Goal: Task Accomplishment & Management: Manage account settings

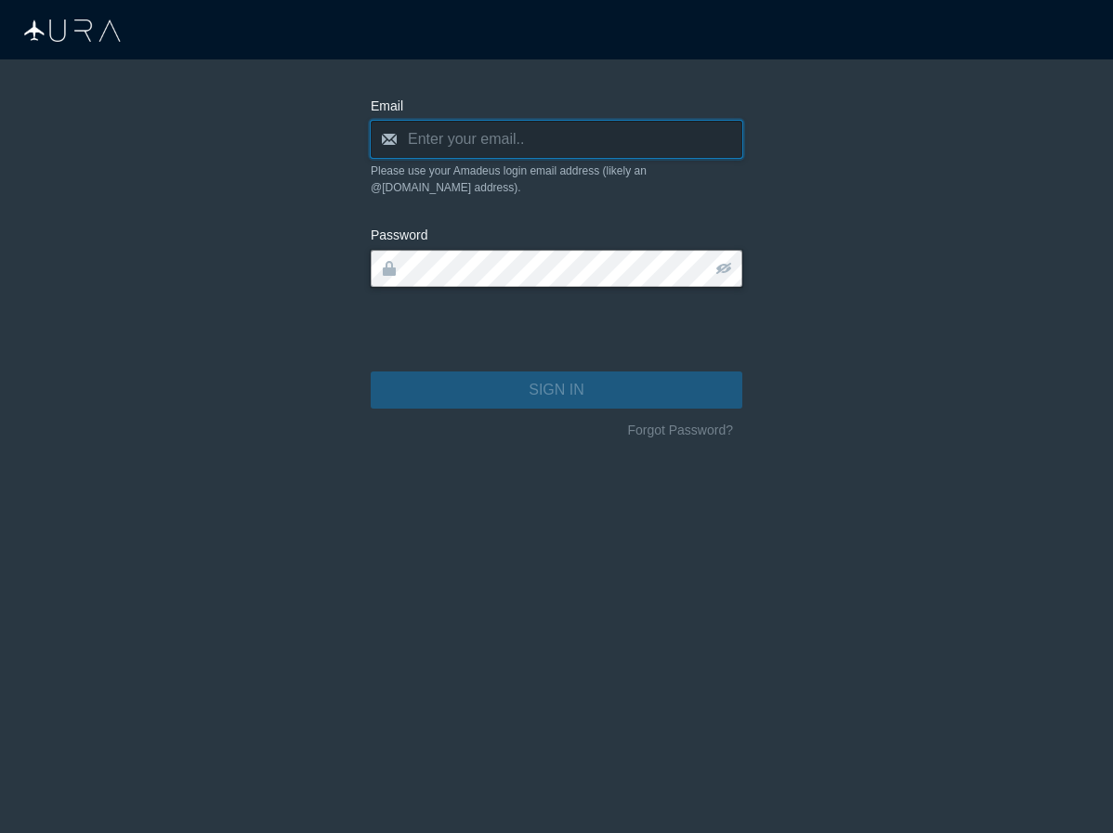
type input "[PERSON_NAME][EMAIL_ADDRESS][DOMAIN_NAME]"
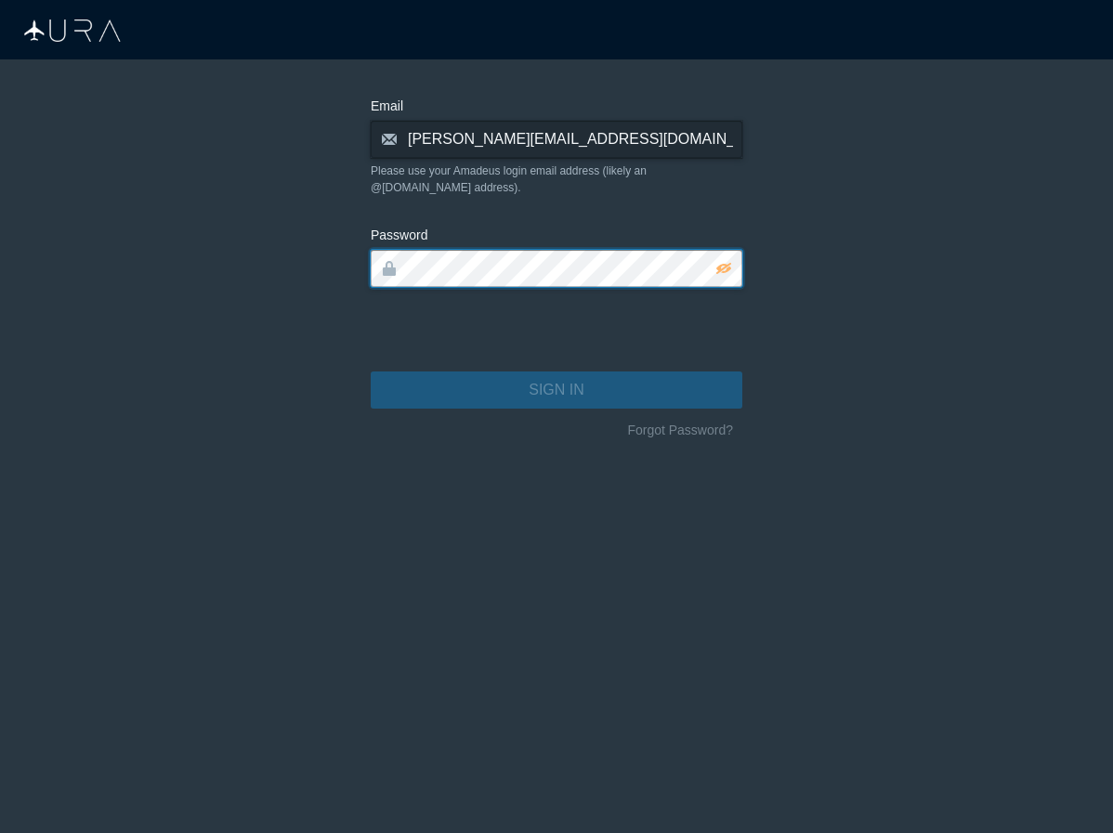
click at [556, 373] on button "SIGN IN" at bounding box center [556, 389] width 371 height 37
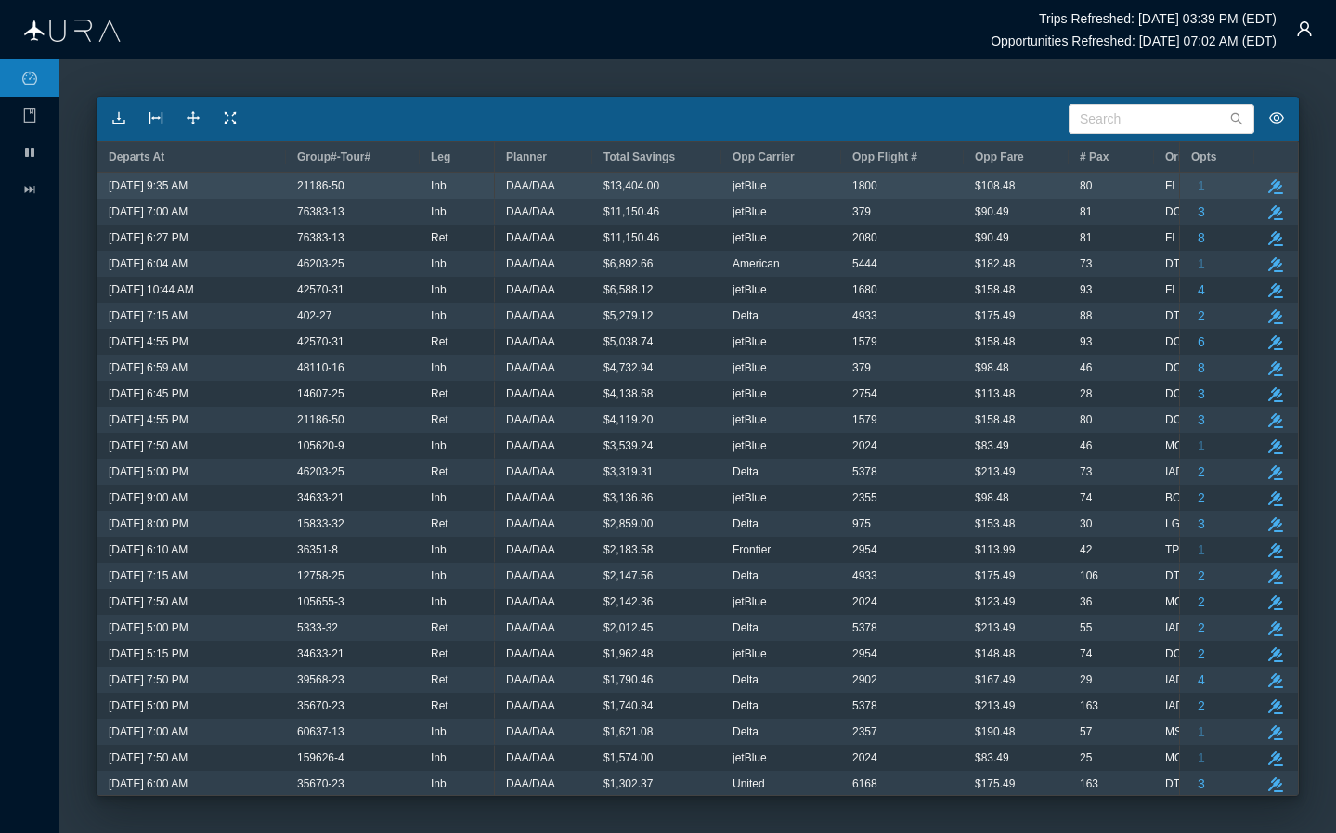
click at [1112, 184] on div "80" at bounding box center [1111, 186] width 63 height 24
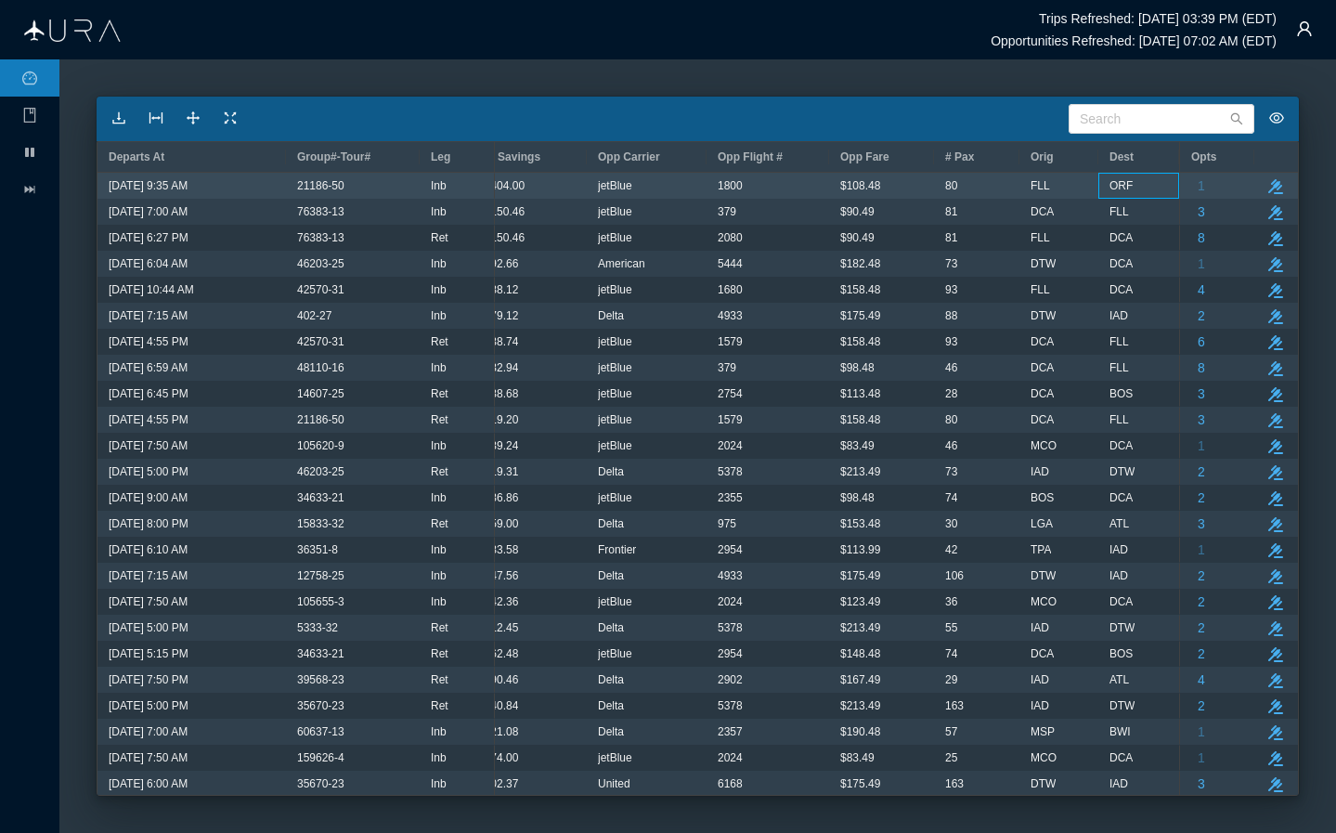
scroll to position [0, 227]
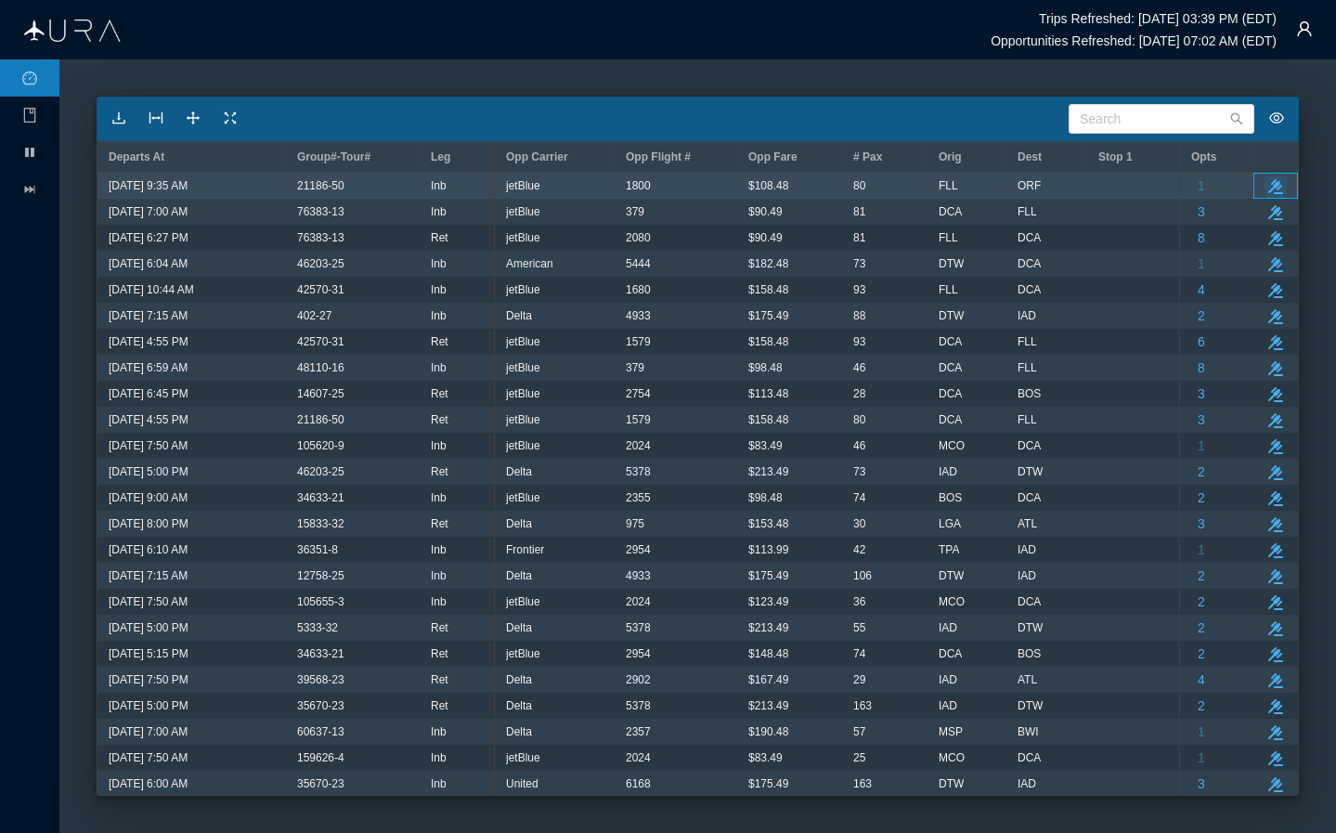
click at [1112, 187] on icon "button" at bounding box center [1276, 186] width 15 height 15
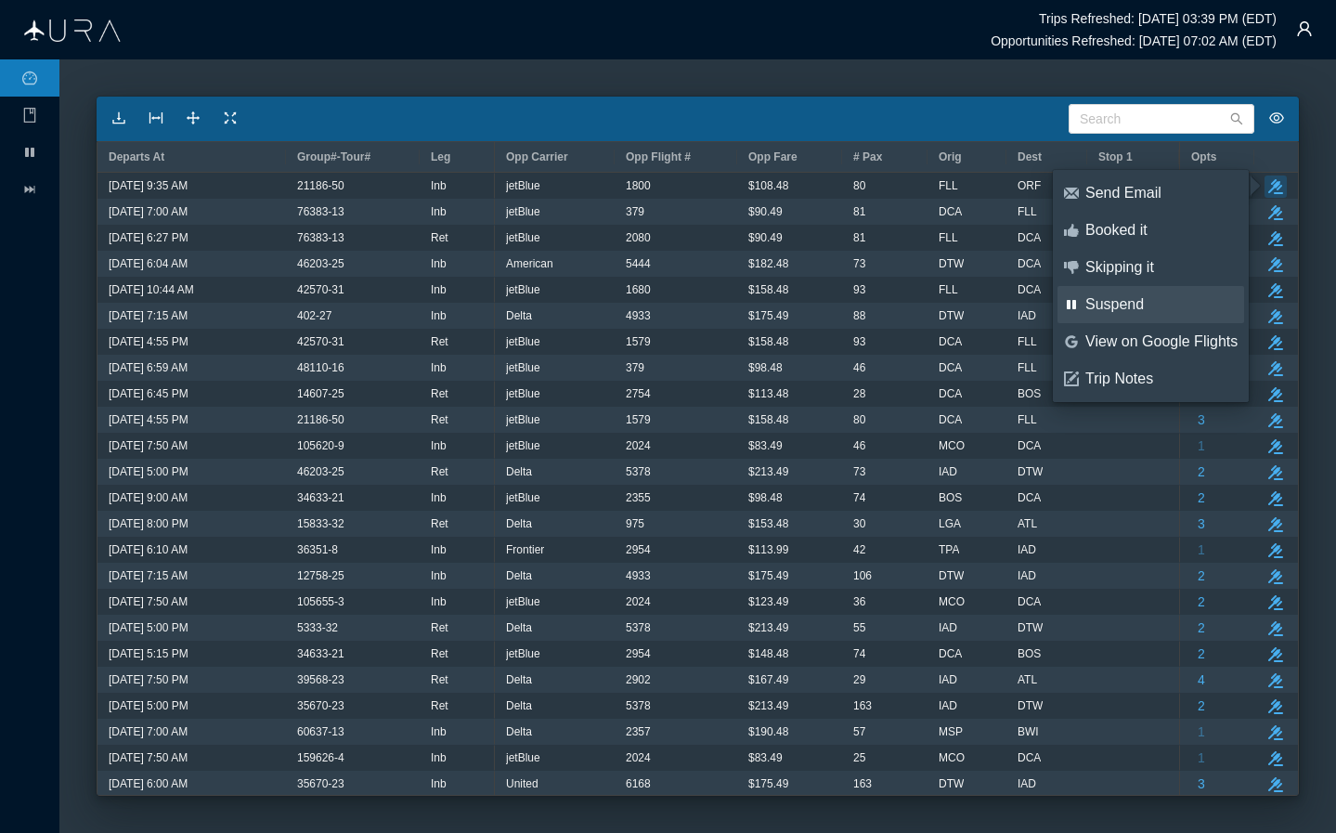
click at [1112, 304] on div "Suspend" at bounding box center [1162, 304] width 152 height 20
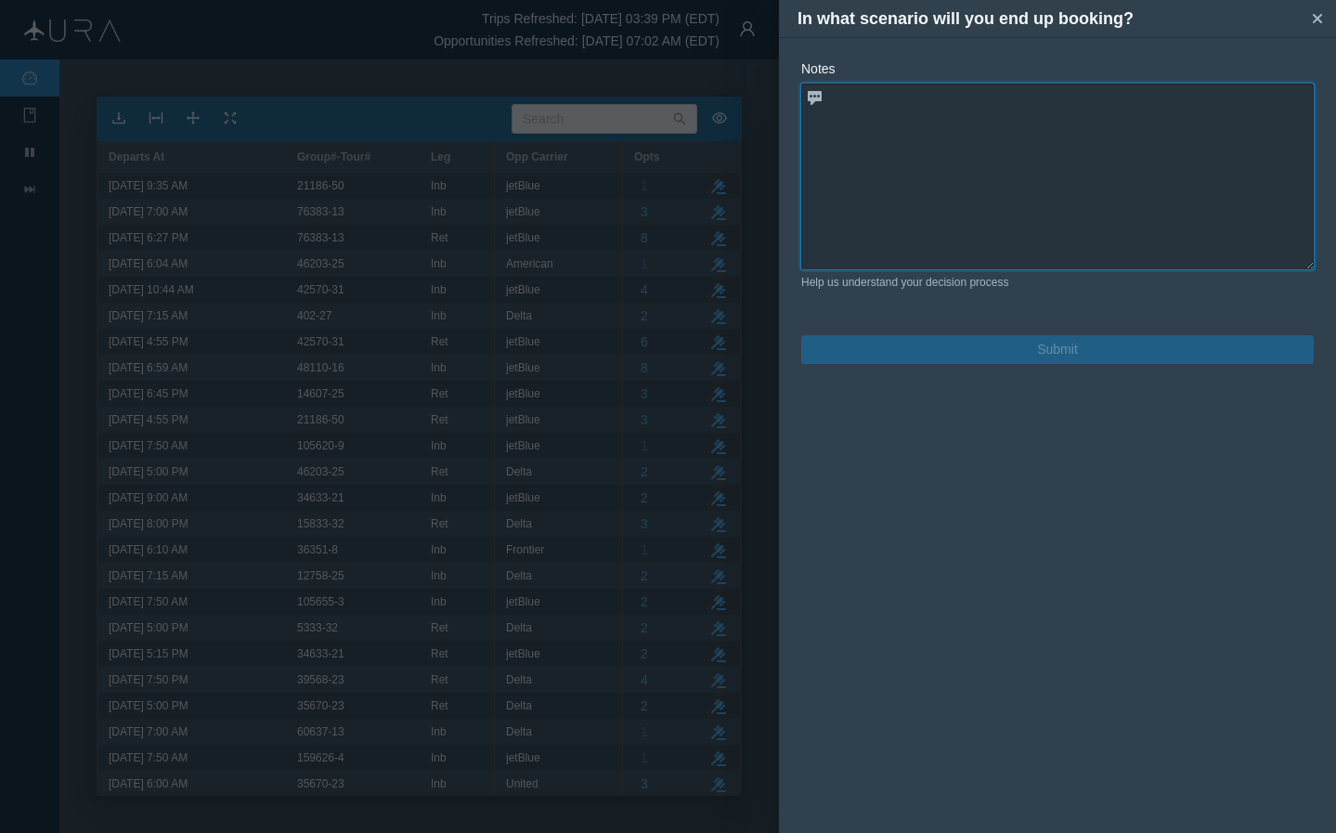
click at [1112, 197] on textarea at bounding box center [1057, 177] width 513 height 186
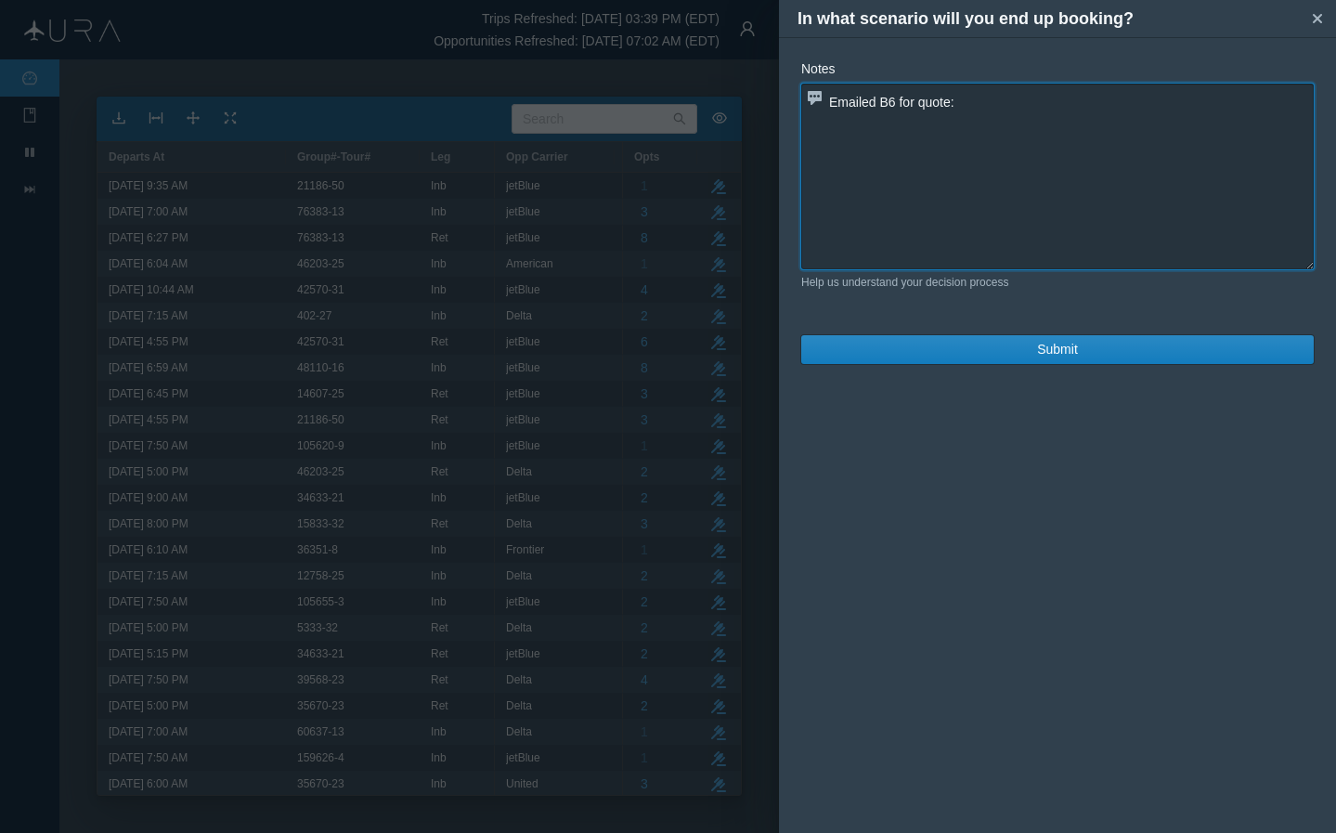
click at [1016, 100] on textarea "Emailed B6 for quote:" at bounding box center [1057, 177] width 513 height 186
paste textarea "B61800 [DATE] FLL ORF 935A 1150A"
click at [960, 104] on textarea "Emailed B6 for quote:B61800 [DATE] FLL ORF 935A 1150A" at bounding box center [1057, 177] width 513 height 186
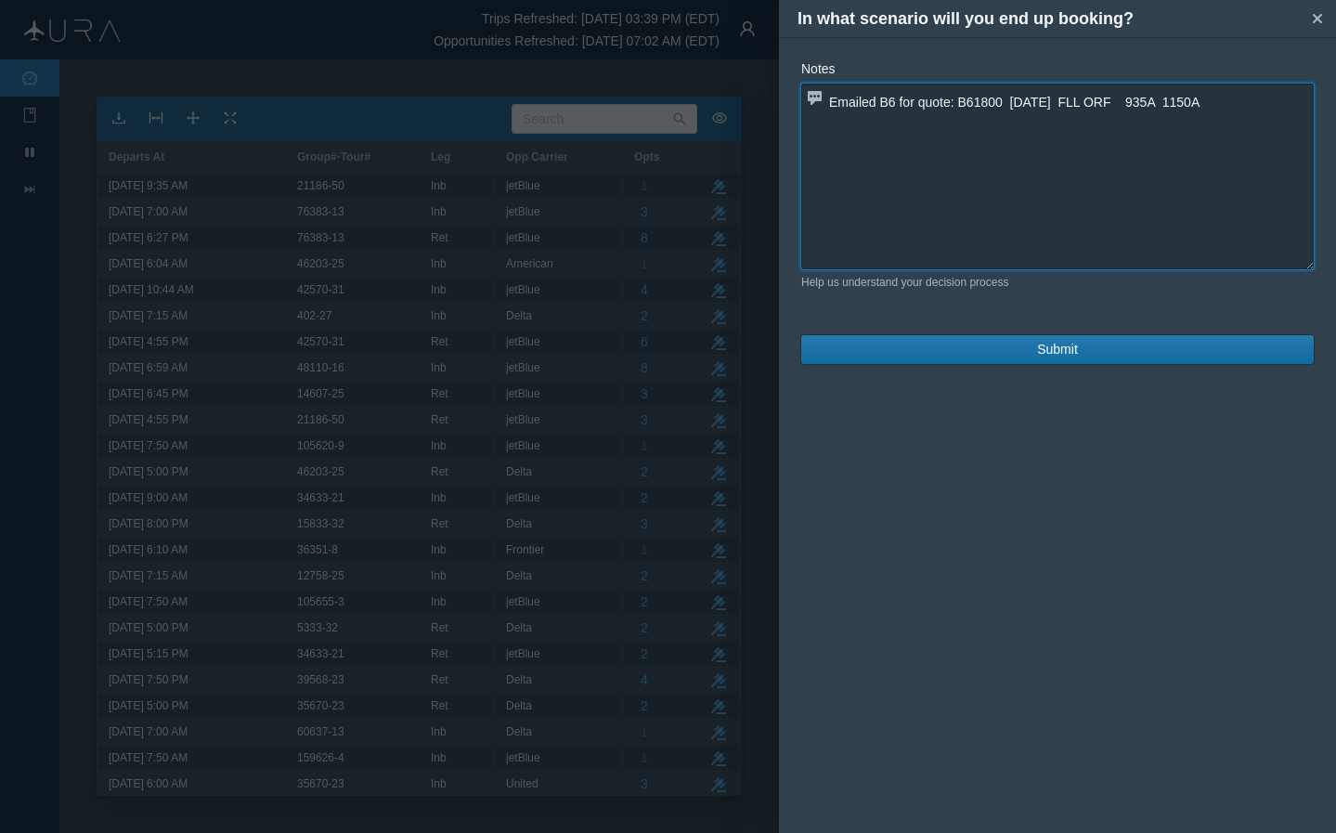
type textarea "Emailed B6 for quote: B61800 [DATE] FLL ORF 935A 1150A"
click at [1035, 356] on button "Submit" at bounding box center [1057, 349] width 513 height 29
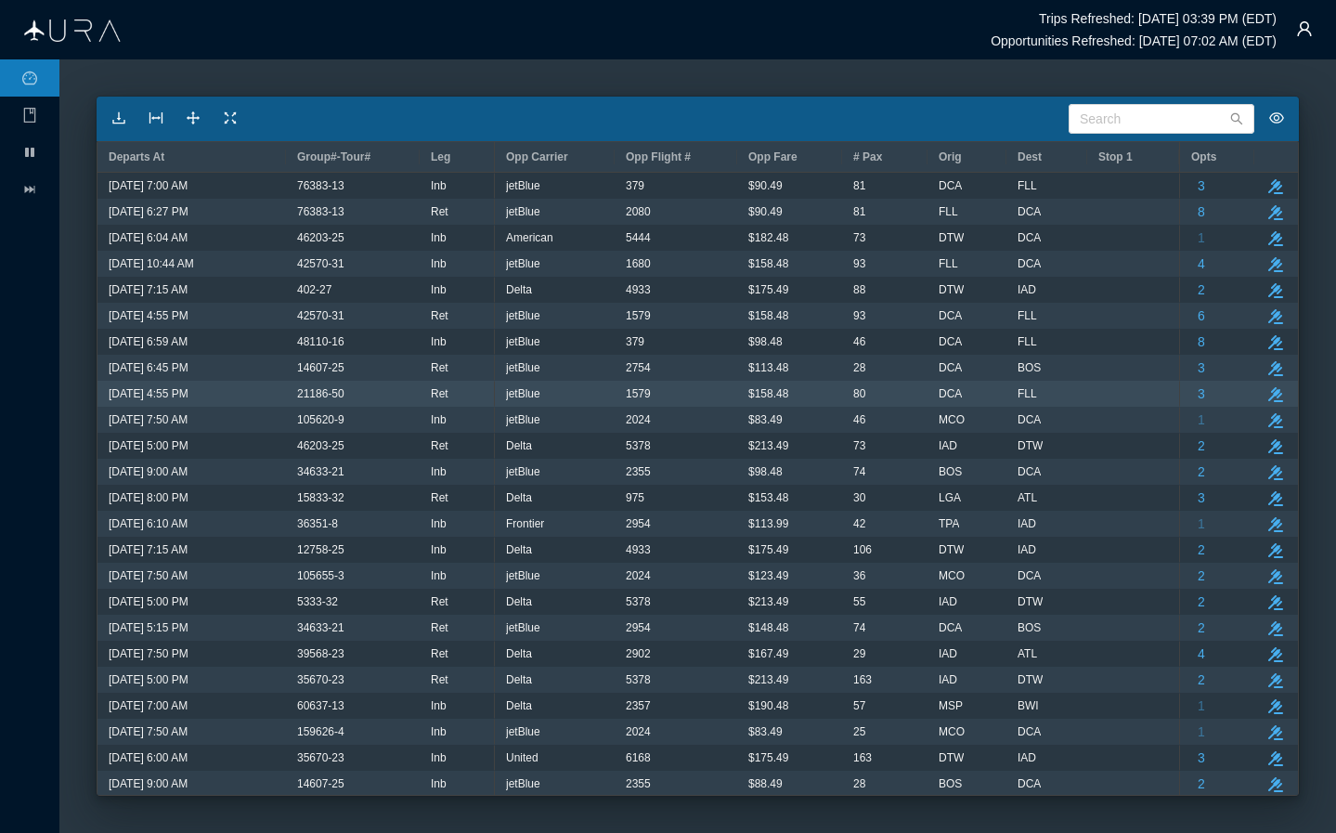
scroll to position [0, 0]
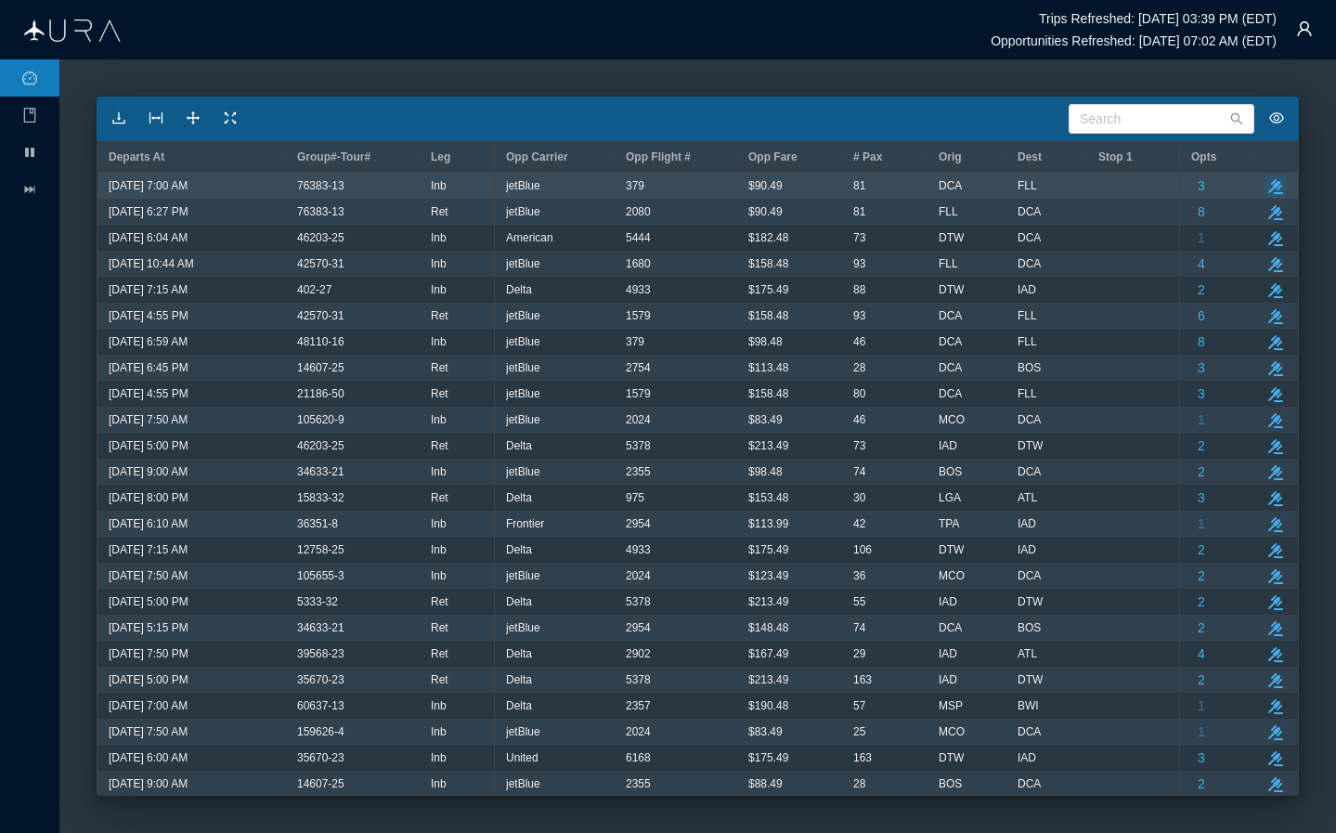
click at [1112, 189] on icon "take-action" at bounding box center [1276, 186] width 15 height 15
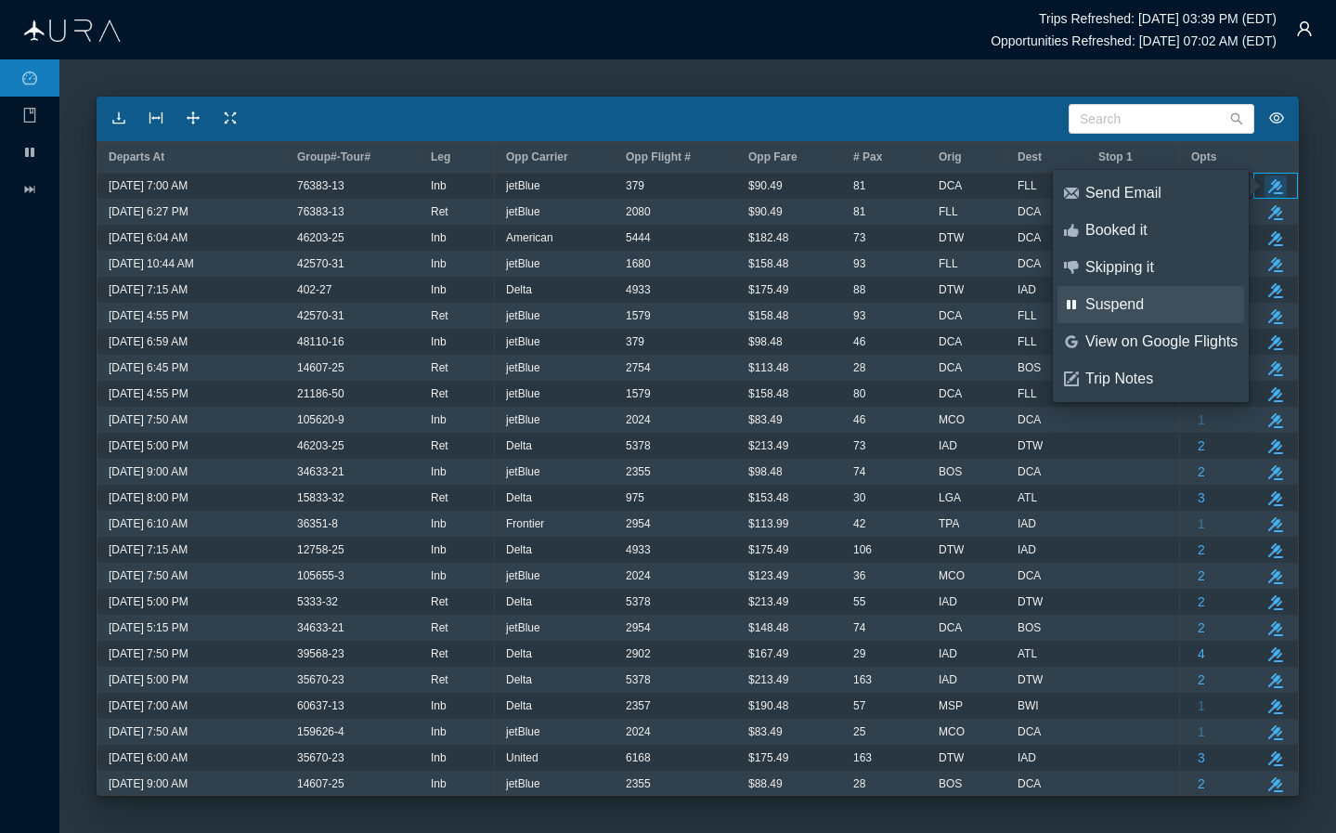
click at [1112, 304] on div "Suspend" at bounding box center [1162, 304] width 152 height 20
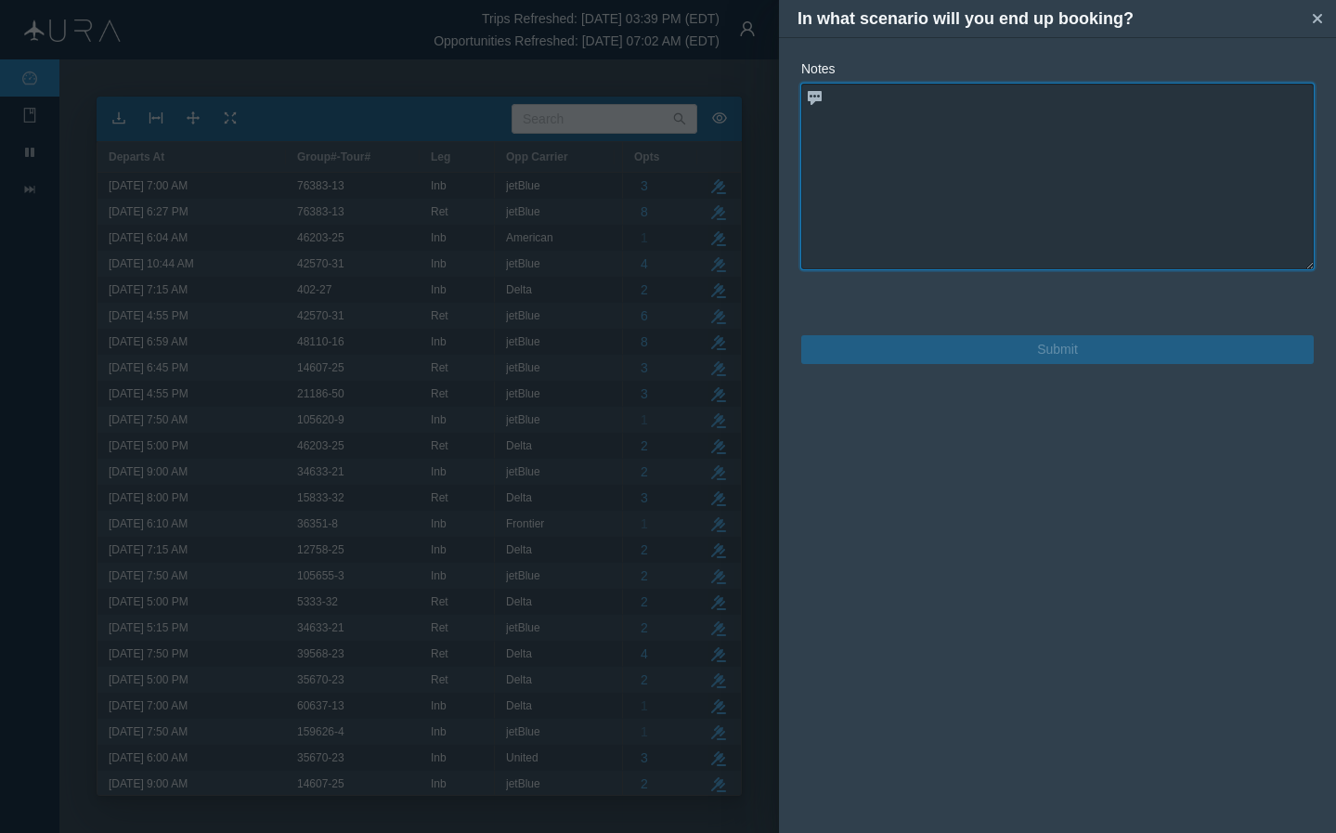
click at [1088, 116] on textarea at bounding box center [1057, 177] width 513 height 186
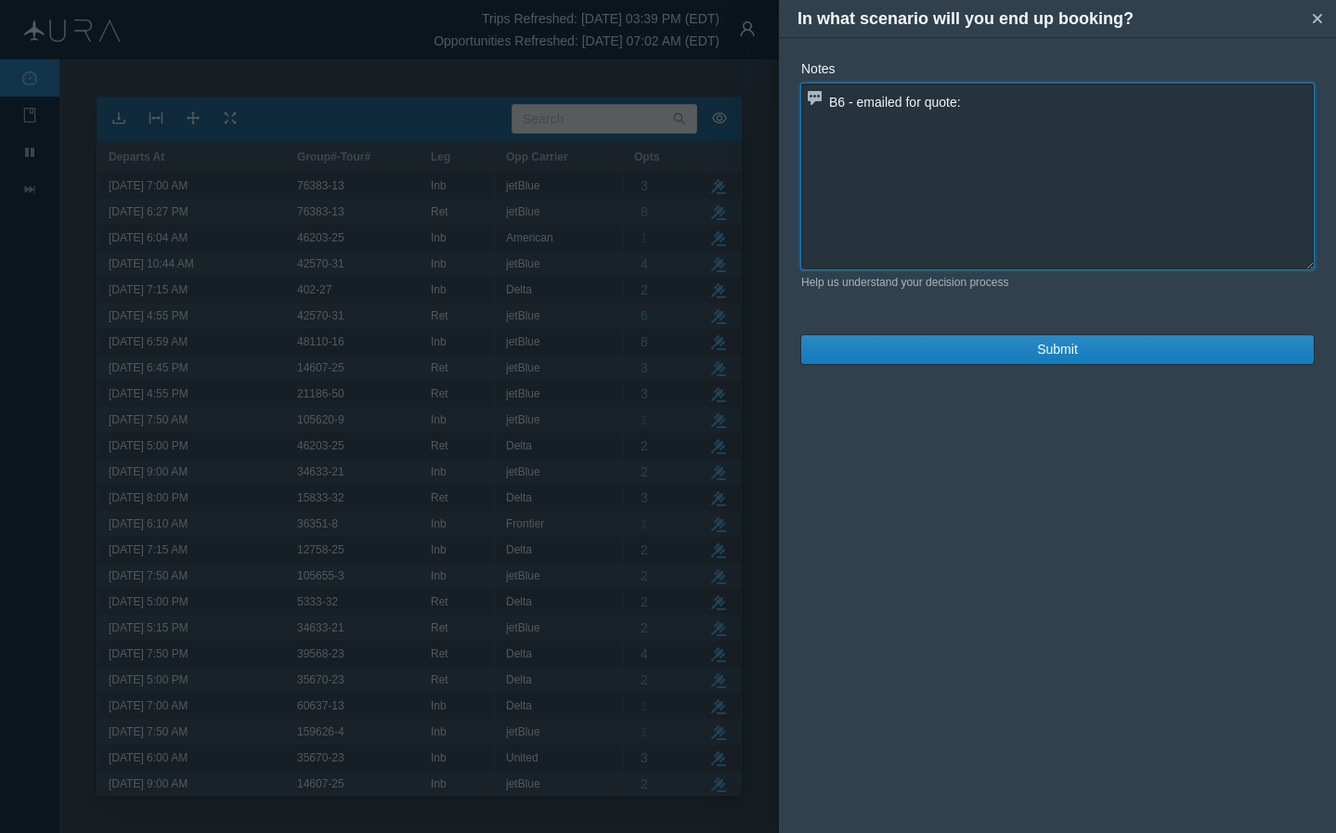
click at [1074, 103] on textarea "B6 - emailed for quote:" at bounding box center [1057, 177] width 513 height 186
paste textarea "B6 579 L [DATE] 1 DCAFLL DK1 945A1221P"
click at [969, 103] on textarea "B6 - emailed for quote:B6 579 L [DATE] 1 DCAFLL DK1 945A1221P" at bounding box center [1057, 177] width 513 height 186
click at [1031, 102] on textarea "B6 - emailed for quote: B6 579 L [DATE] 1 DCAFLL DK1 945A1221P" at bounding box center [1057, 177] width 513 height 186
click at [1112, 100] on textarea "B6 - emailed for quote: B6 579 [DATE] 1 DCAFLL DK1 945A1221P" at bounding box center [1057, 177] width 513 height 186
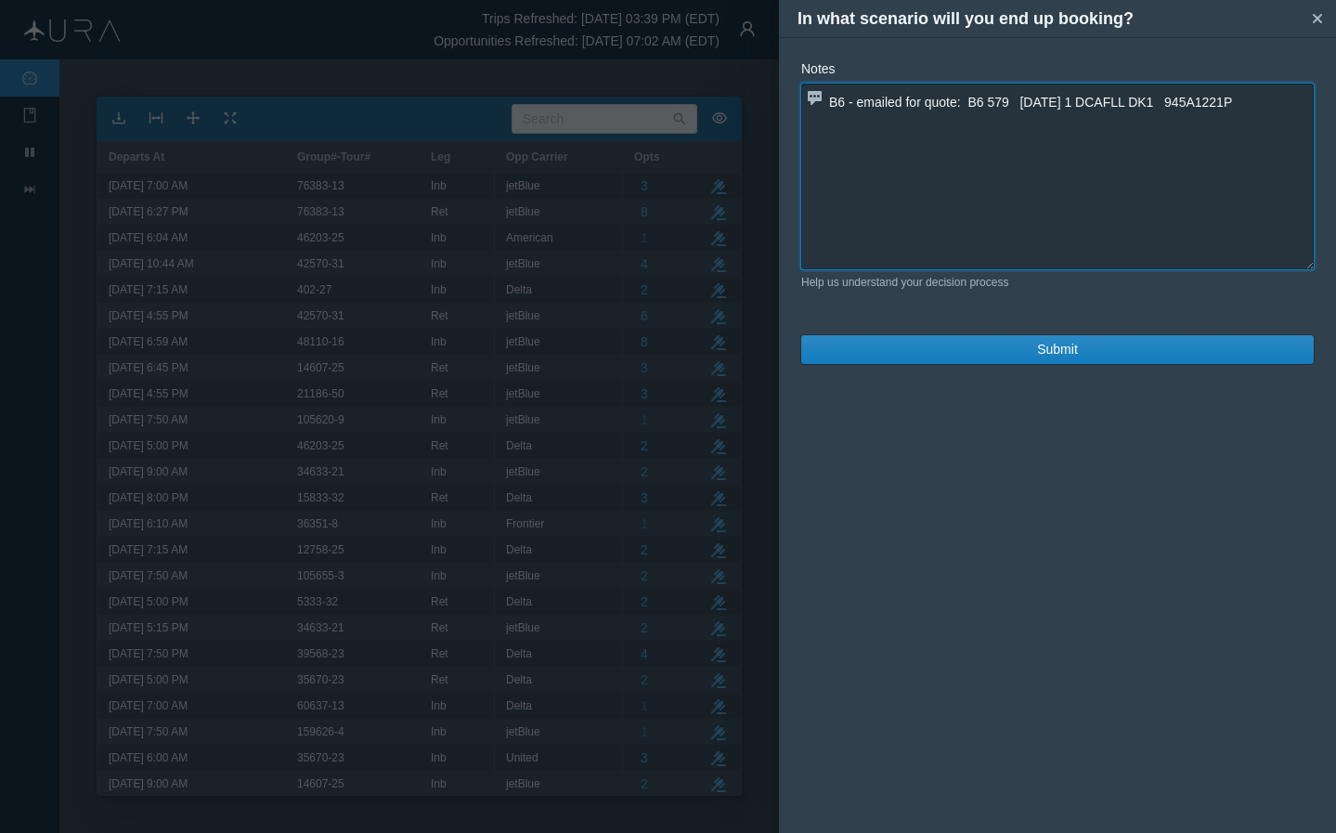
click at [1112, 100] on textarea "B6 - emailed for quote: B6 579 [DATE] 1 DCAFLL DK1 945A1221P" at bounding box center [1057, 177] width 513 height 186
click at [1112, 104] on textarea "B6 - emailed for quote: B6 579 [DATE] 1 DCAFLL 945A1221P" at bounding box center [1057, 177] width 513 height 186
type textarea "B6 - emailed for quote: B6 579 [DATE] DCA FLL 945A1221P"
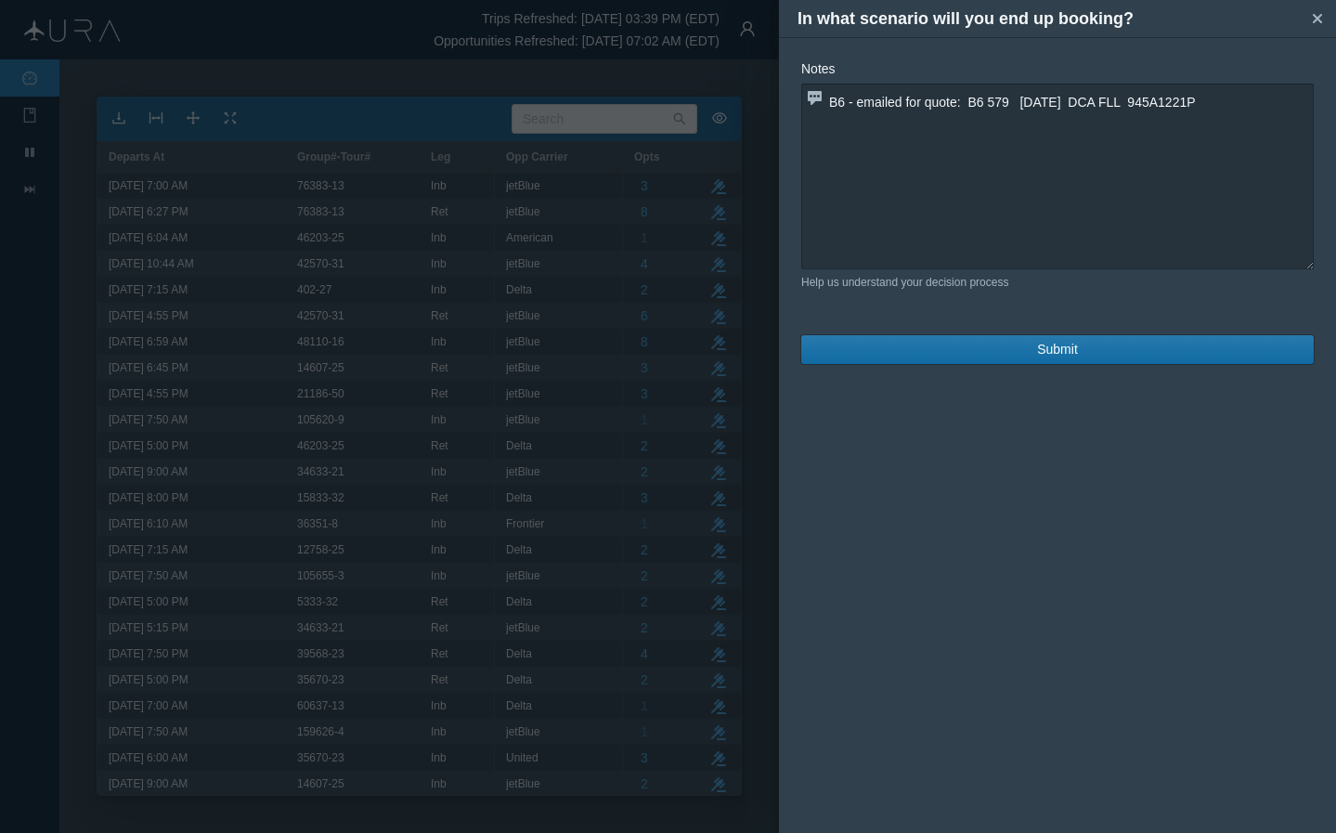
click at [1061, 352] on span "Submit" at bounding box center [1057, 350] width 41 height 20
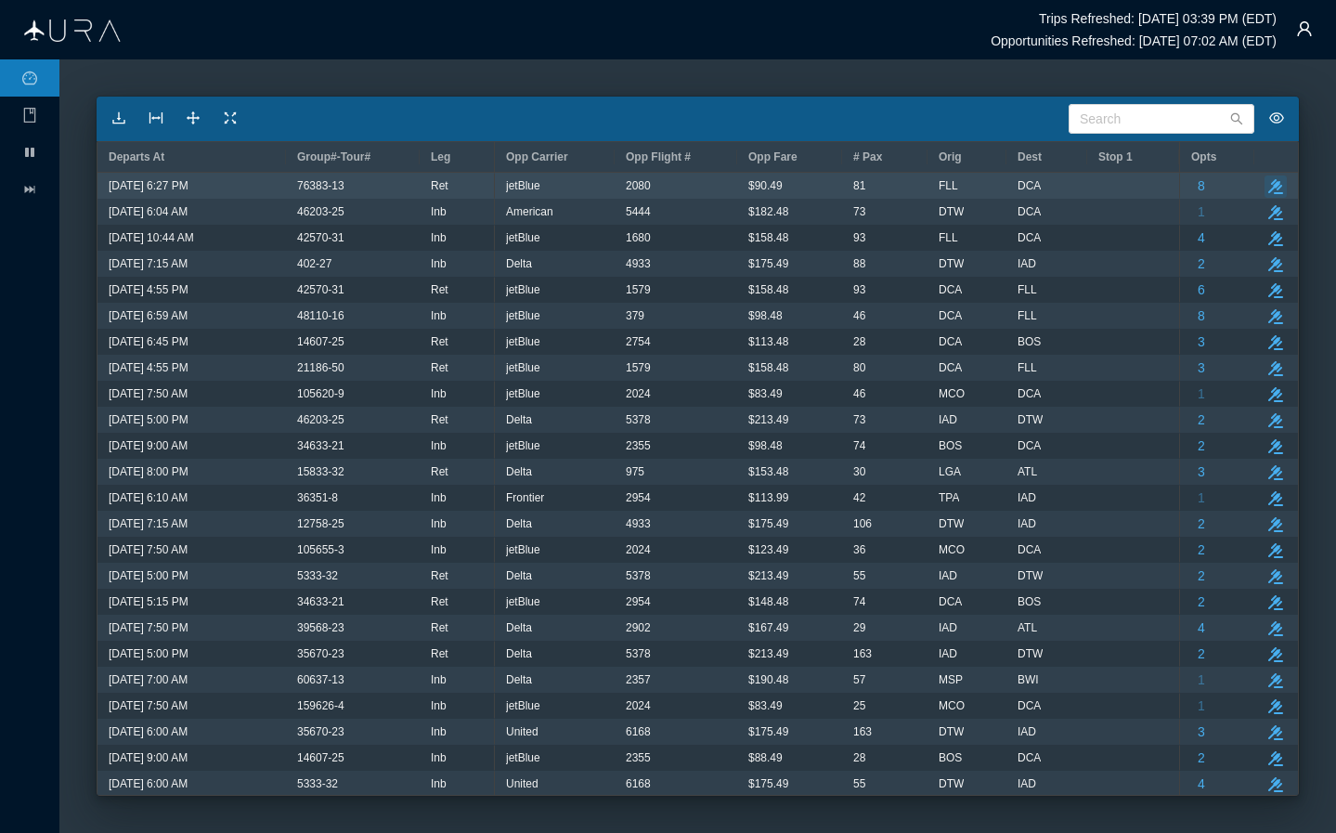
click at [1112, 189] on icon "take-action" at bounding box center [1276, 186] width 15 height 15
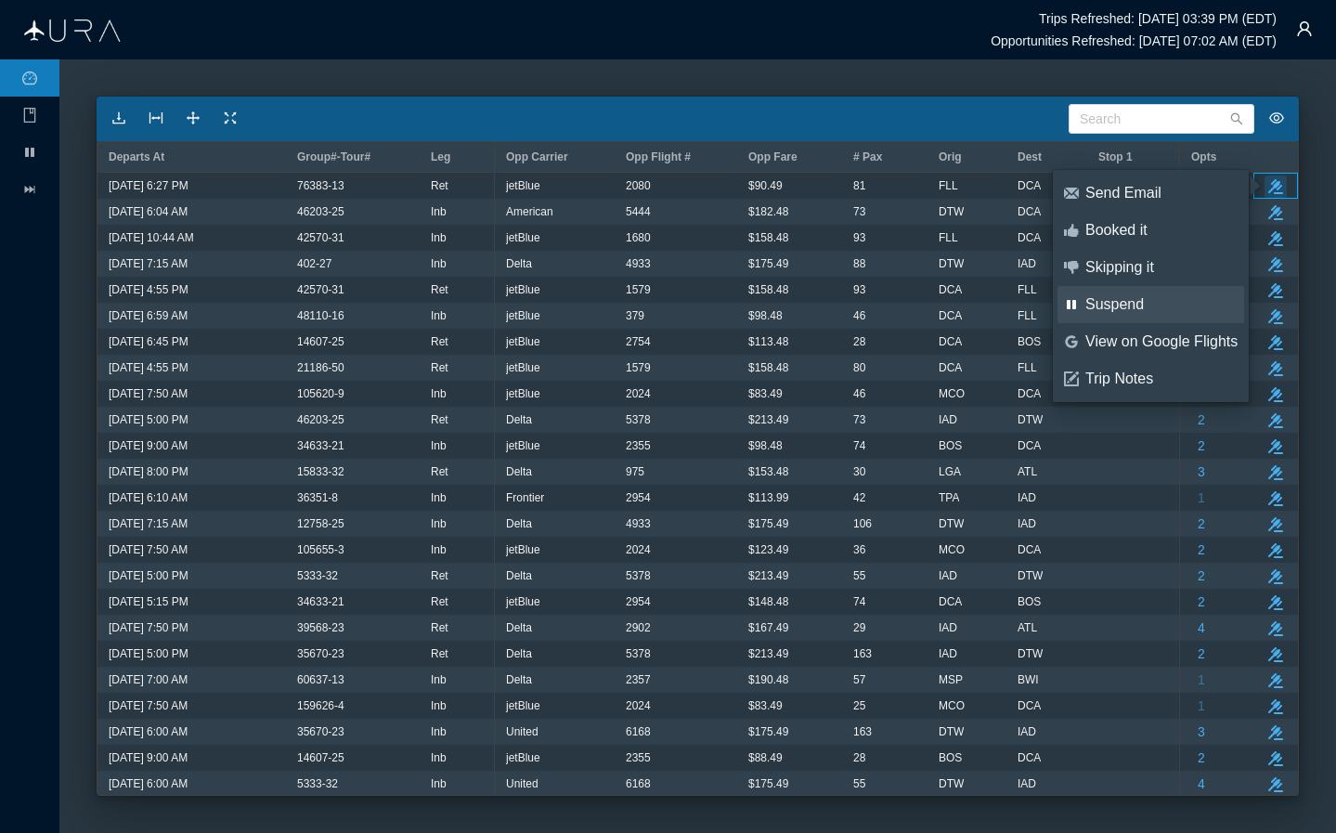
click at [1112, 306] on div "Suspend" at bounding box center [1162, 304] width 152 height 20
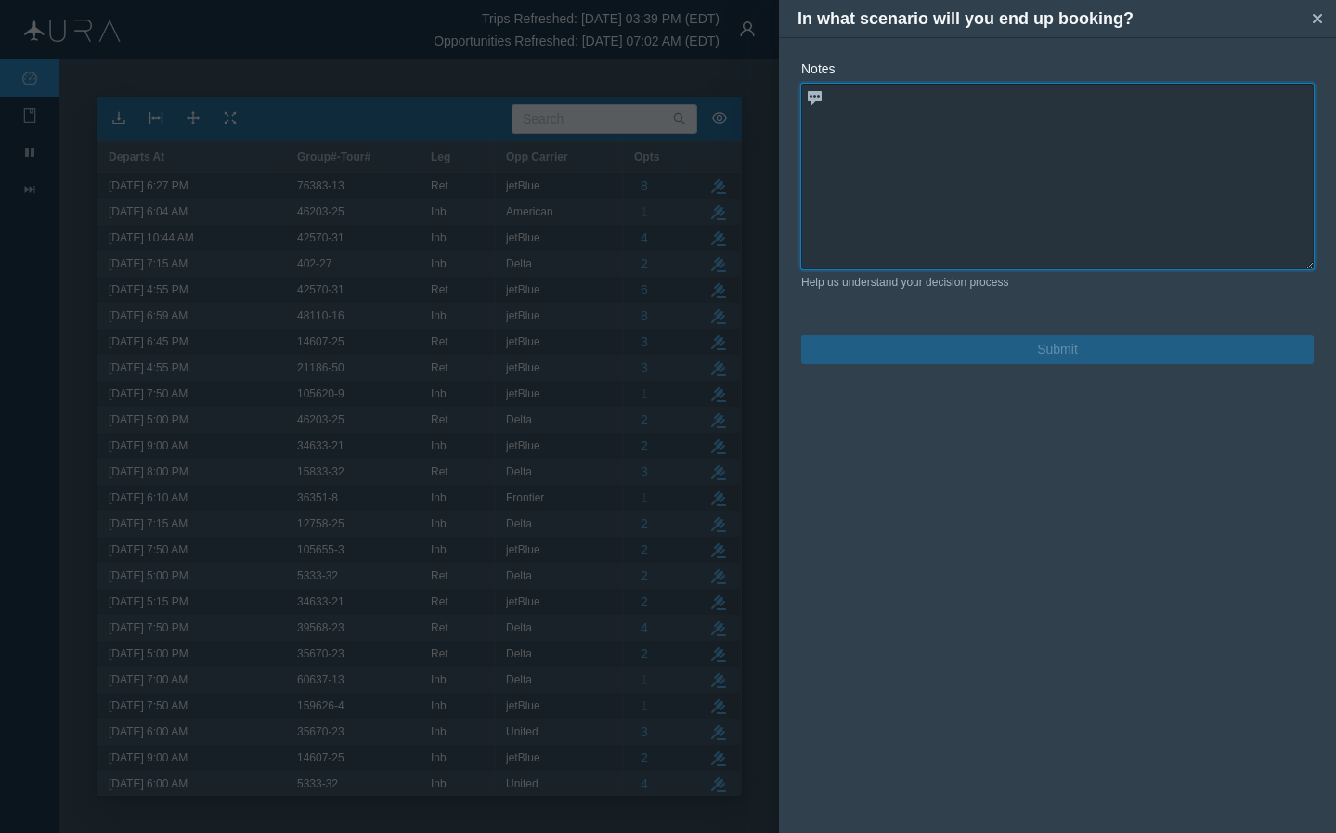
click at [1018, 163] on textarea at bounding box center [1057, 177] width 513 height 186
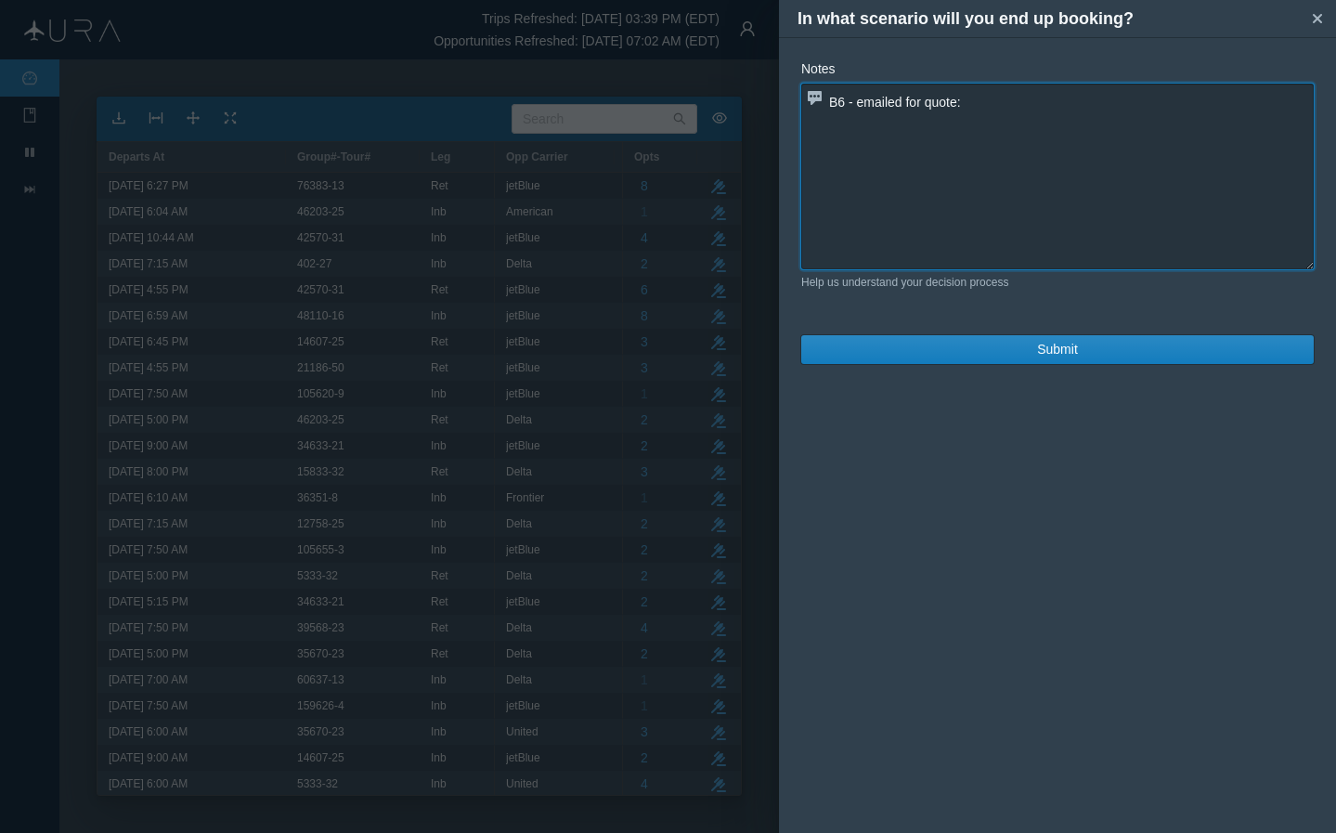
paste textarea "B62080 [DATE] FLL DCA 627P 859P"
click at [968, 102] on textarea "B6 - emailed for quote:B62080 [DATE] FLL DCA 627P 859P" at bounding box center [1057, 177] width 513 height 186
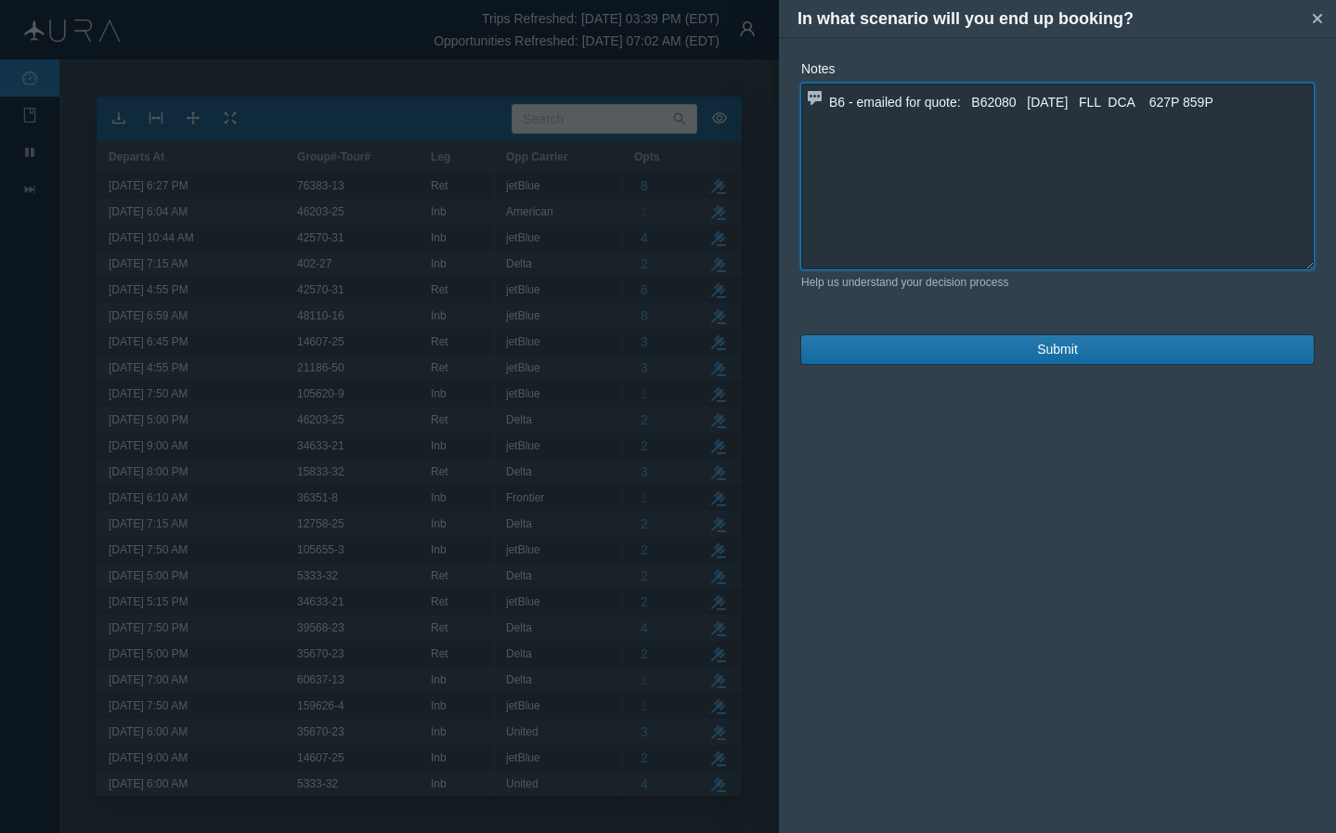
type textarea "B6 - emailed for quote: B62080 [DATE] FLL DCA 627P 859P"
click at [1037, 358] on span "Submit" at bounding box center [1057, 350] width 41 height 20
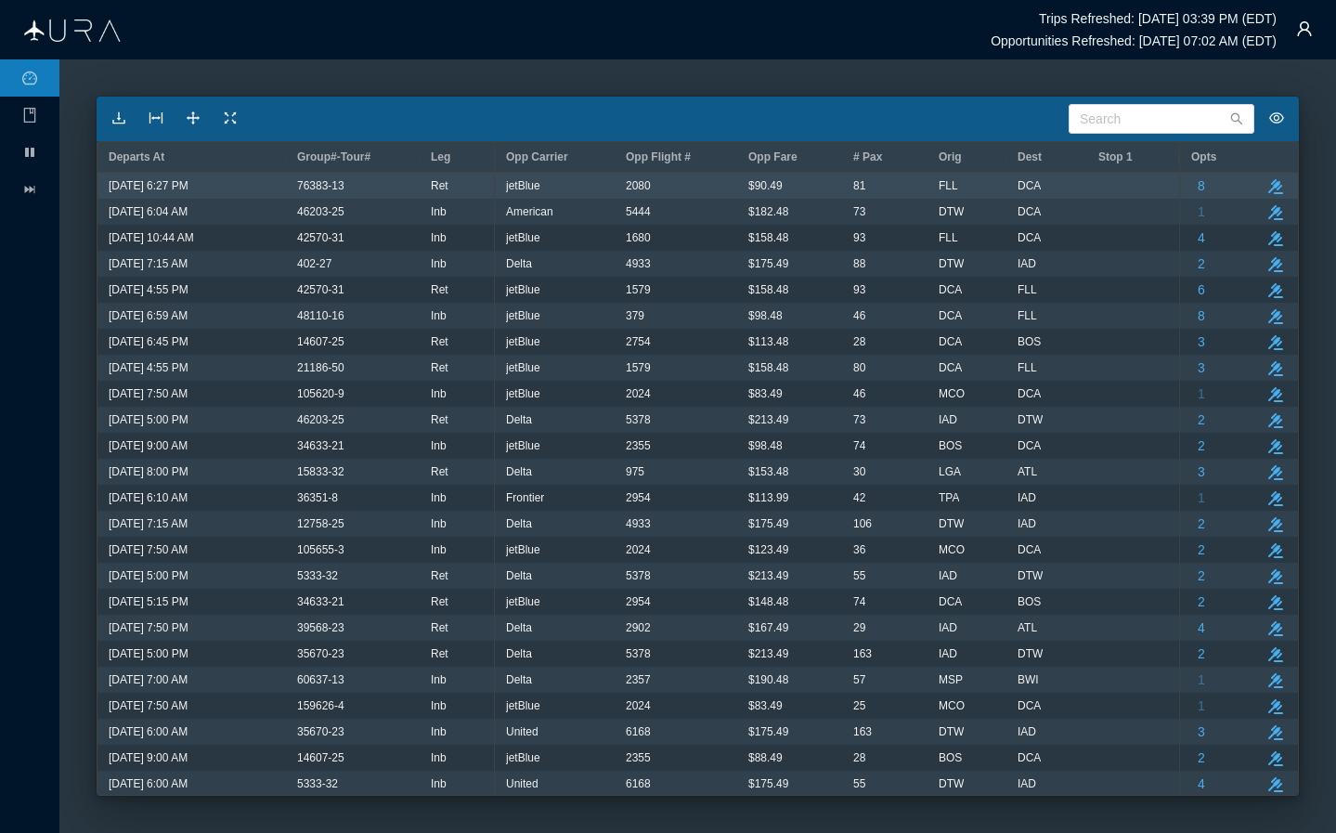
click at [363, 186] on div "76383-13" at bounding box center [352, 186] width 111 height 24
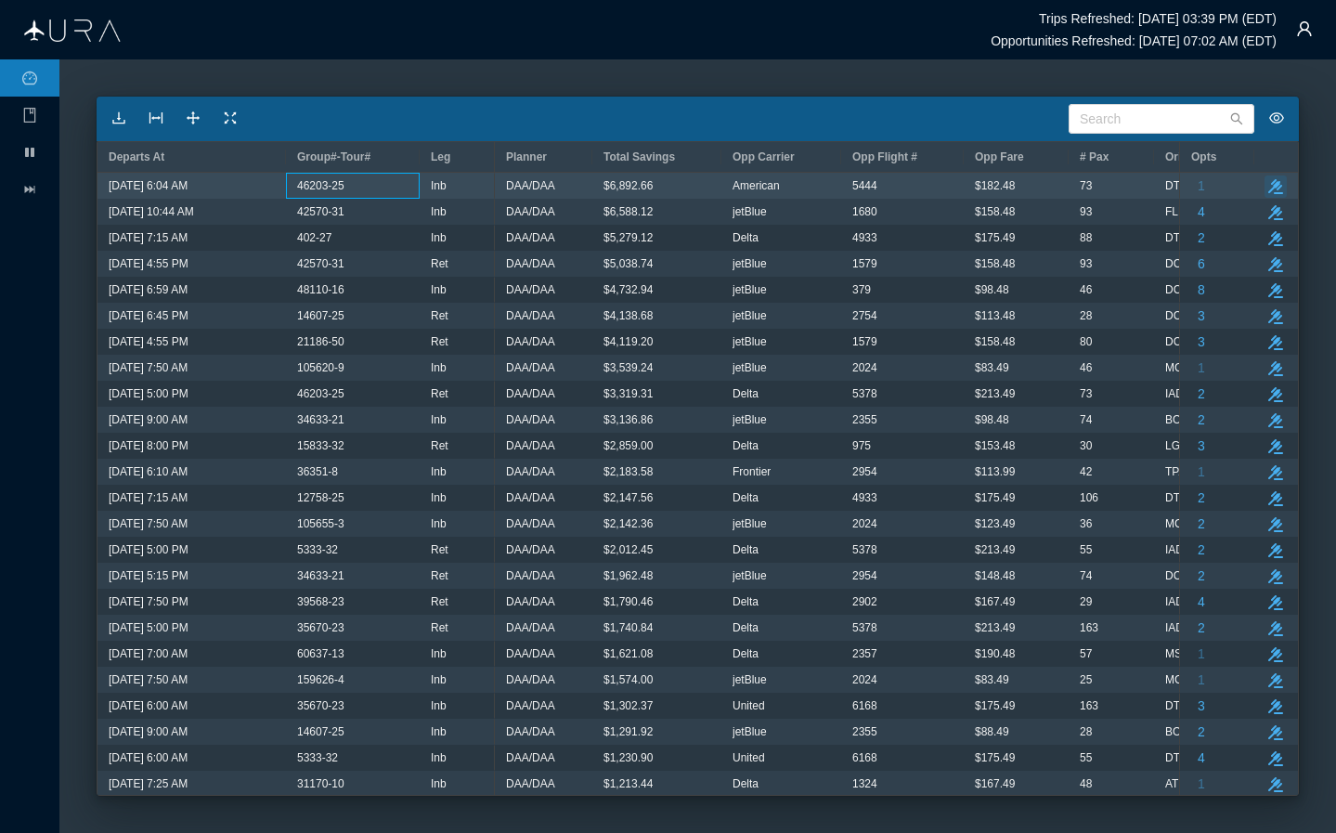
click at [1112, 185] on icon "button" at bounding box center [1276, 186] width 15 height 15
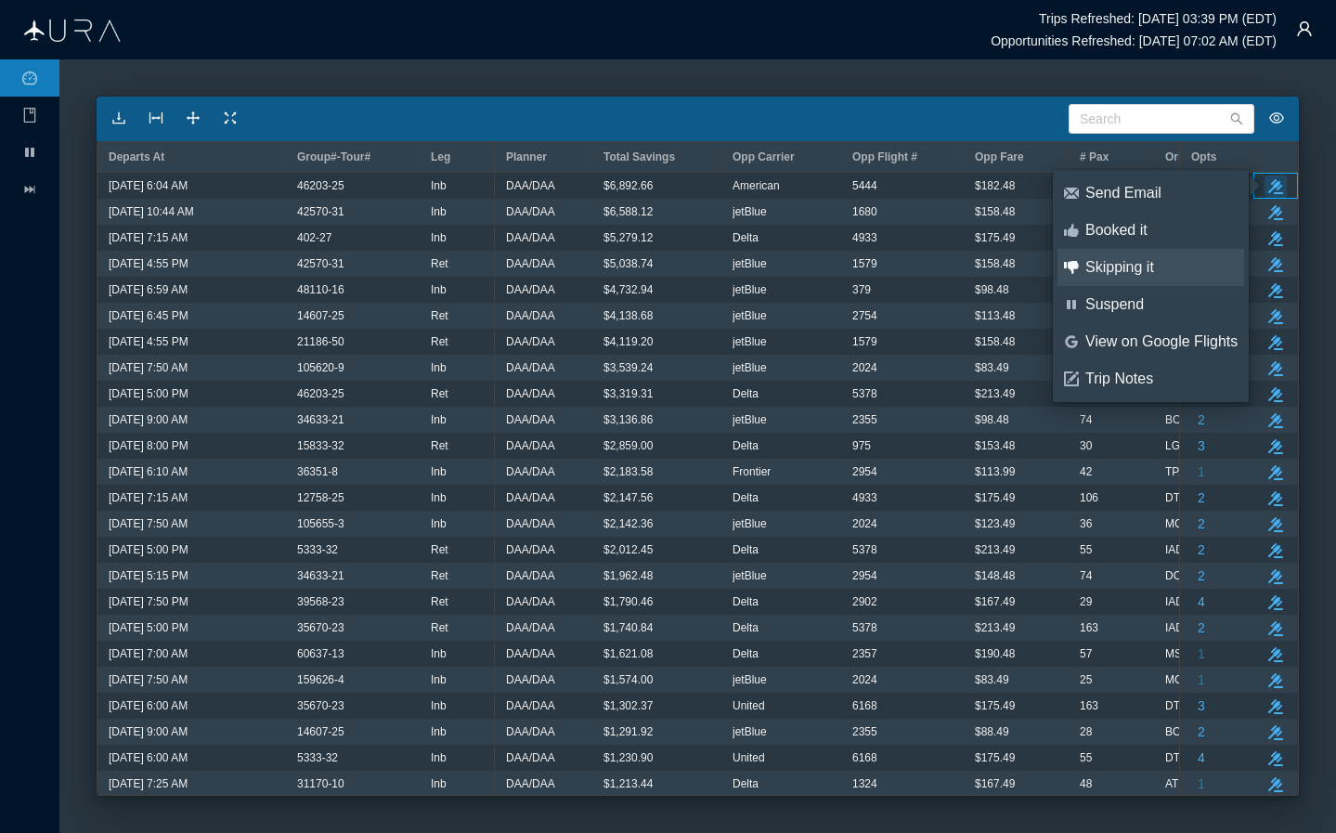
click at [1112, 266] on div "Skipping it" at bounding box center [1162, 267] width 152 height 20
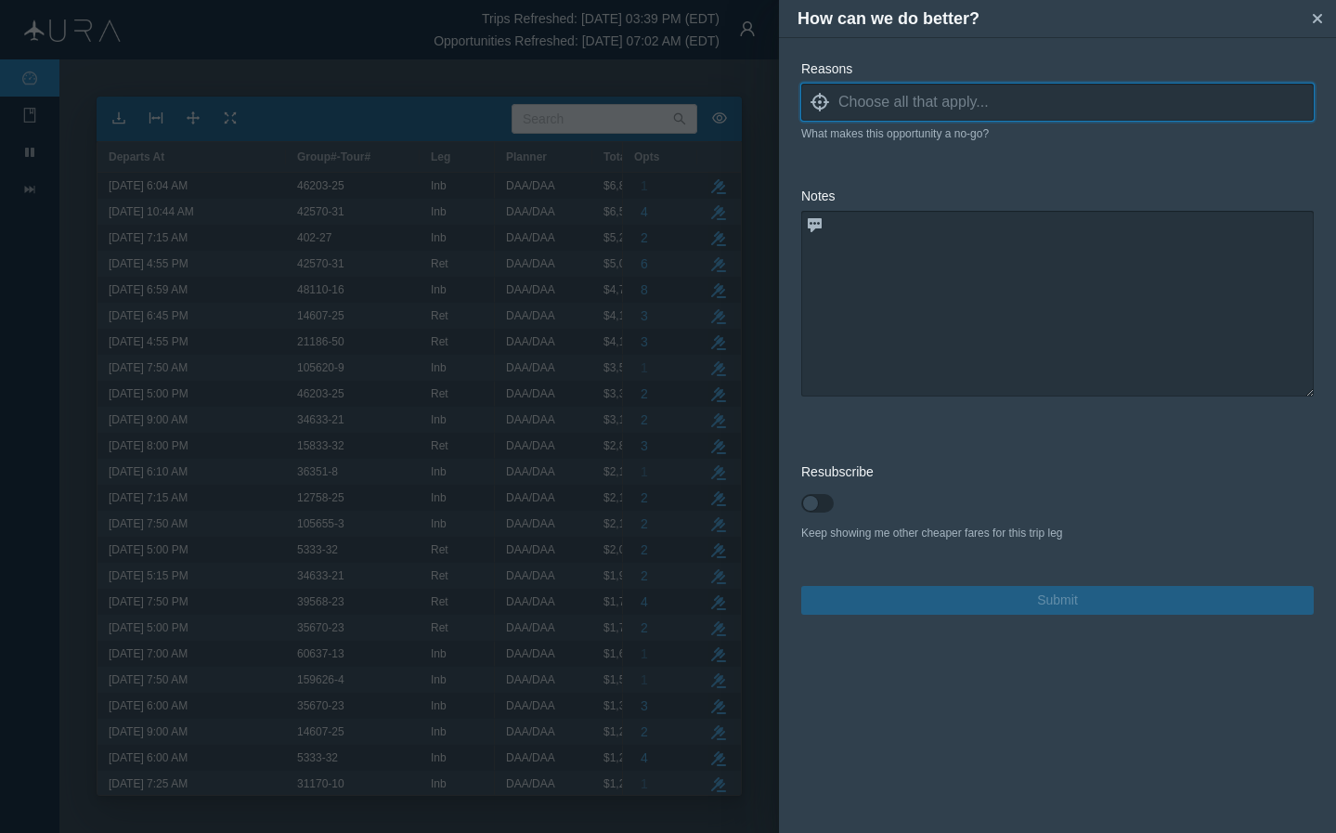
click at [1061, 98] on input at bounding box center [1076, 102] width 475 height 28
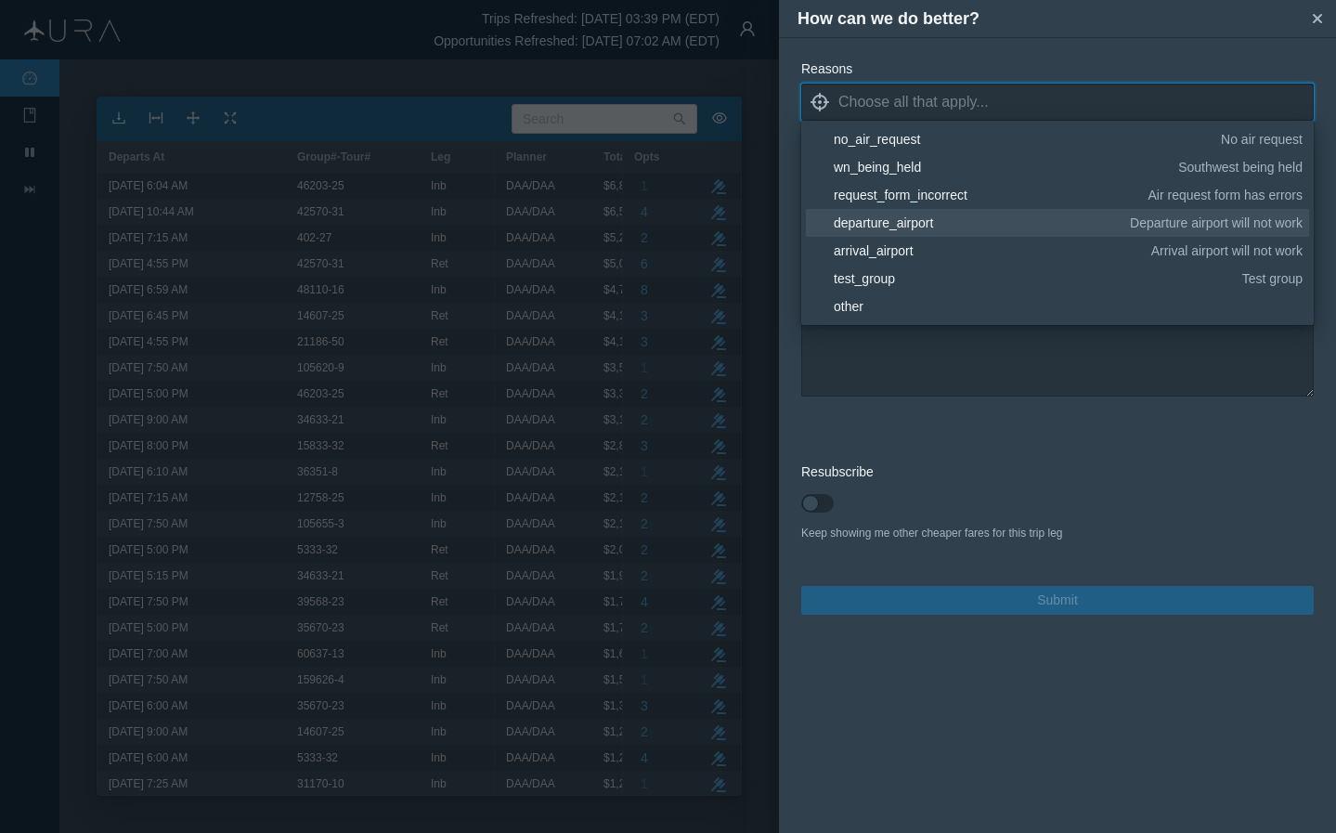
scroll to position [240, 0]
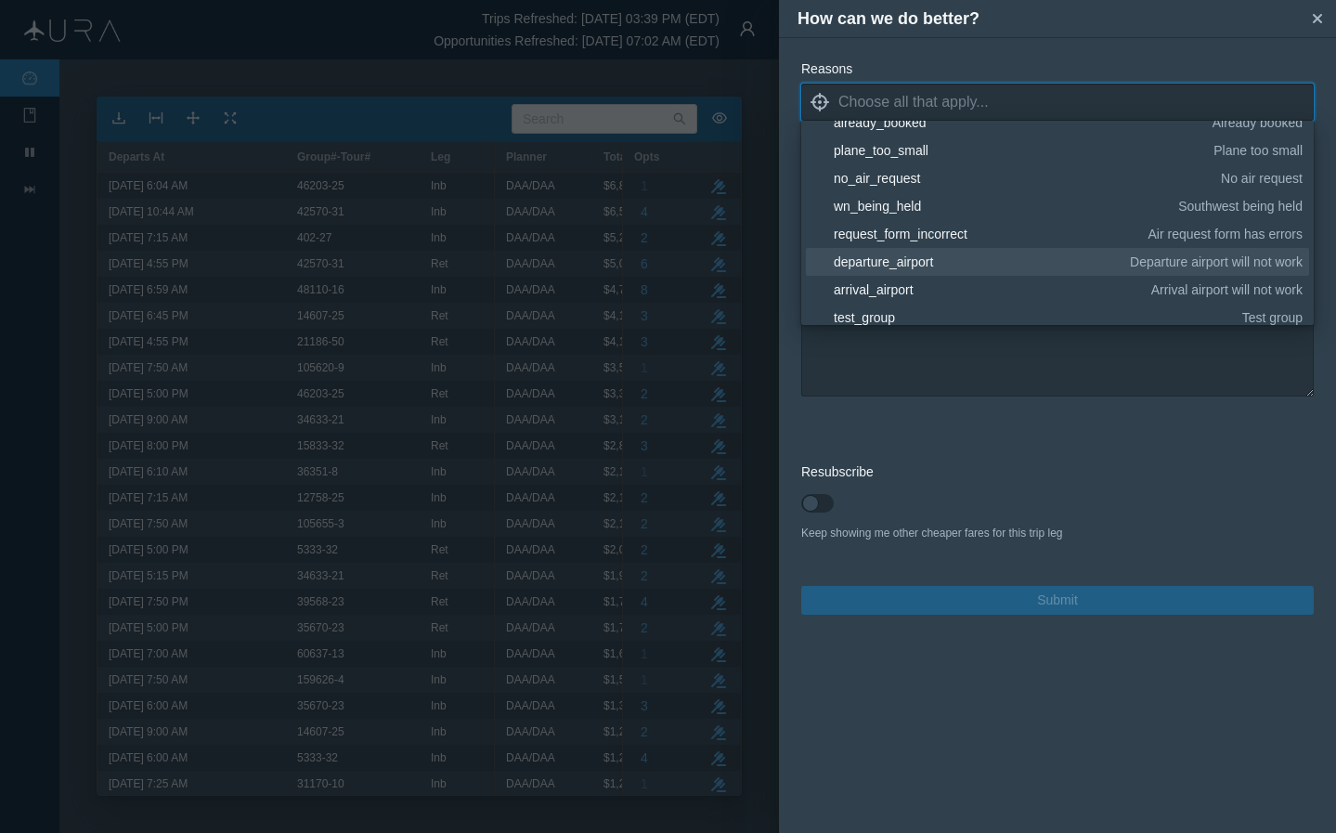
click at [951, 259] on div "departure_airport" at bounding box center [979, 262] width 290 height 19
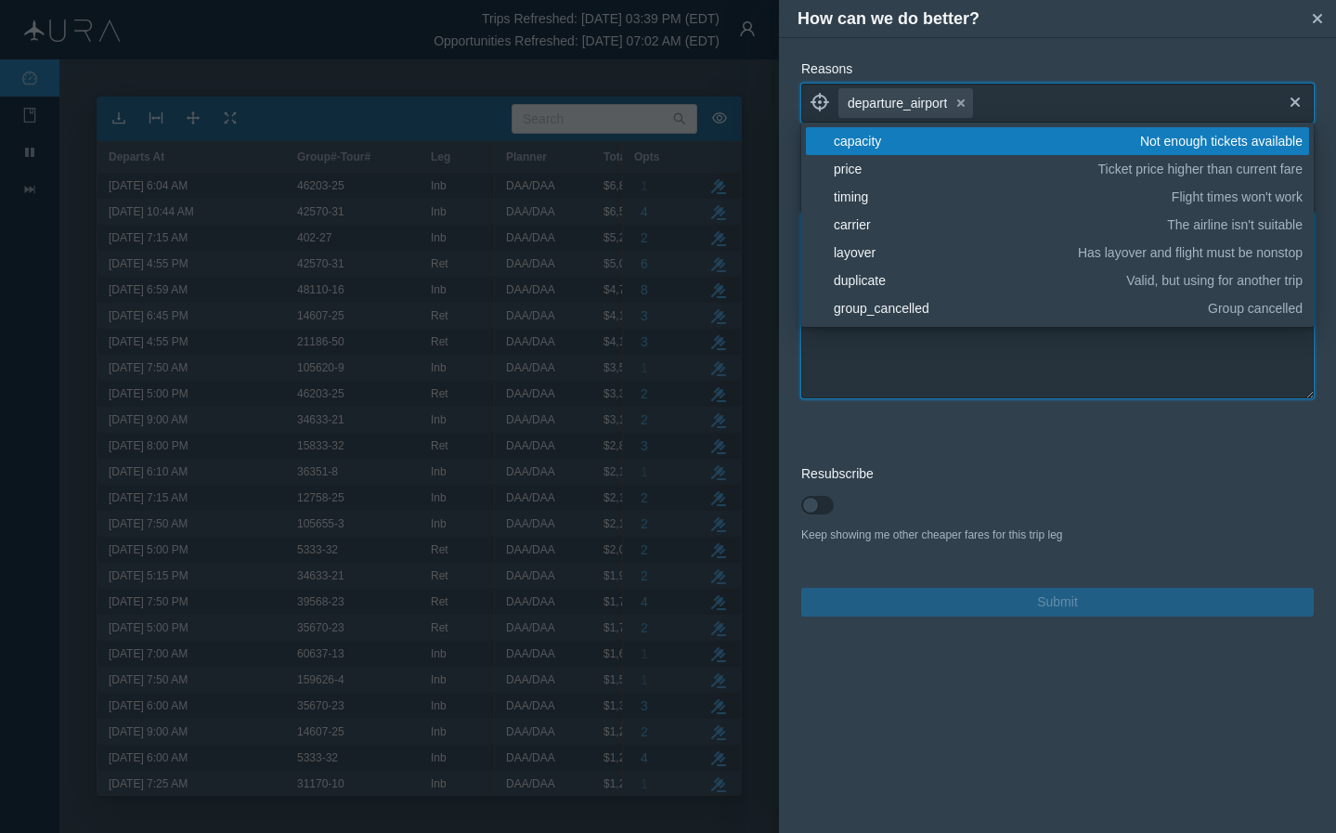
click at [932, 358] on textarea at bounding box center [1057, 306] width 513 height 186
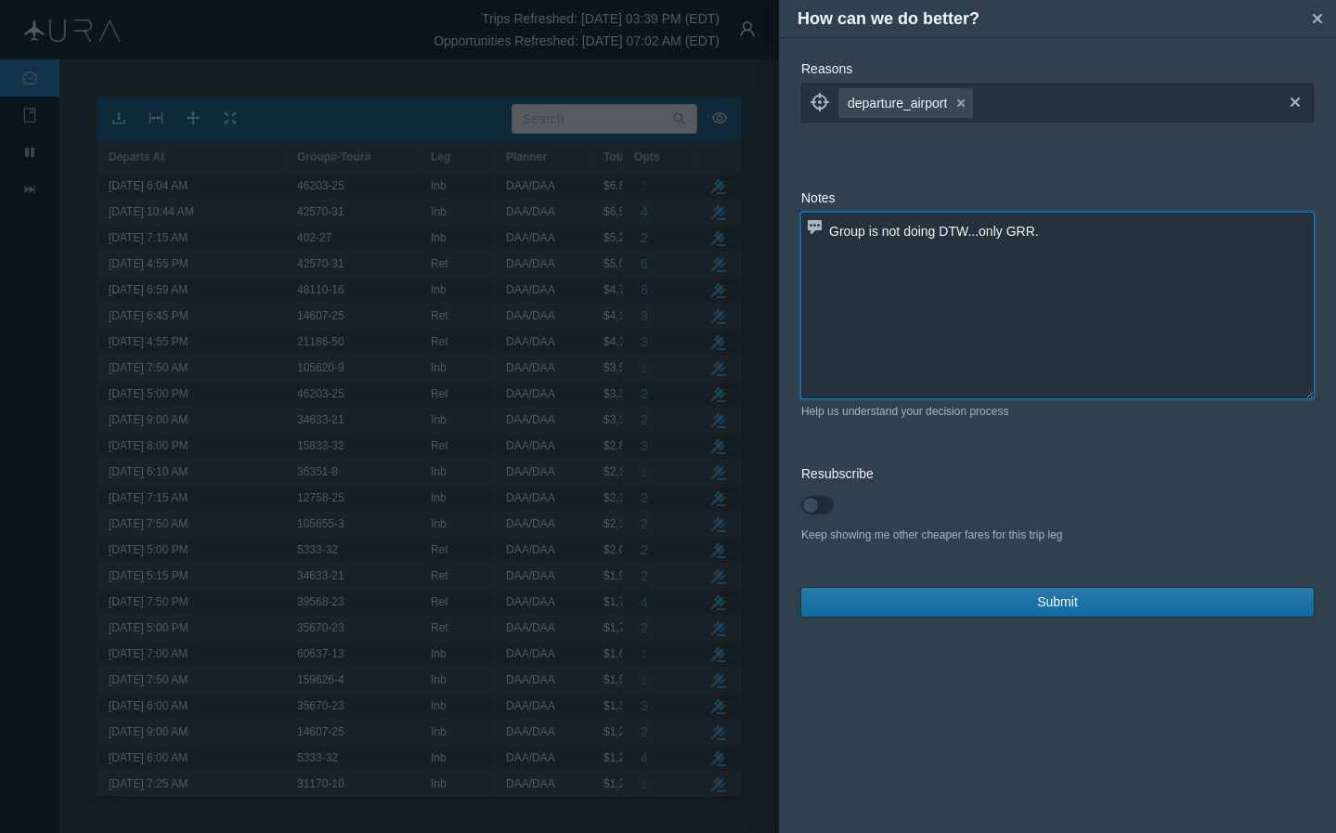
type textarea "Group is not doing DTW...only GRR."
click at [1050, 605] on span "Submit" at bounding box center [1057, 602] width 41 height 20
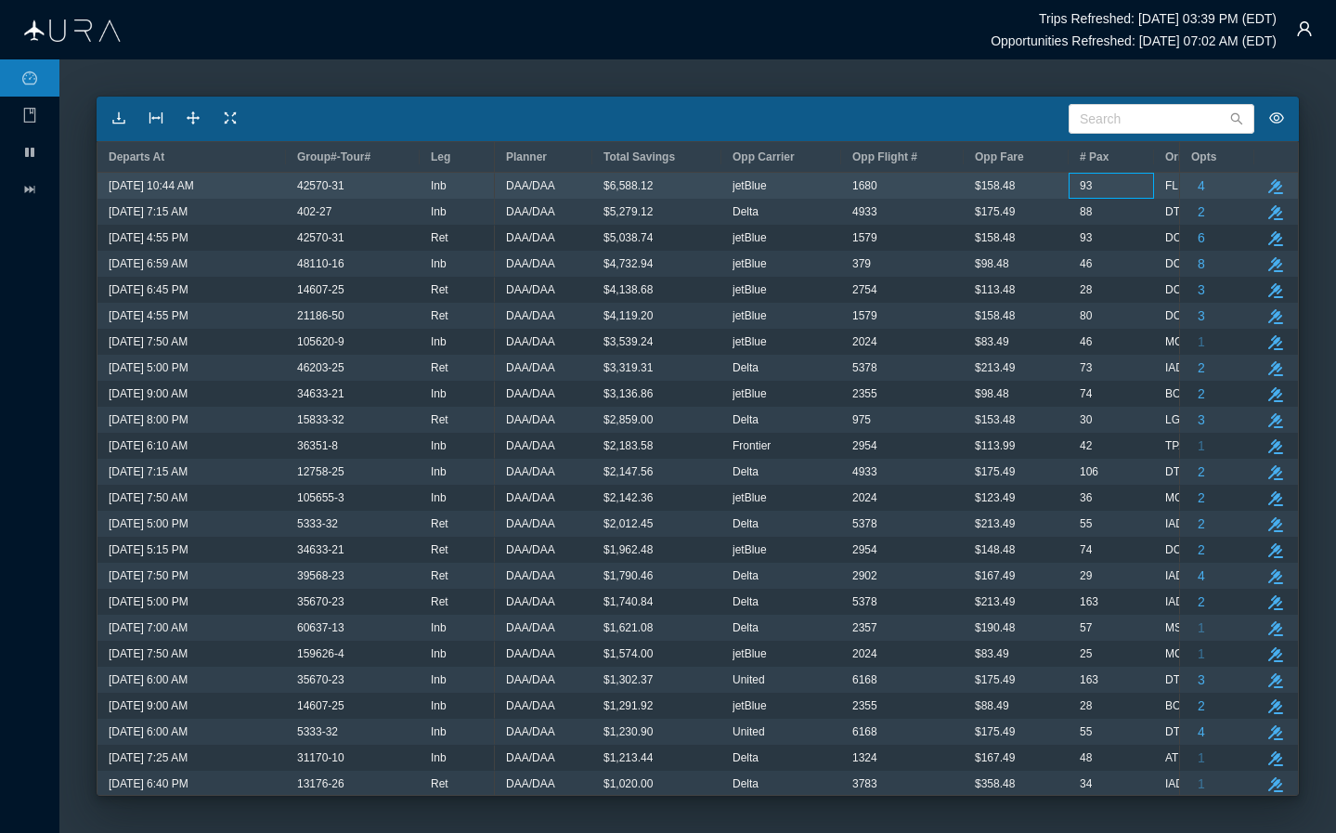
click at [1112, 188] on div "93" at bounding box center [1111, 186] width 85 height 26
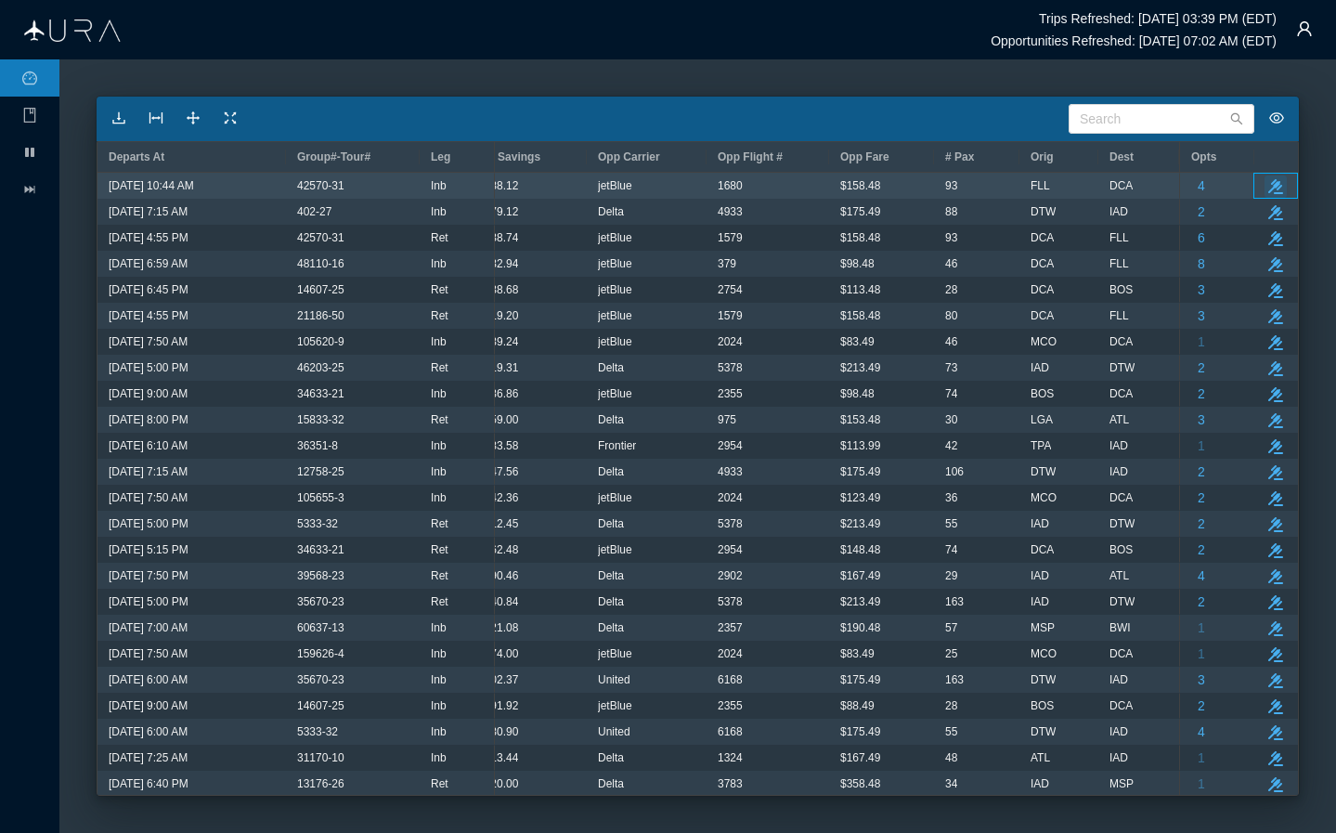
click at [1112, 186] on button "take-action" at bounding box center [1276, 187] width 22 height 22
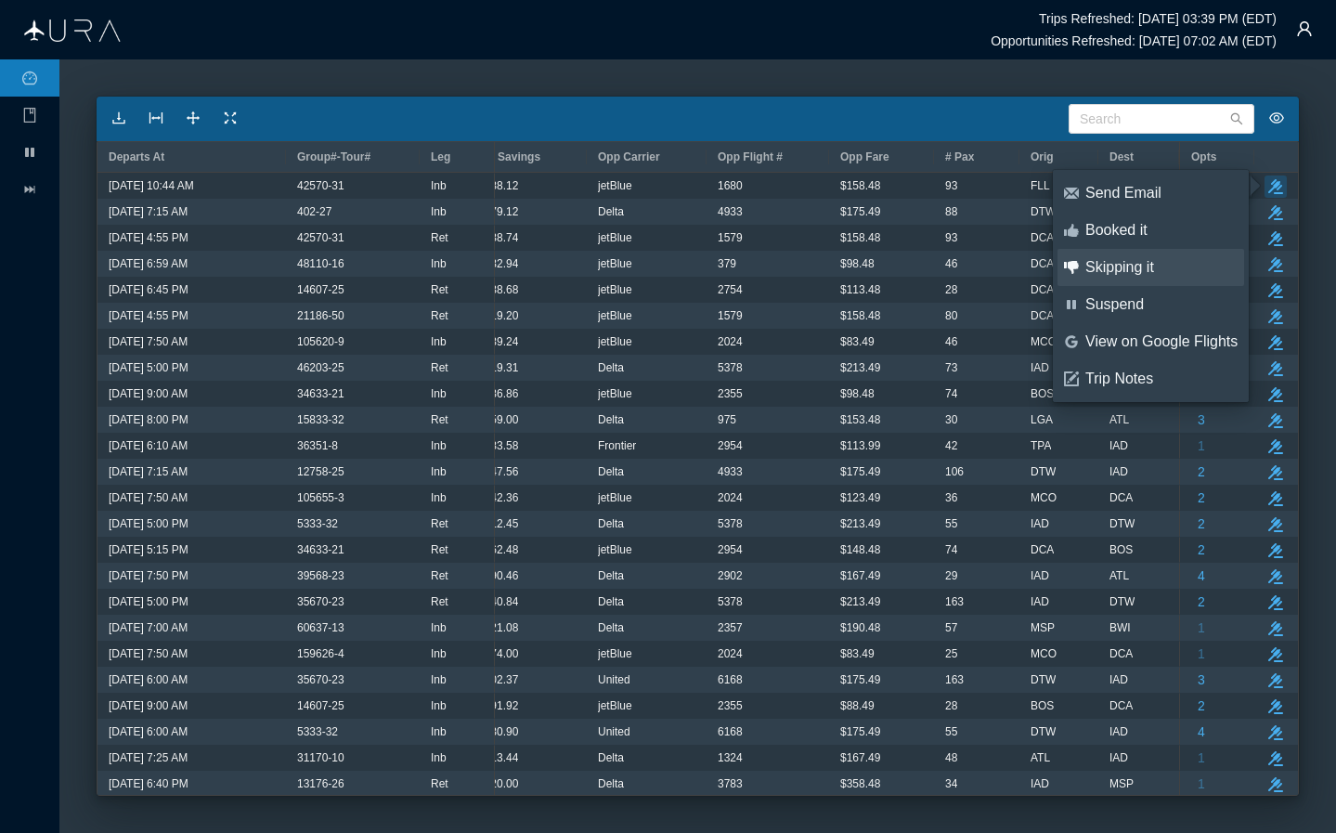
click at [1112, 273] on div "Skipping it" at bounding box center [1162, 267] width 152 height 20
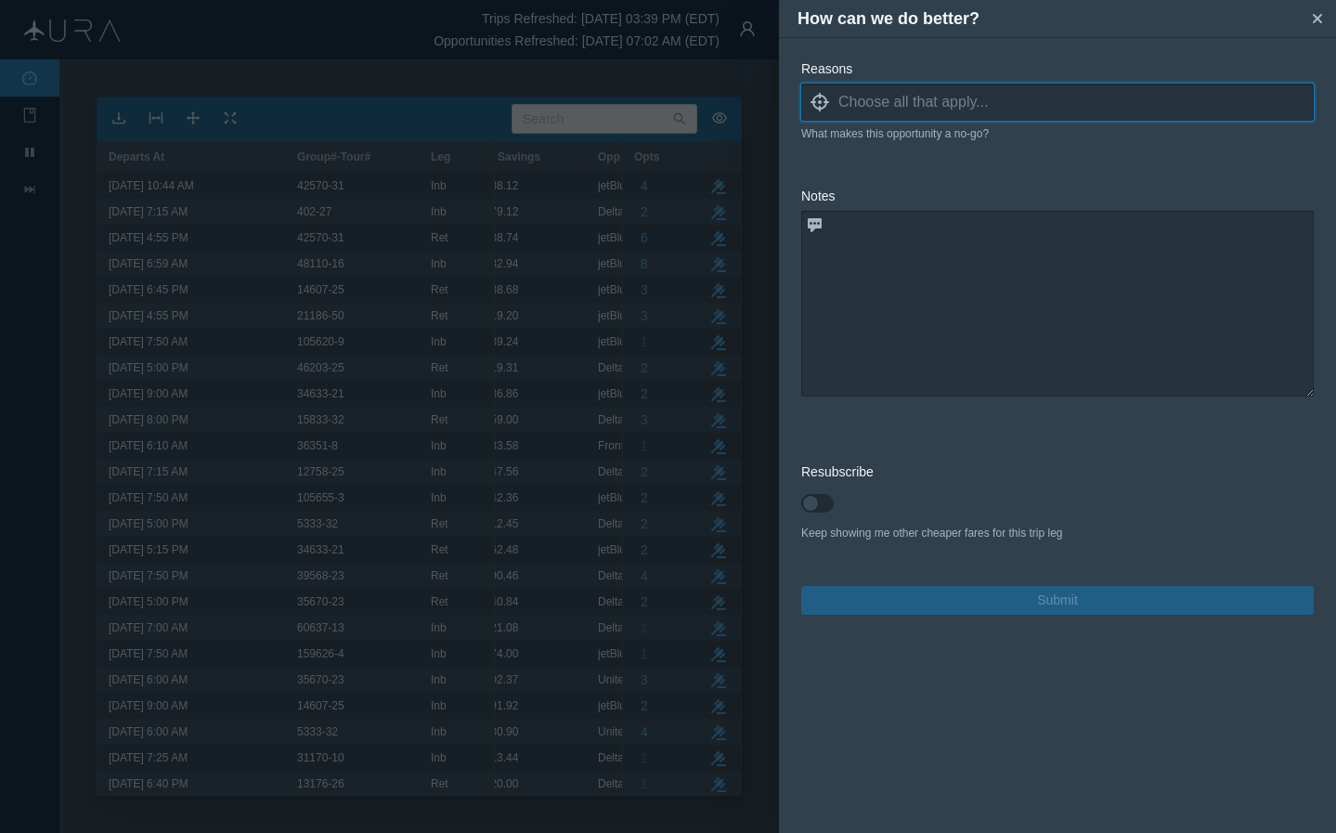
click at [1026, 95] on input at bounding box center [1076, 102] width 475 height 28
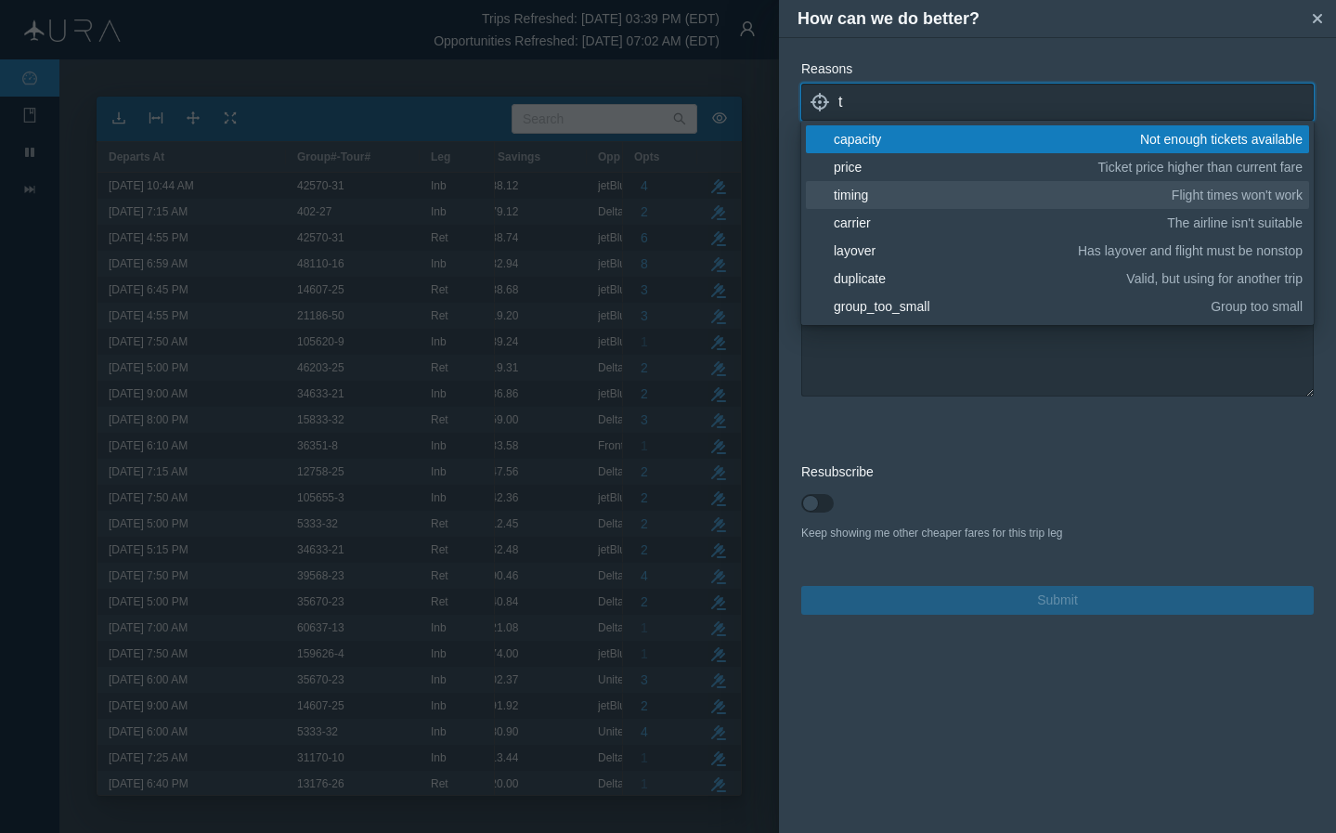
scroll to position [-1, 0]
type input "t"
click at [876, 192] on div "timing" at bounding box center [1000, 195] width 332 height 19
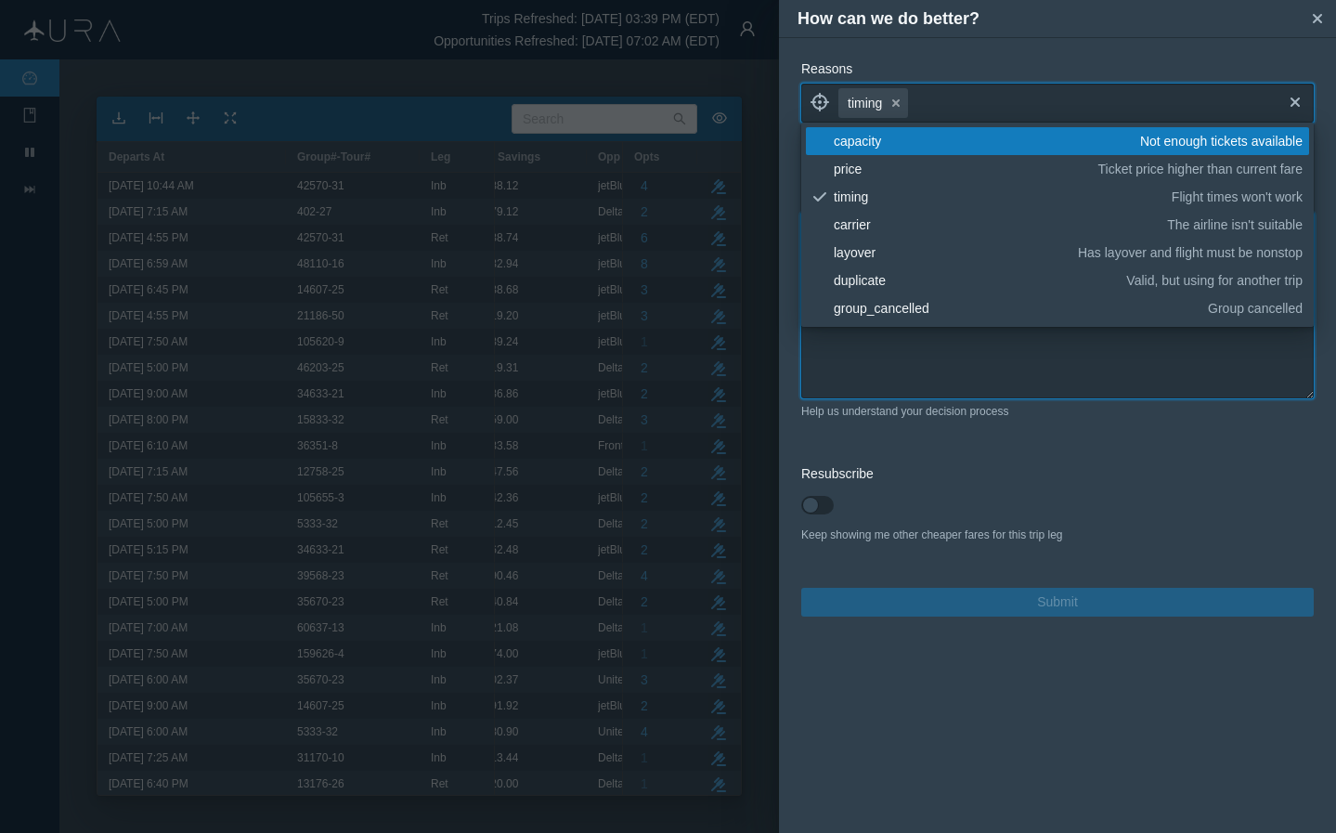
click at [933, 352] on textarea at bounding box center [1057, 306] width 513 height 186
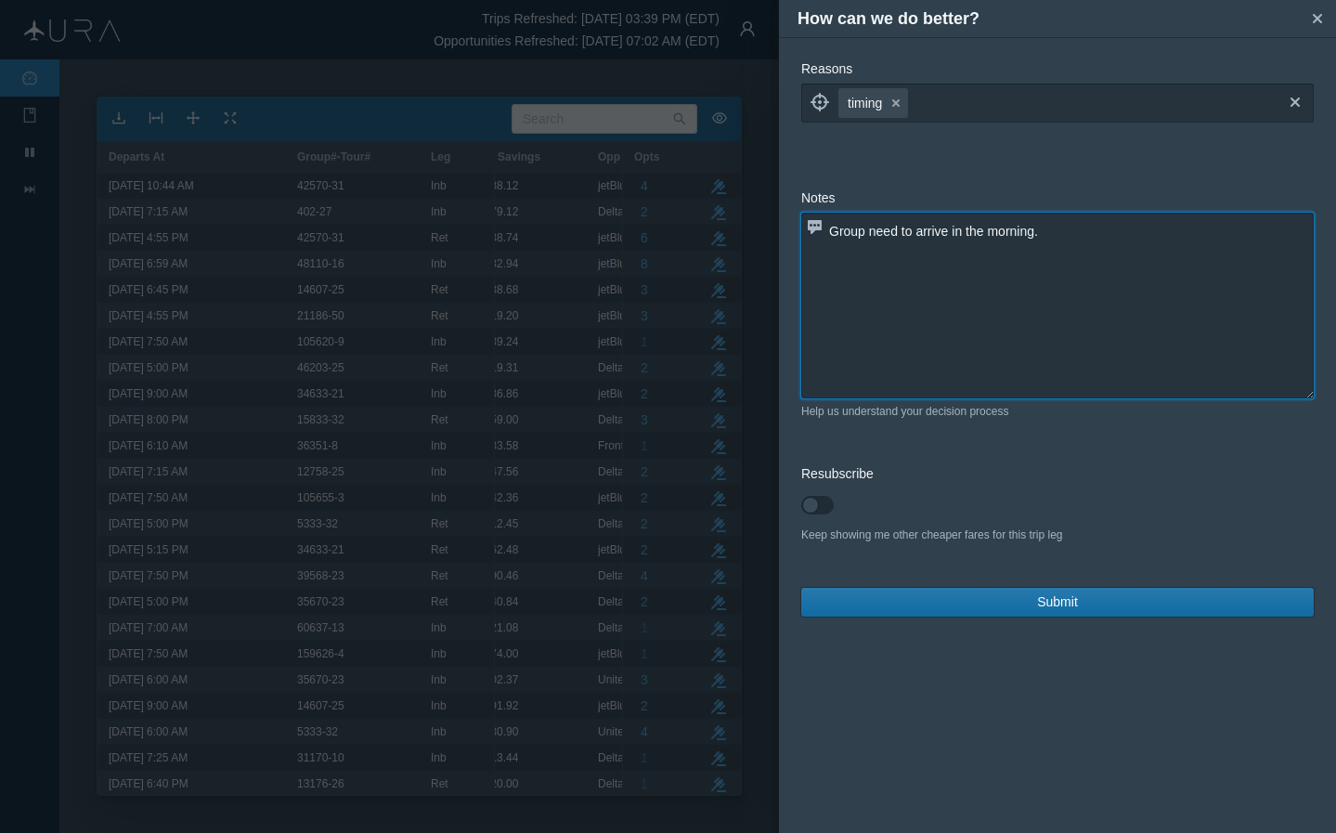
type textarea "Group need to arrive in the morning."
click at [1074, 601] on span "Submit" at bounding box center [1057, 602] width 41 height 20
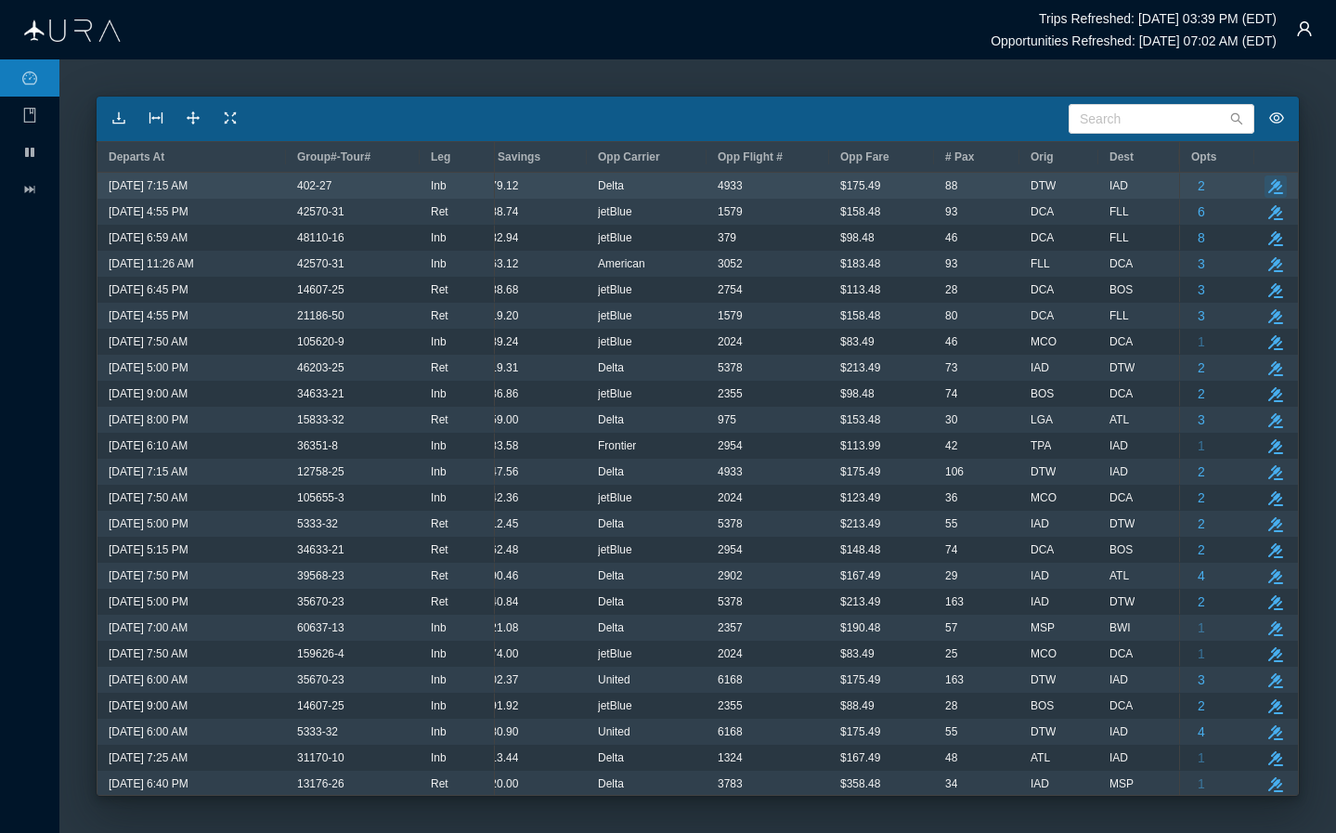
click at [1112, 189] on icon "button" at bounding box center [1276, 186] width 15 height 15
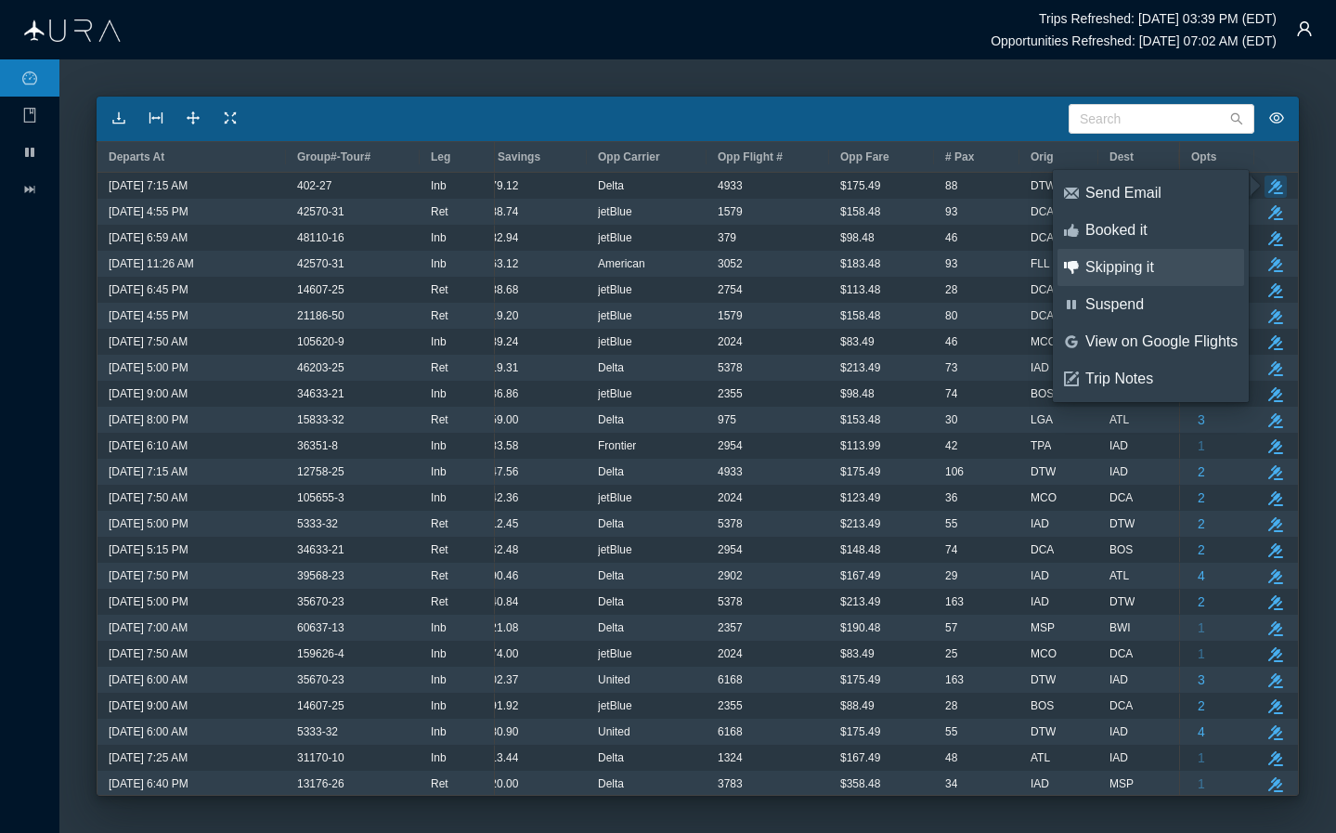
click at [1112, 272] on div "Skipping it" at bounding box center [1162, 267] width 152 height 20
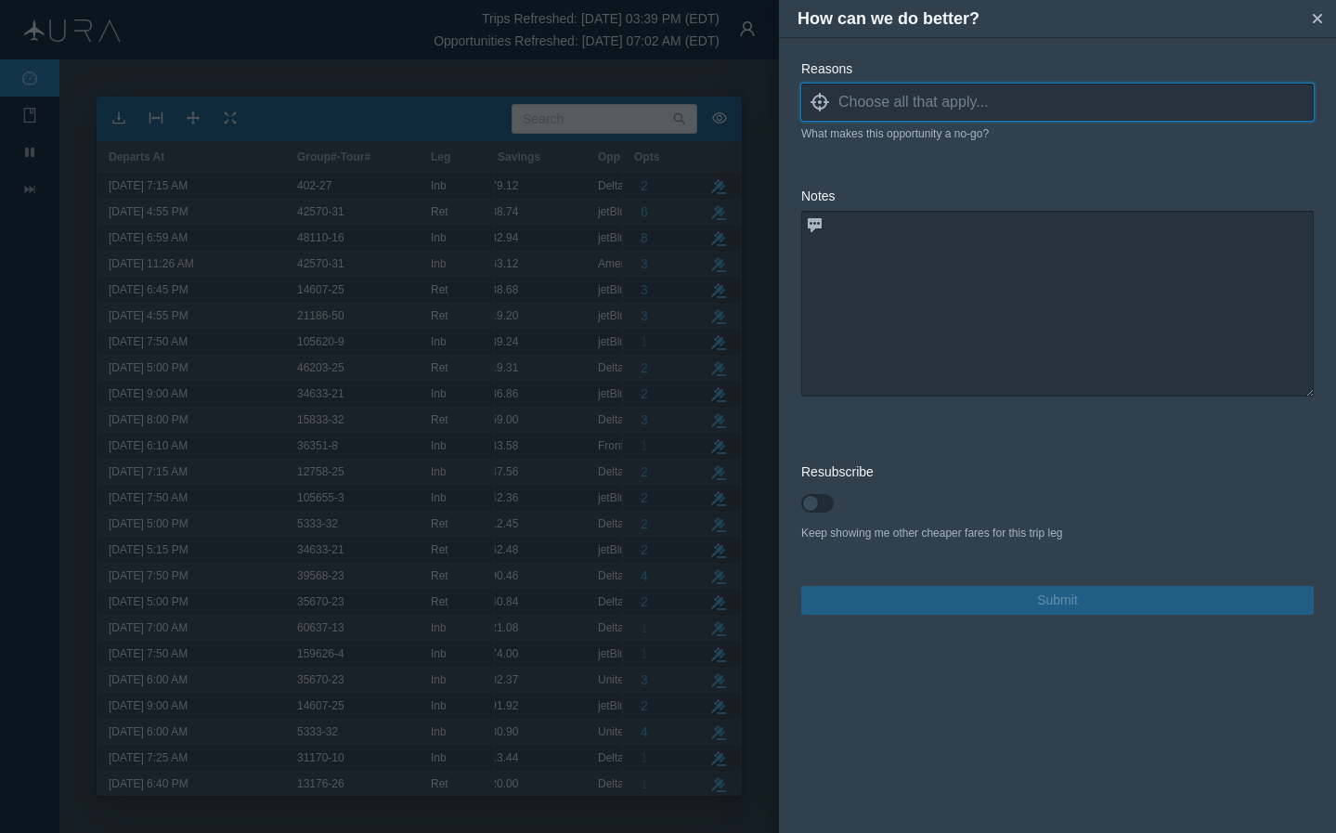
click at [1074, 100] on input at bounding box center [1076, 102] width 475 height 28
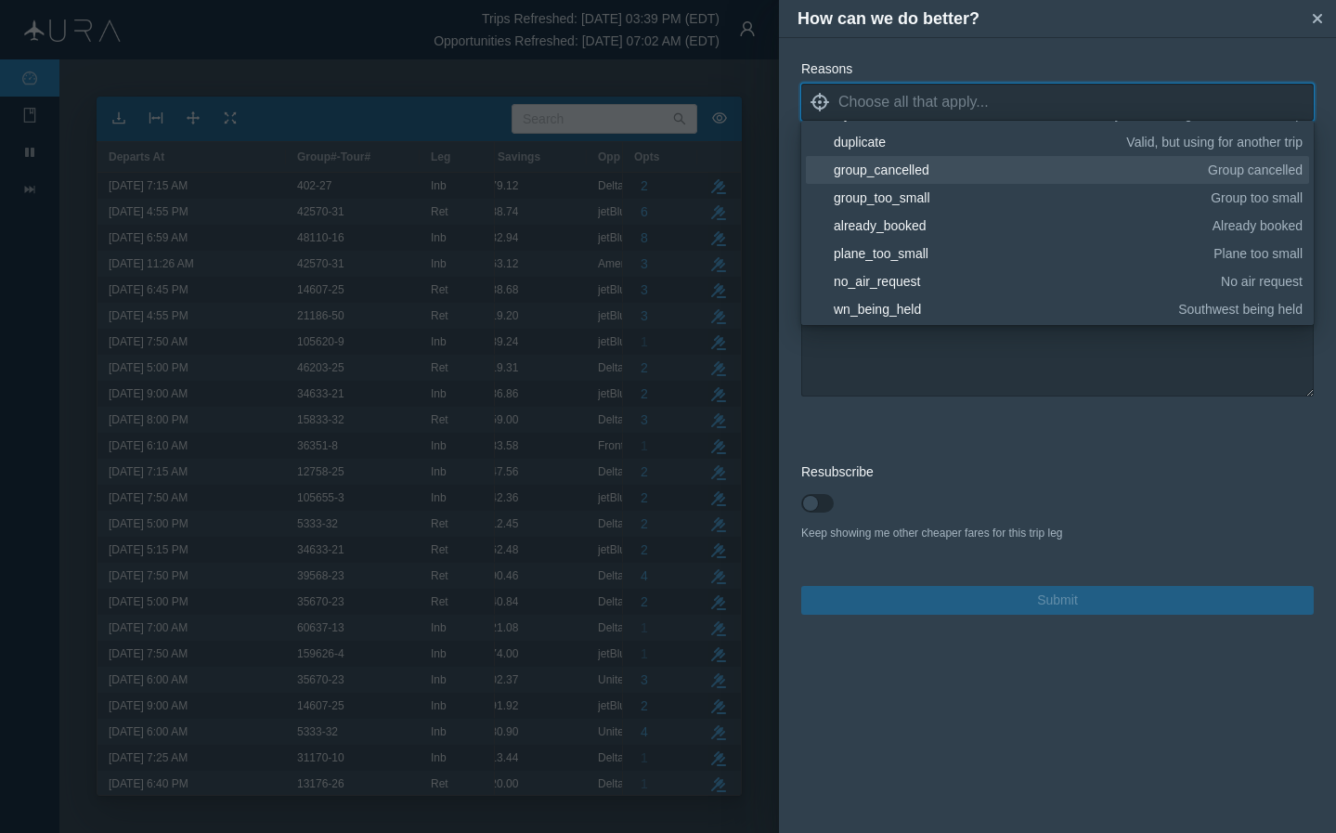
scroll to position [159, 0]
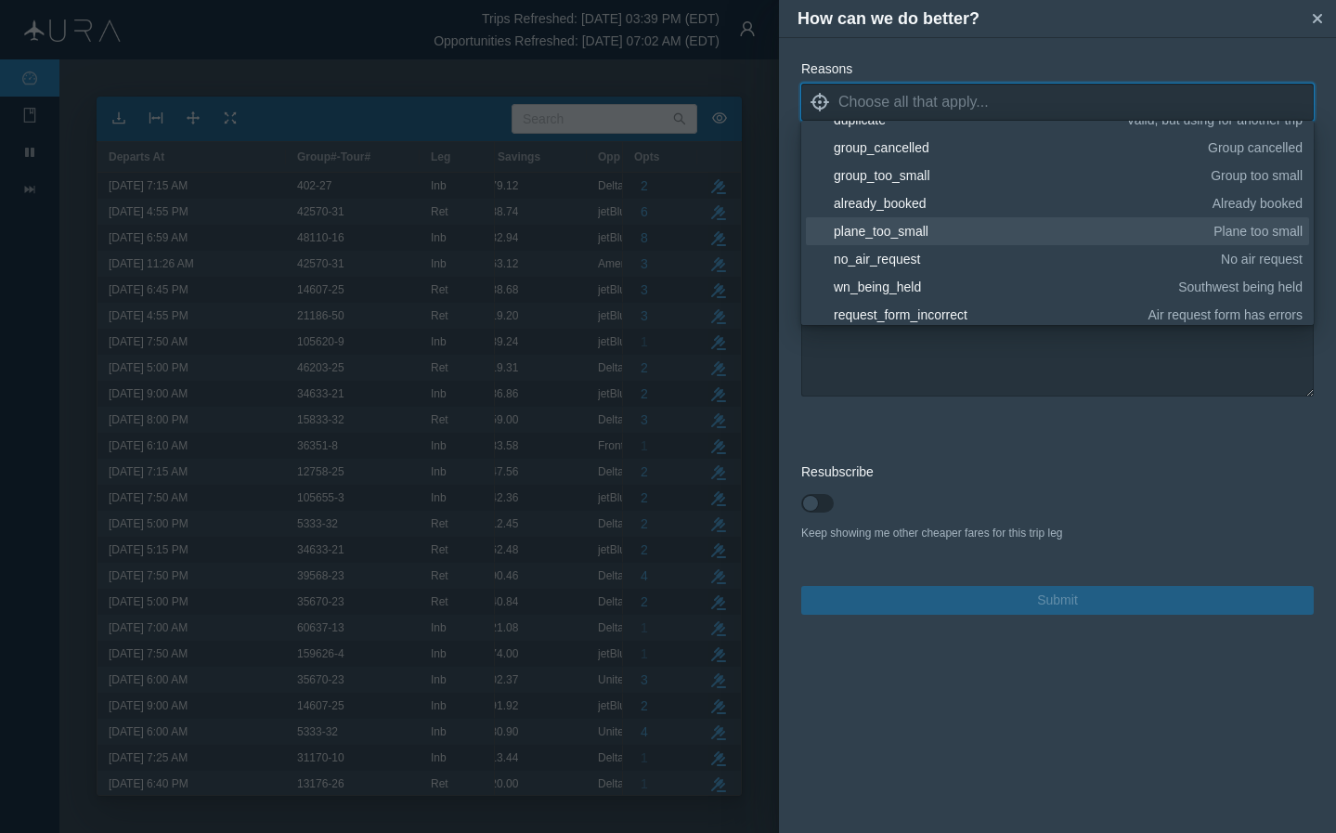
click at [923, 236] on div "plane_too_small" at bounding box center [1020, 231] width 373 height 19
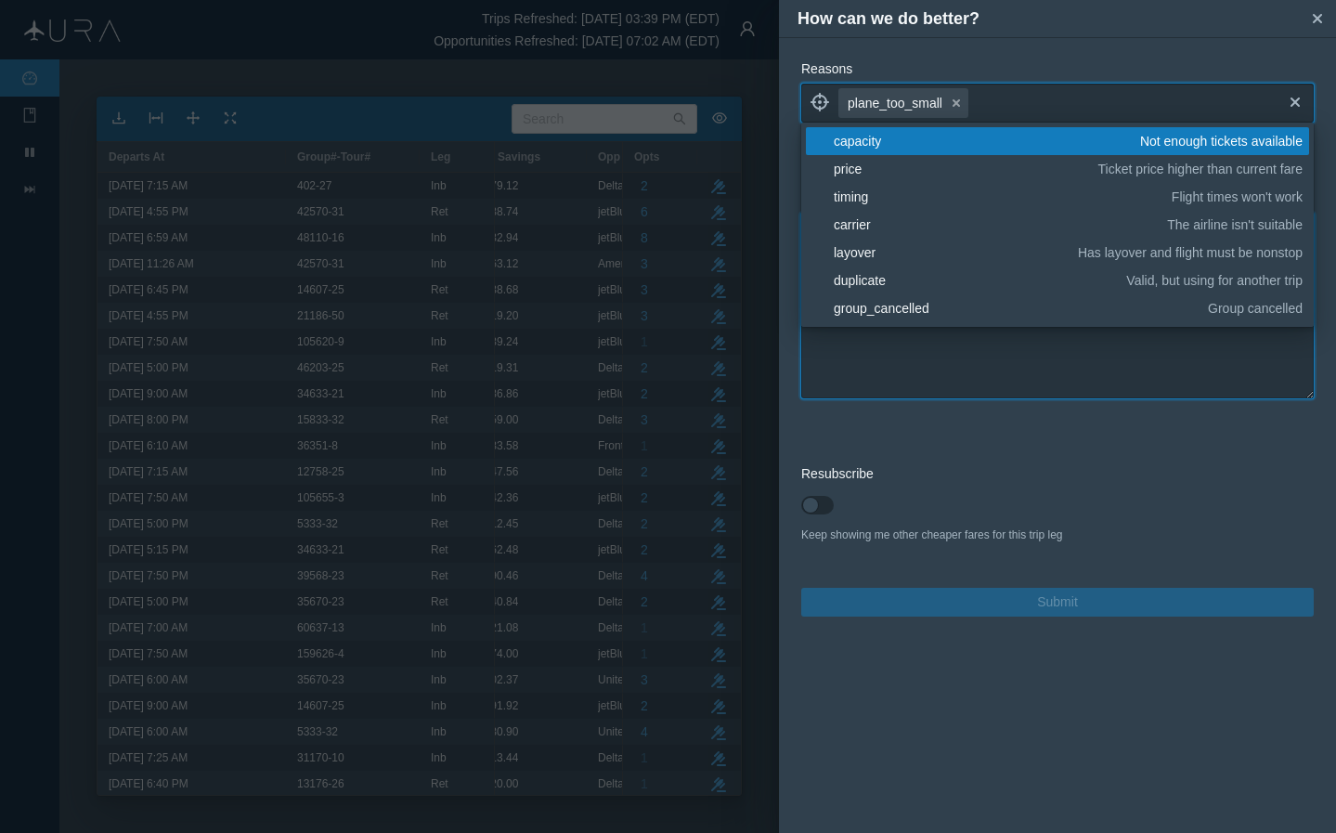
click at [959, 378] on textarea at bounding box center [1057, 306] width 513 height 186
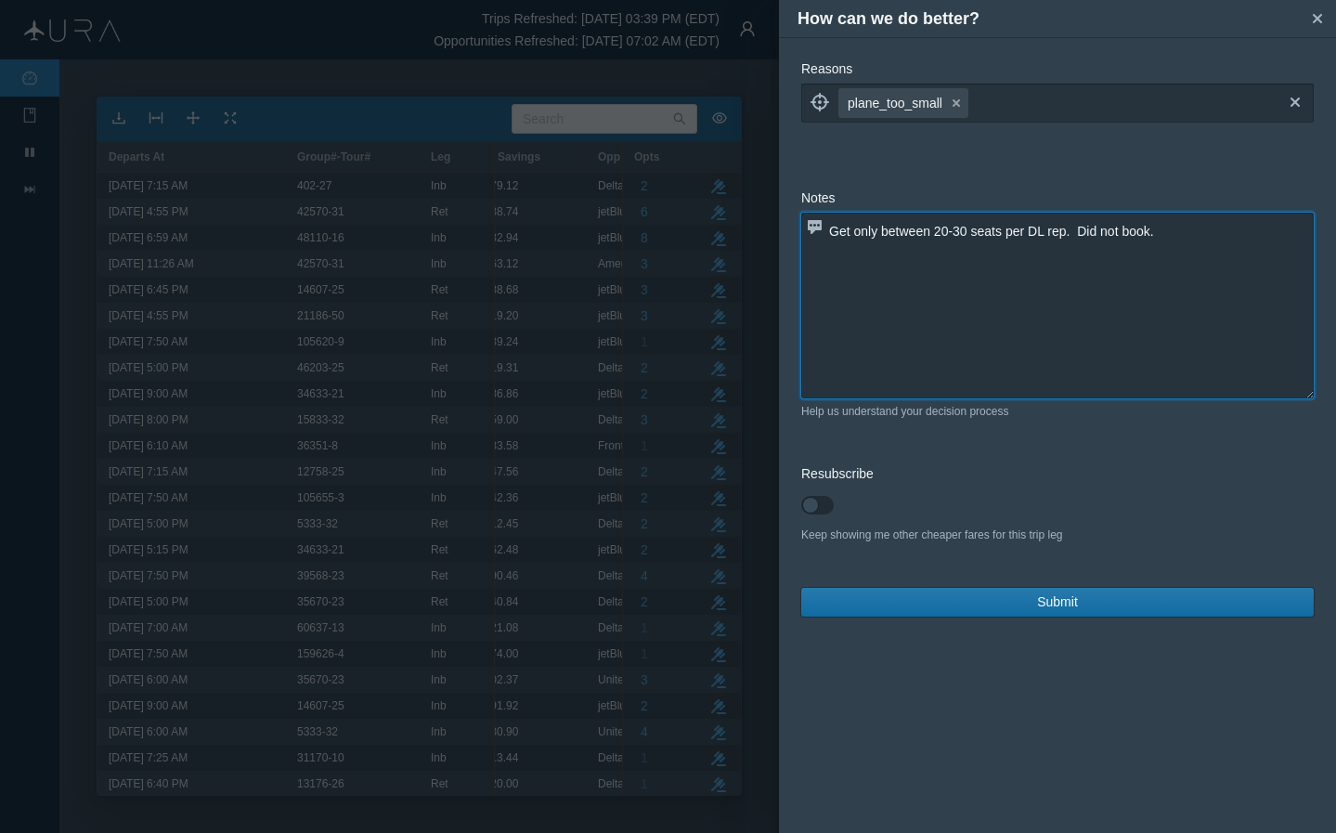
type textarea "Get only between 20-30 seats per DL rep. Did not book."
click at [1059, 603] on span "Submit" at bounding box center [1057, 602] width 41 height 20
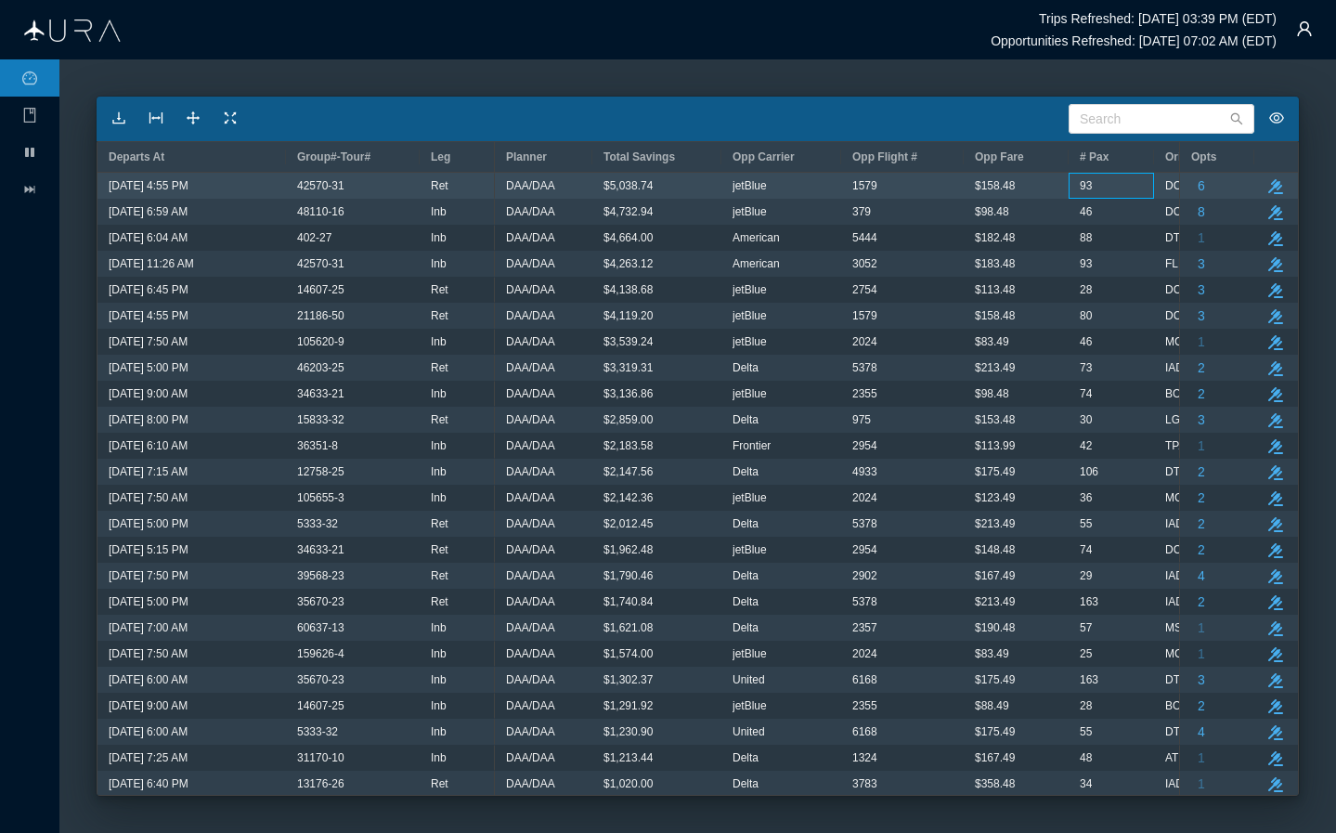
click at [1102, 190] on div "93" at bounding box center [1111, 186] width 63 height 24
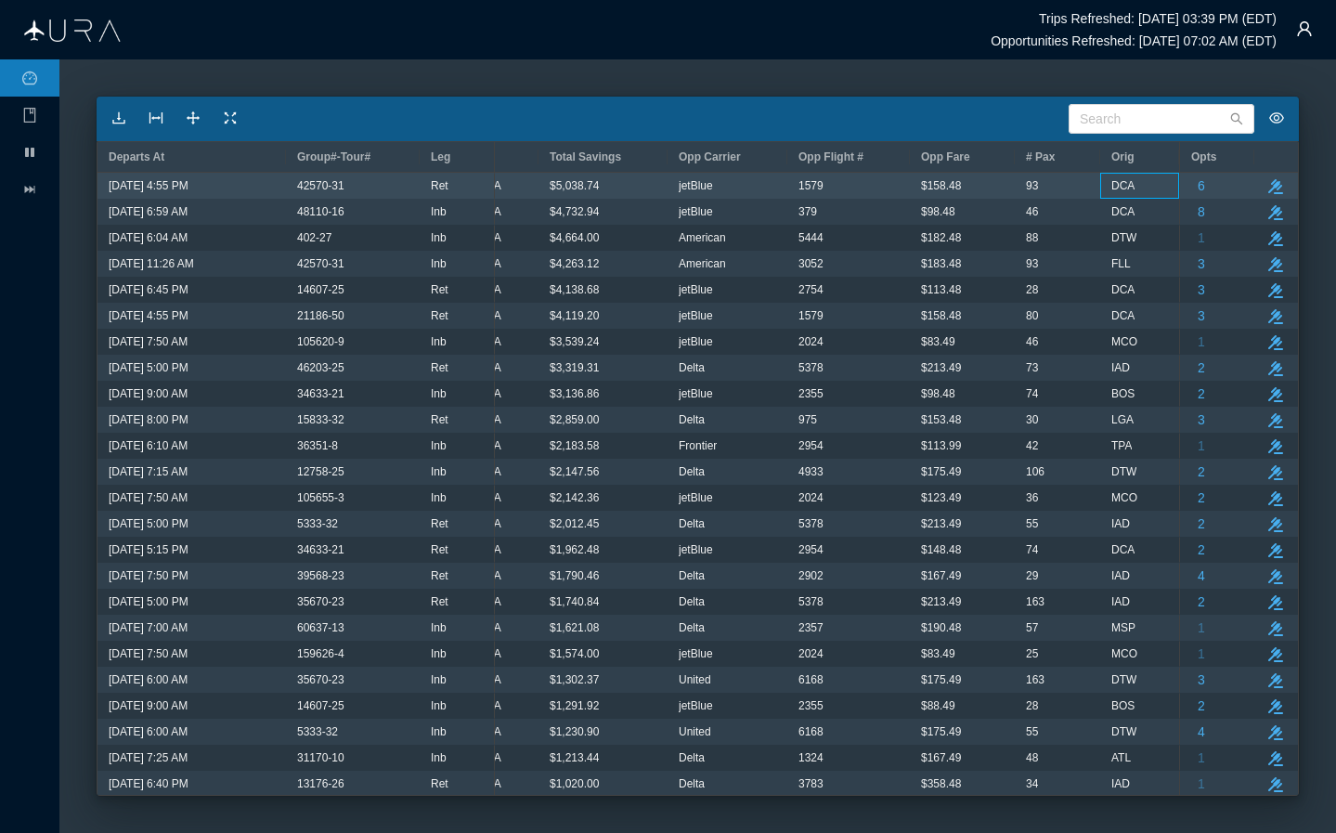
scroll to position [0, 135]
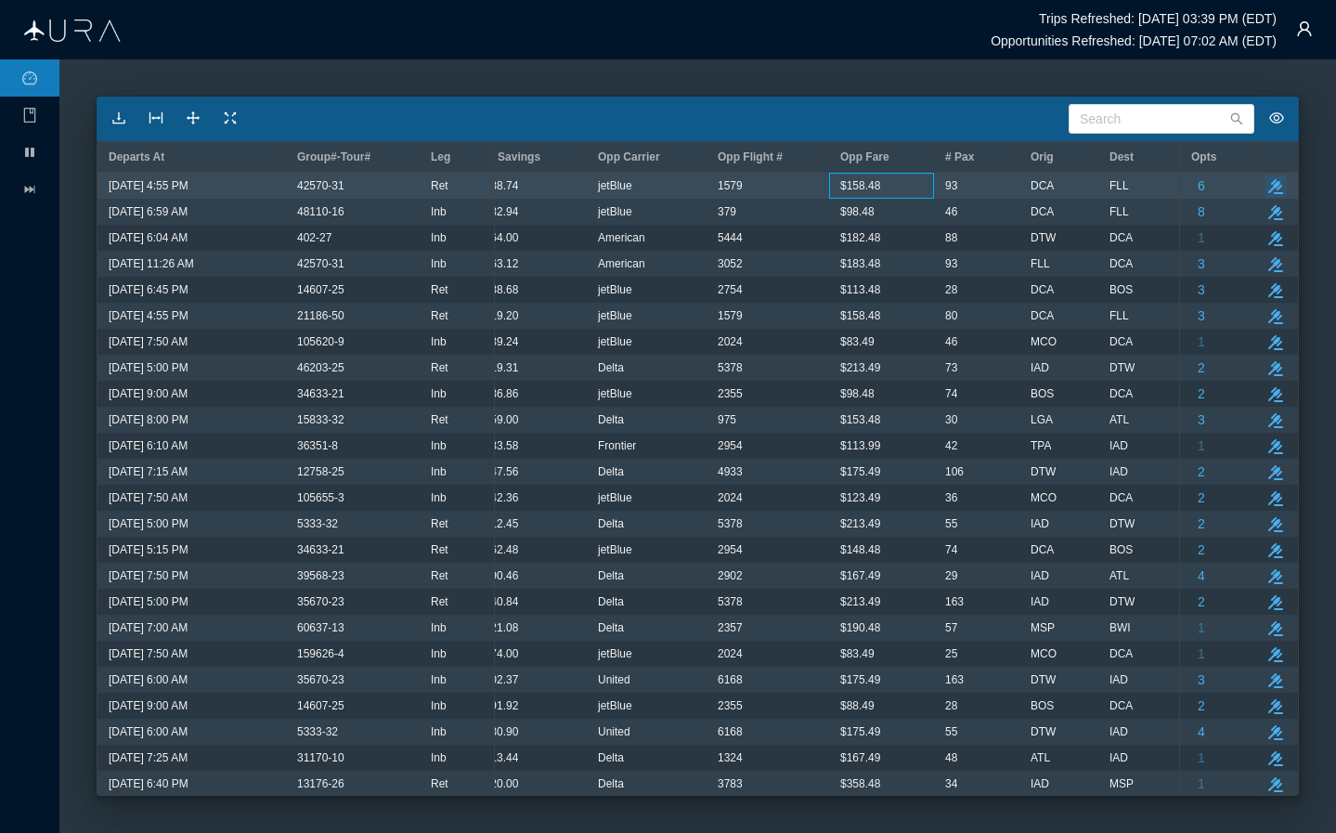
click at [1112, 184] on icon "button" at bounding box center [1276, 186] width 15 height 15
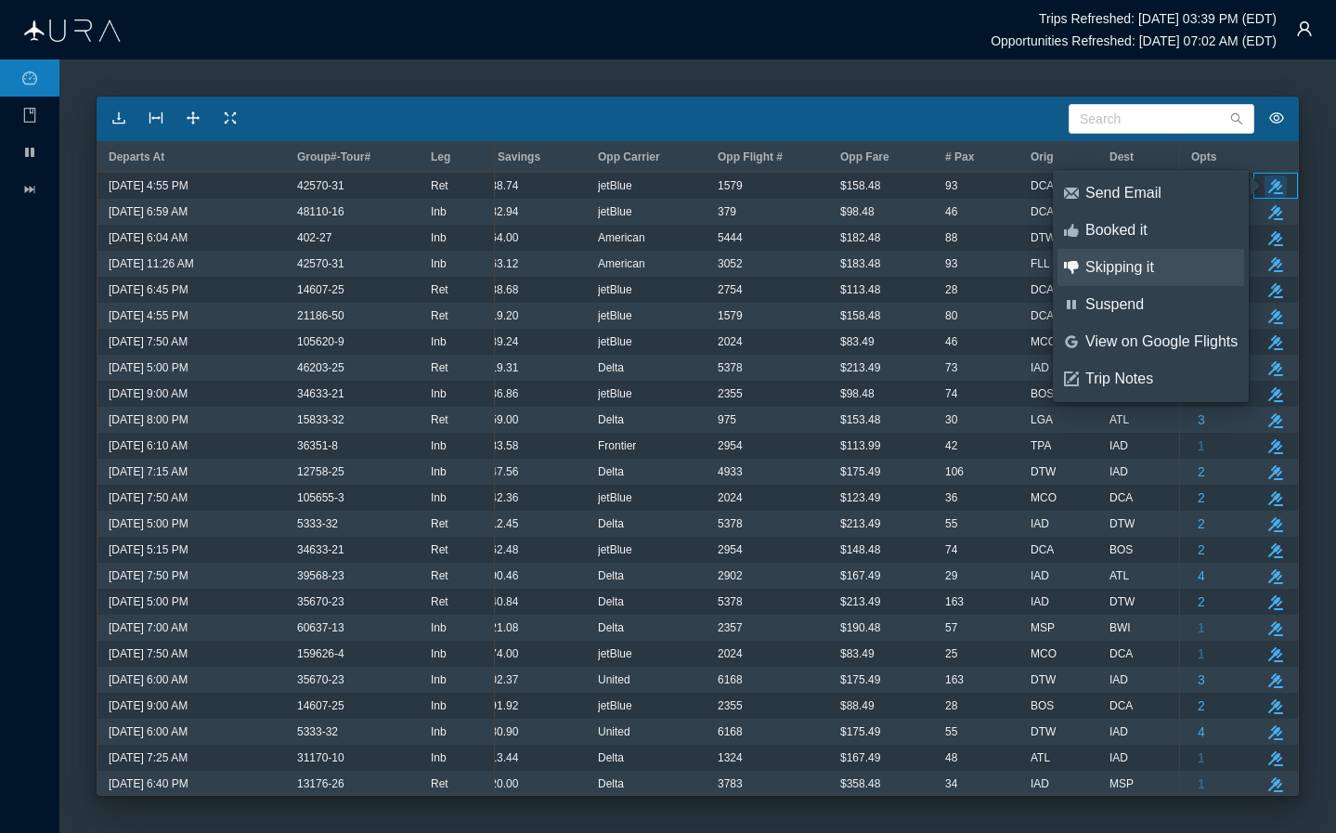
click at [1112, 266] on div "Skipping it" at bounding box center [1162, 267] width 152 height 20
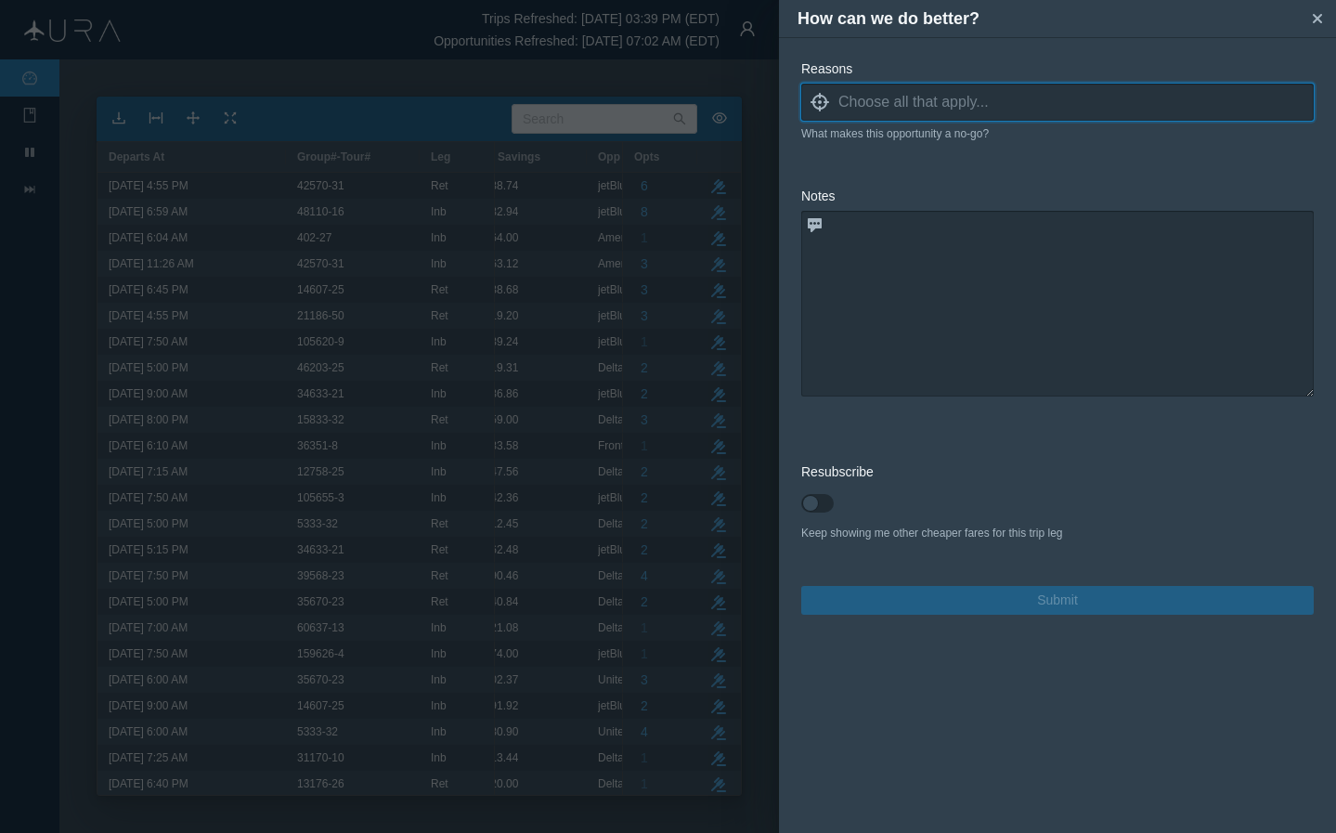
click at [981, 100] on input at bounding box center [1076, 102] width 475 height 28
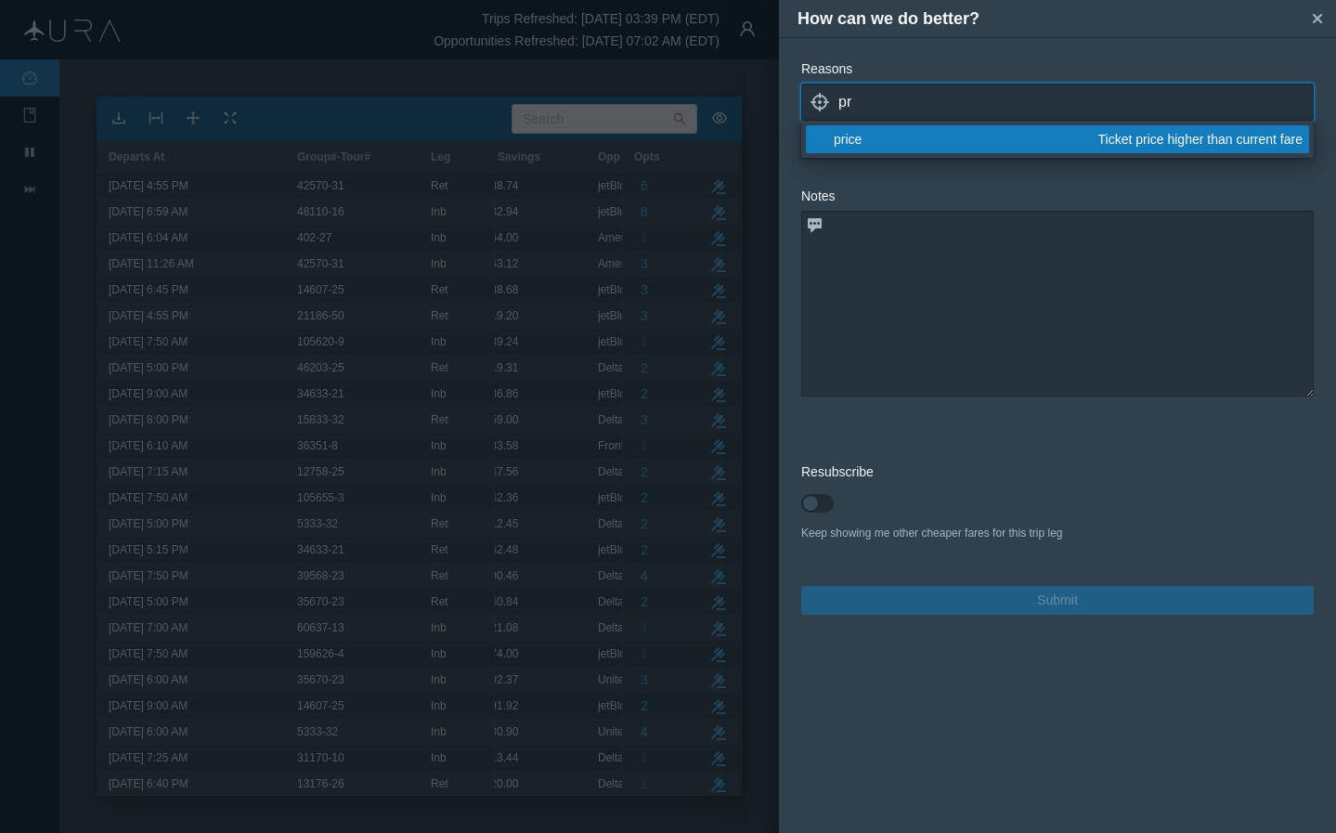
type input "pr"
click at [917, 134] on div "price" at bounding box center [963, 139] width 258 height 19
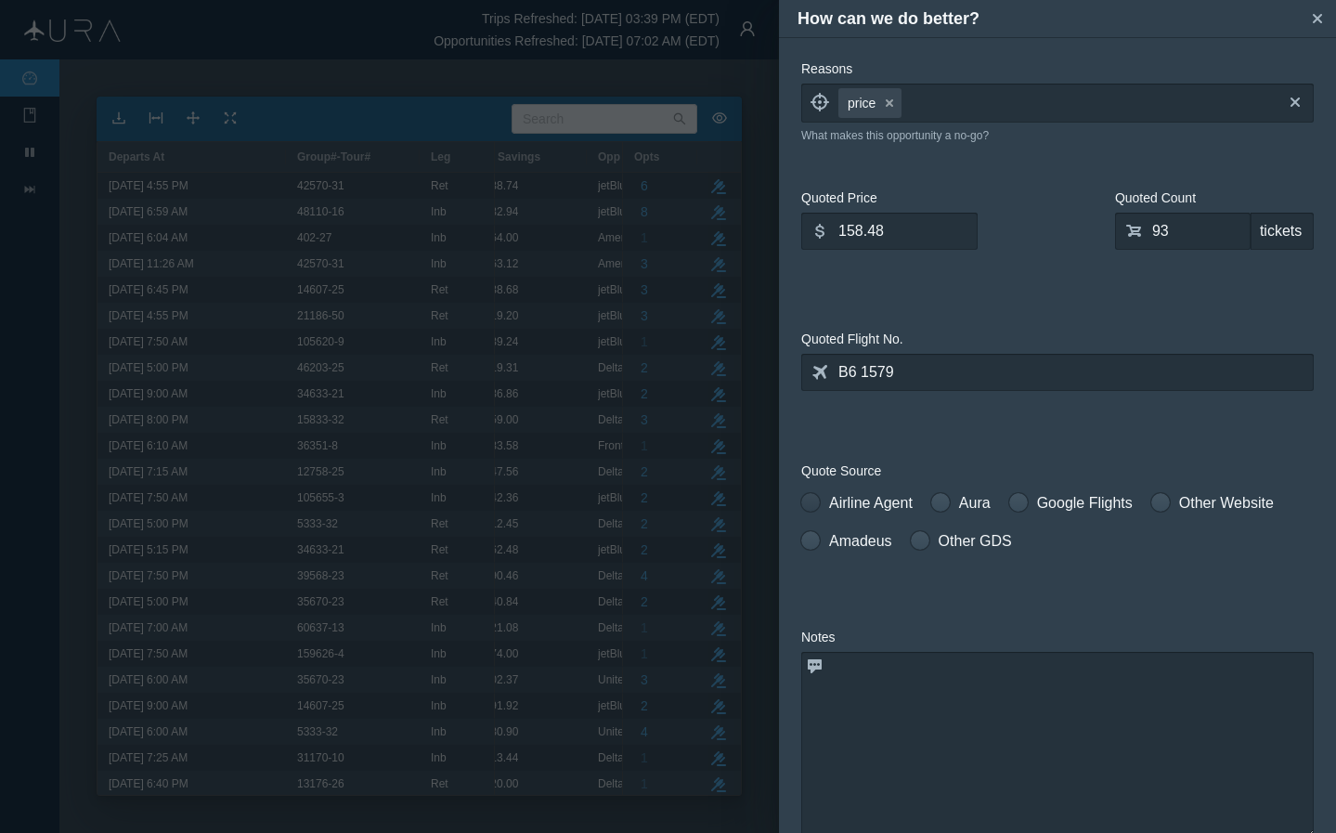
click at [811, 501] on span at bounding box center [810, 502] width 19 height 19
click at [811, 501] on input "Airline Agent" at bounding box center [807, 498] width 13 height 13
radio input "true"
click at [947, 732] on textarea at bounding box center [1057, 745] width 513 height 186
click at [917, 228] on input "158.48" at bounding box center [889, 231] width 176 height 37
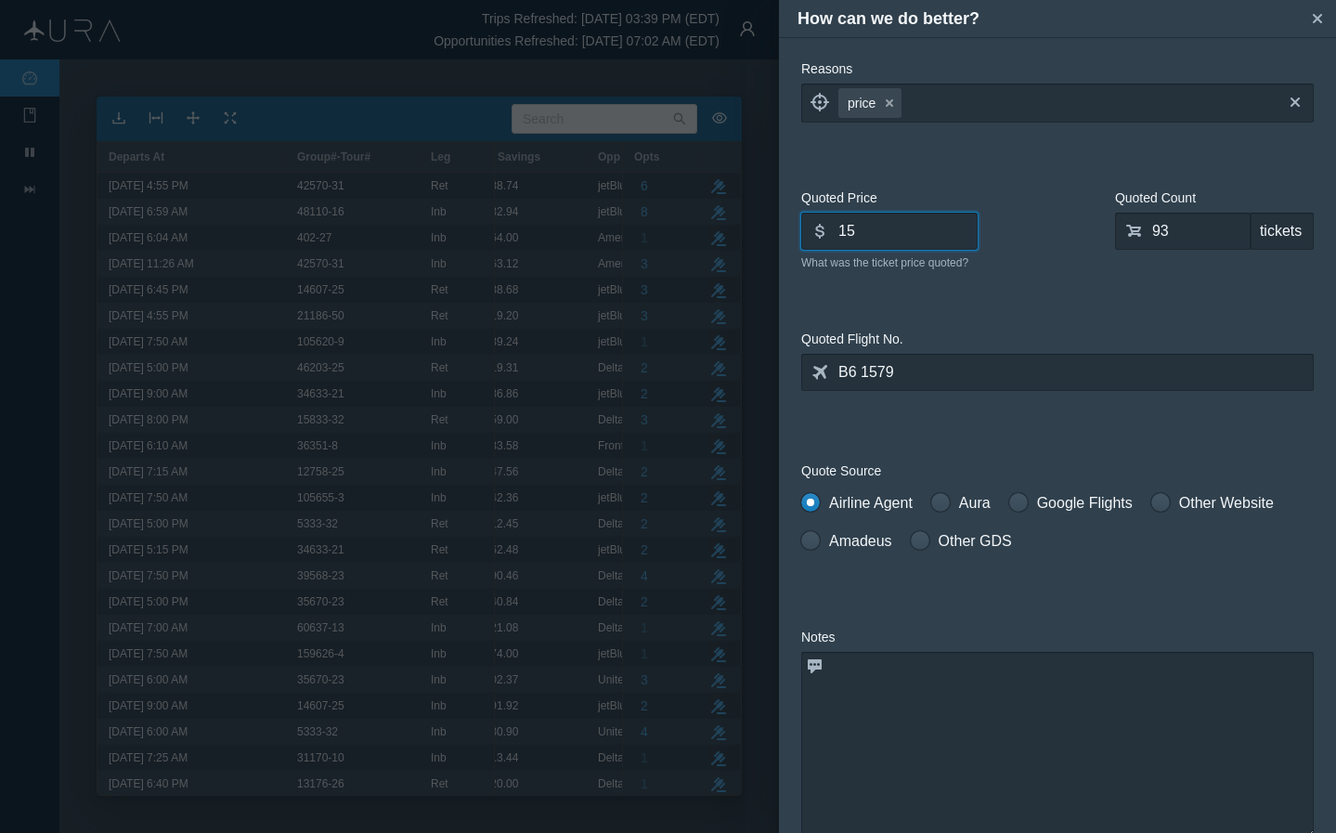
type input "1"
click at [1112, 229] on input "93" at bounding box center [1183, 231] width 136 height 37
type input "0"
type input "55"
click at [845, 234] on input "text" at bounding box center [889, 231] width 176 height 37
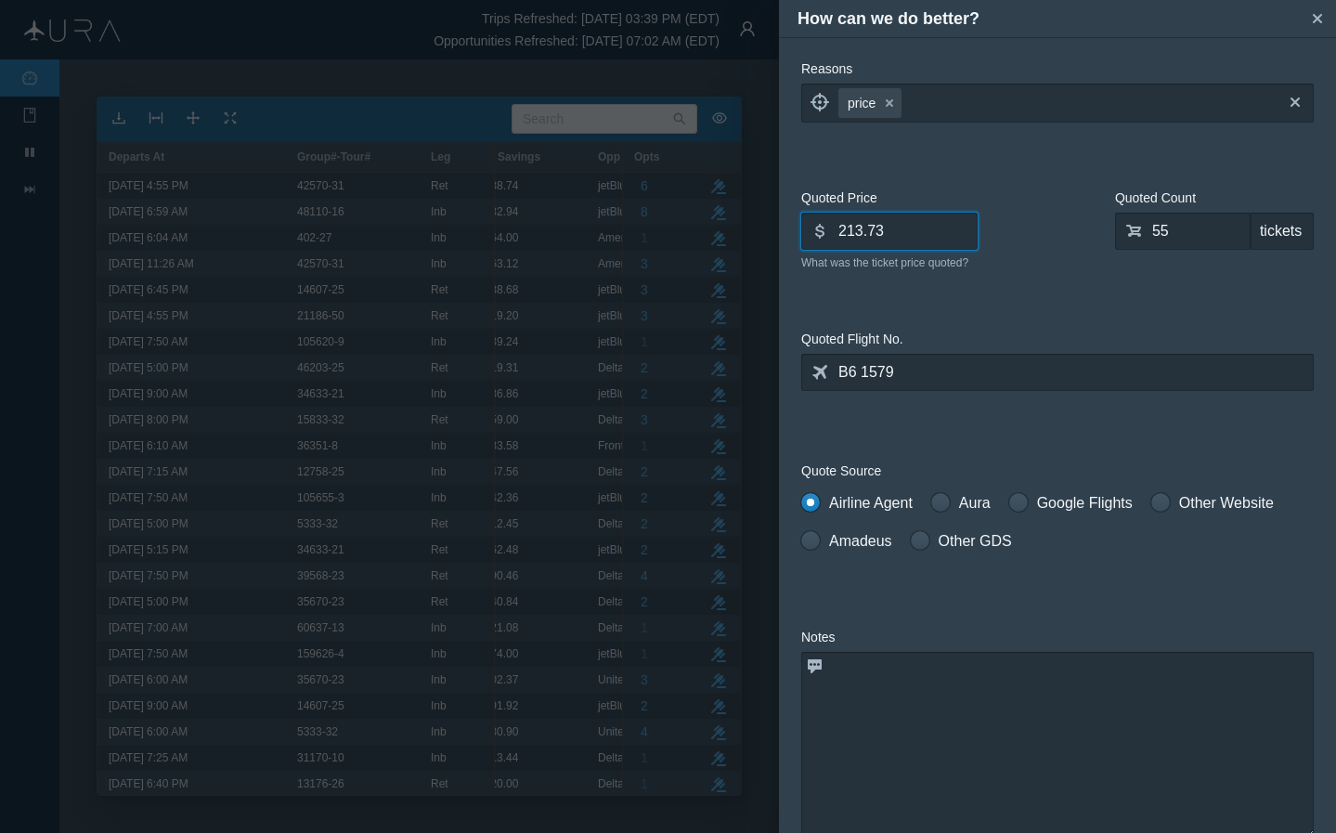
type input "213.73"
click at [929, 715] on textarea at bounding box center [1057, 745] width 513 height 186
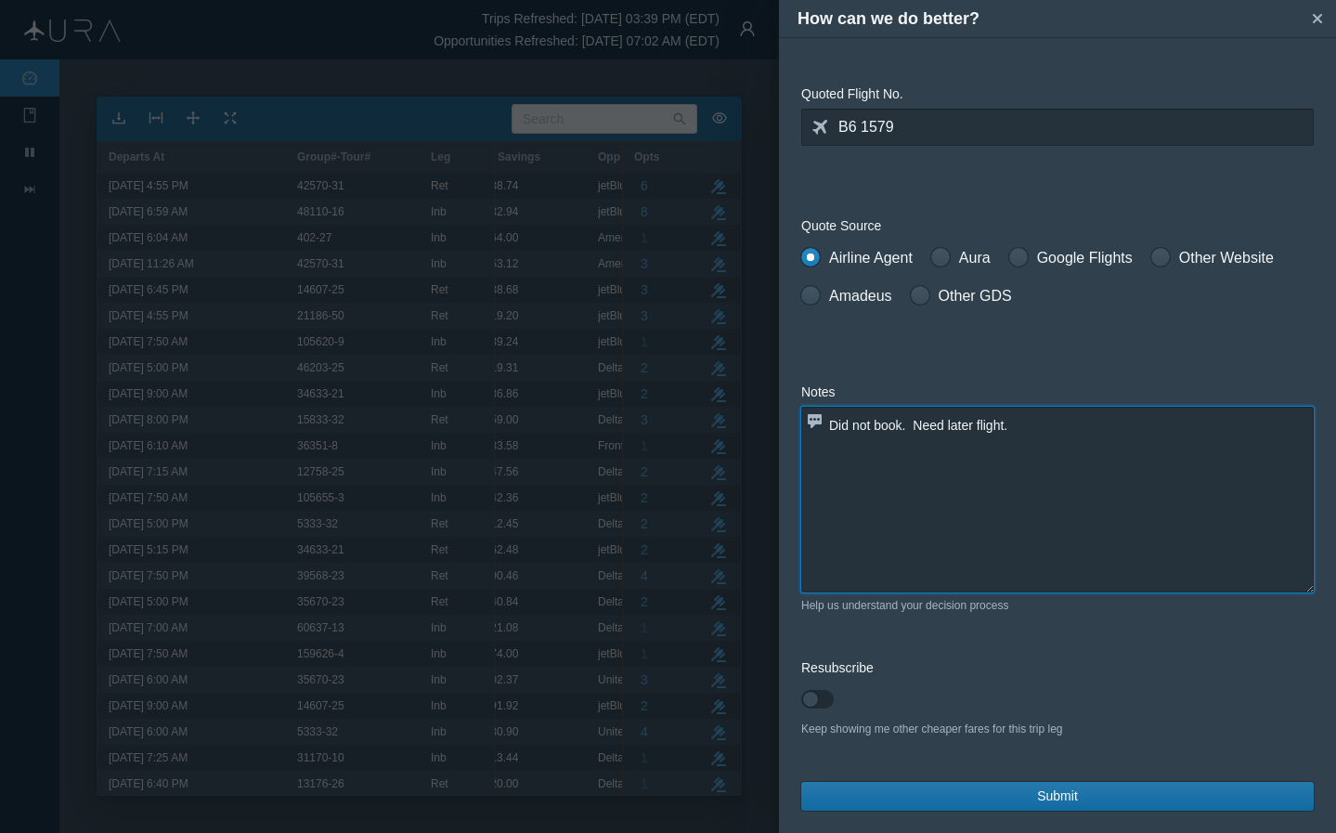
scroll to position [245, 0]
type textarea "Did not book. Need later flight."
click at [1088, 806] on button "Submit" at bounding box center [1057, 796] width 513 height 29
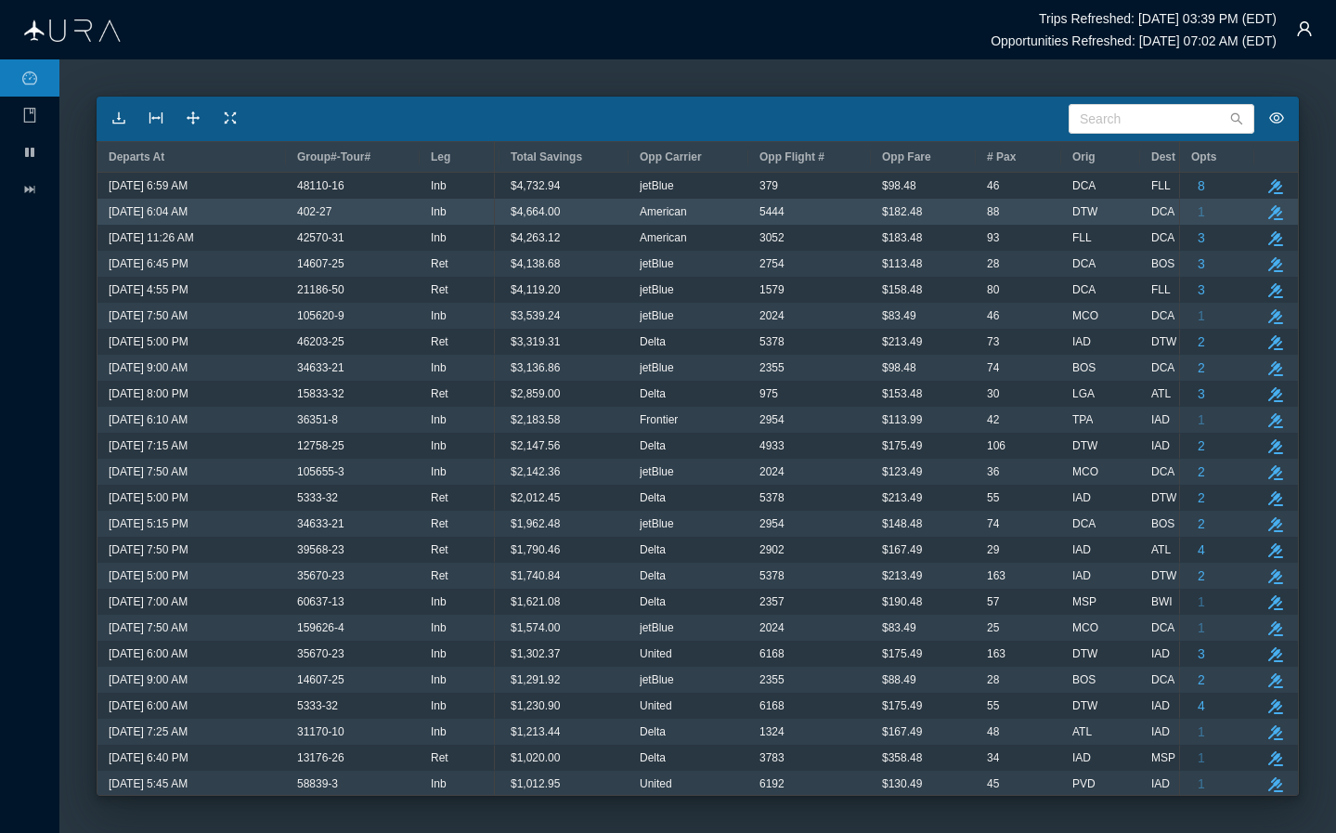
scroll to position [0, 83]
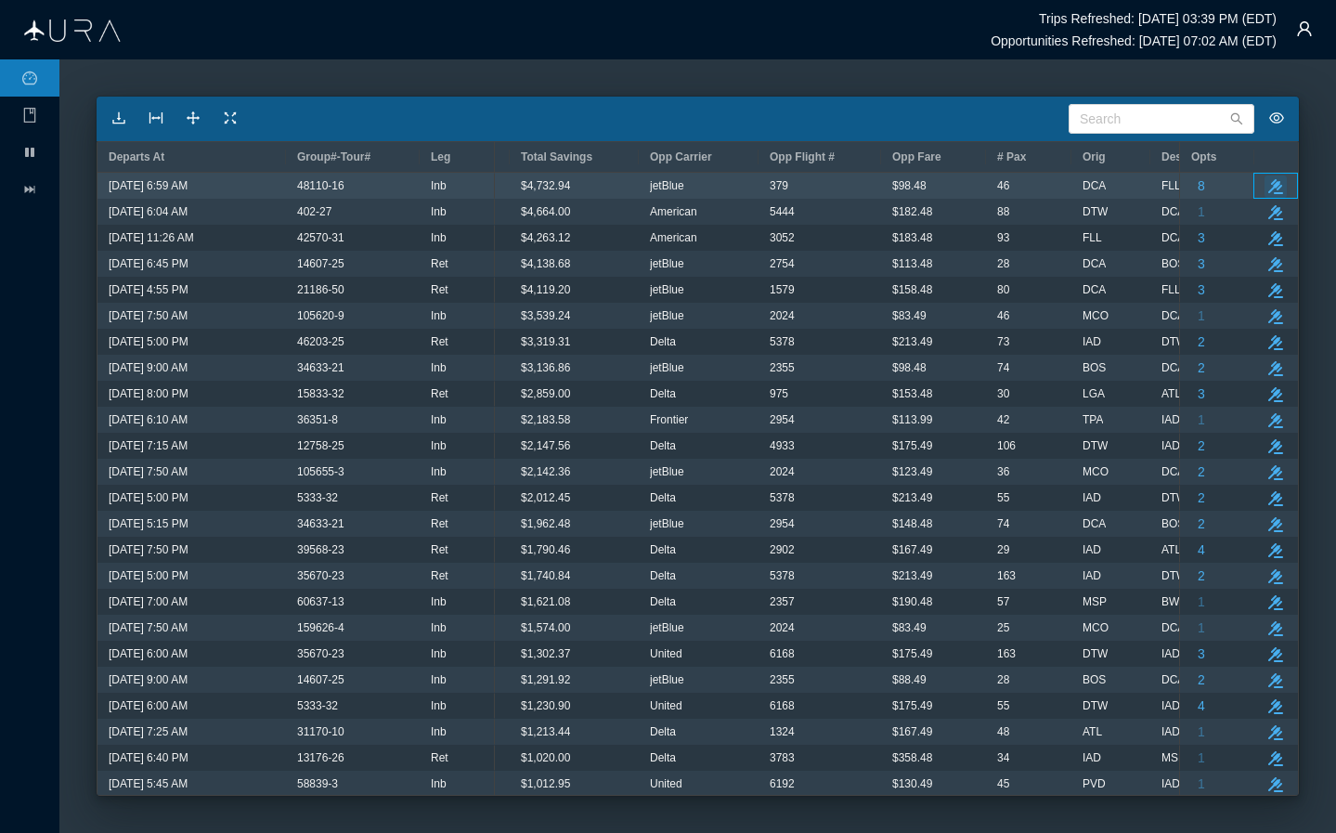
click at [1112, 186] on icon "button" at bounding box center [1276, 186] width 15 height 15
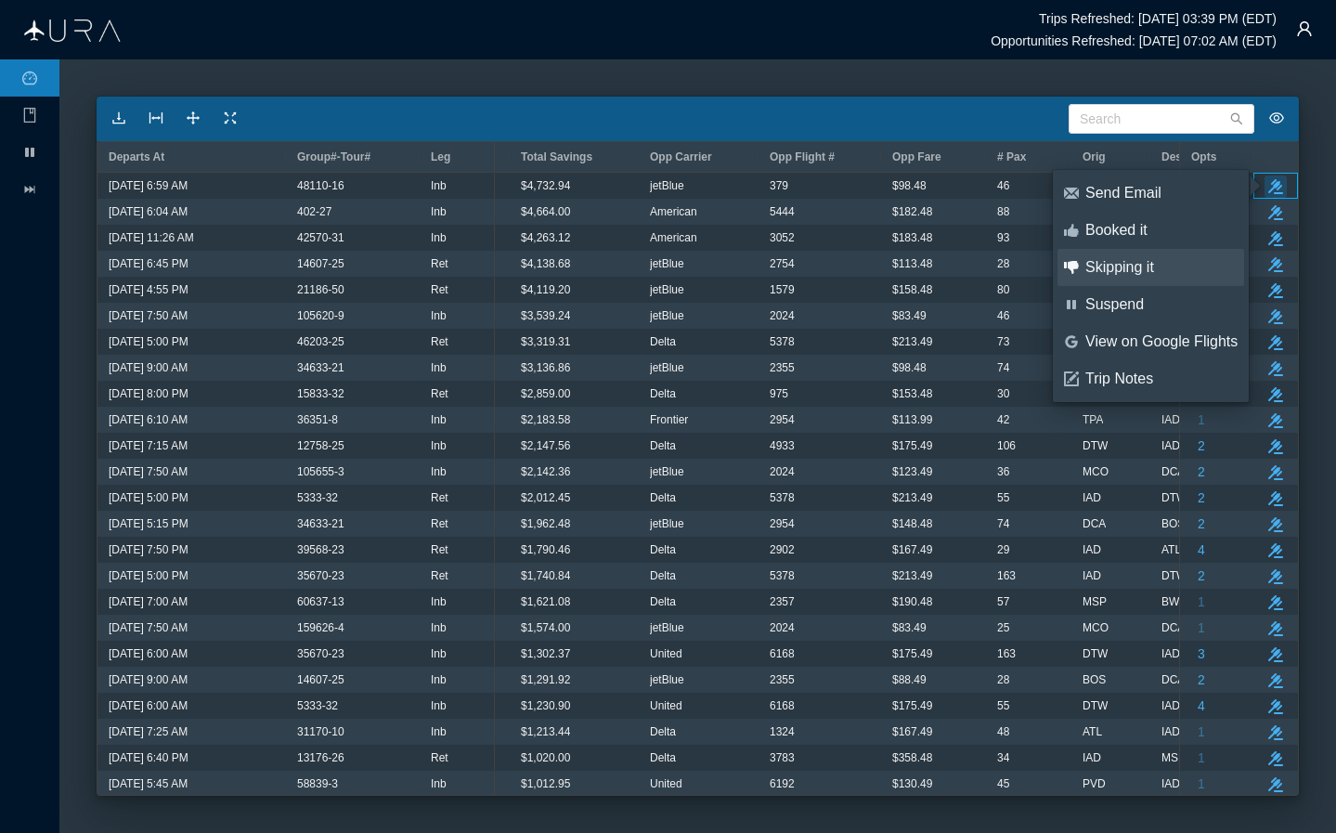
click at [1112, 267] on div "Skipping it" at bounding box center [1162, 267] width 152 height 20
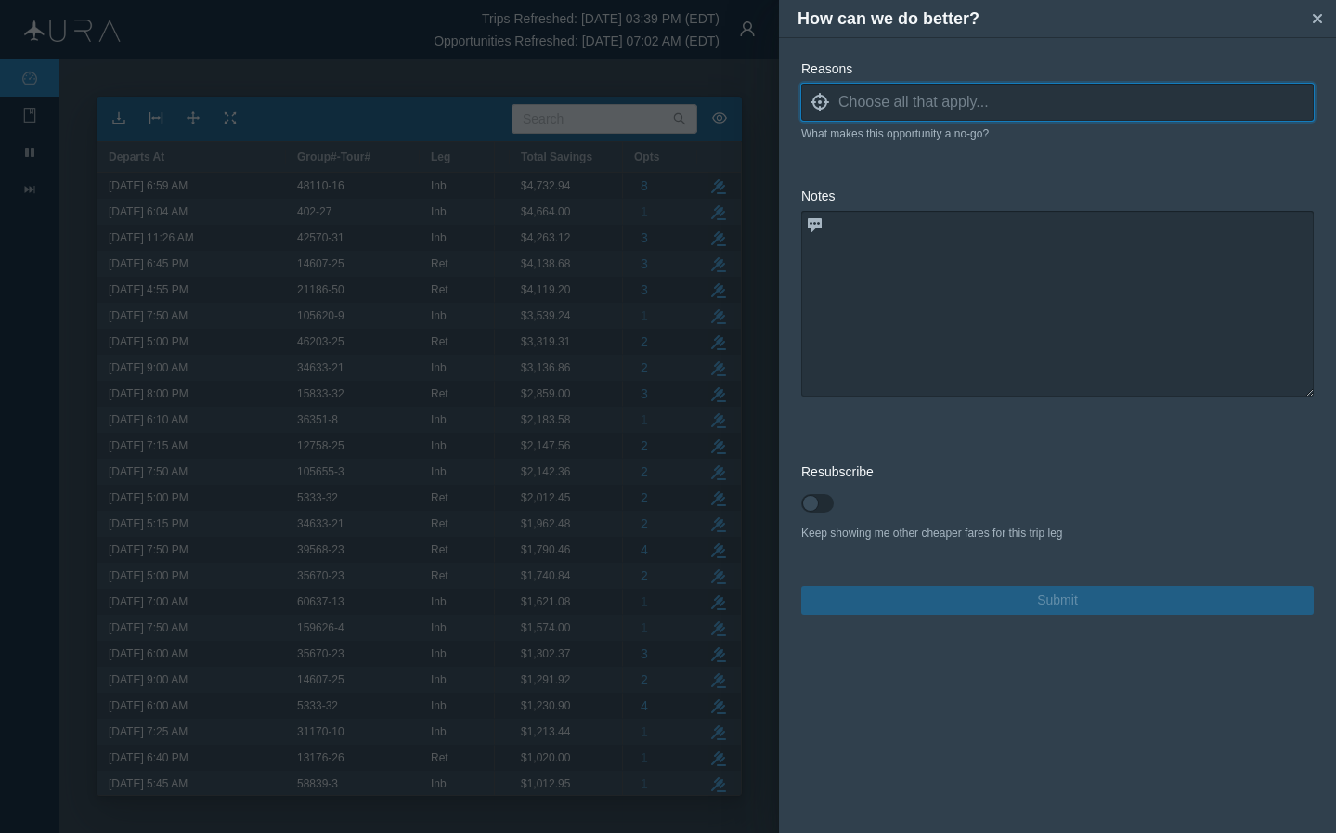
click at [1012, 108] on input at bounding box center [1076, 102] width 475 height 28
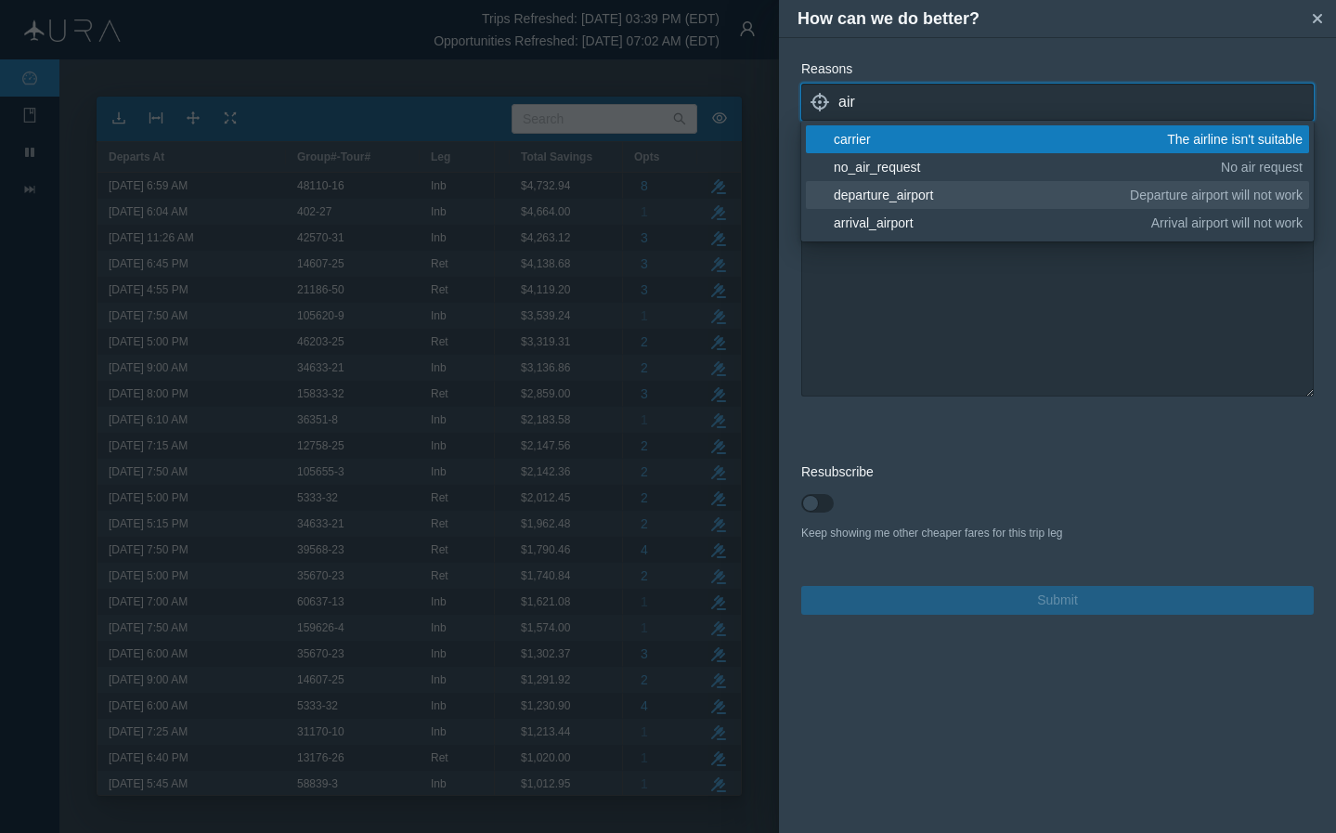
type input "air"
click at [922, 197] on div "departure_airport" at bounding box center [979, 195] width 290 height 19
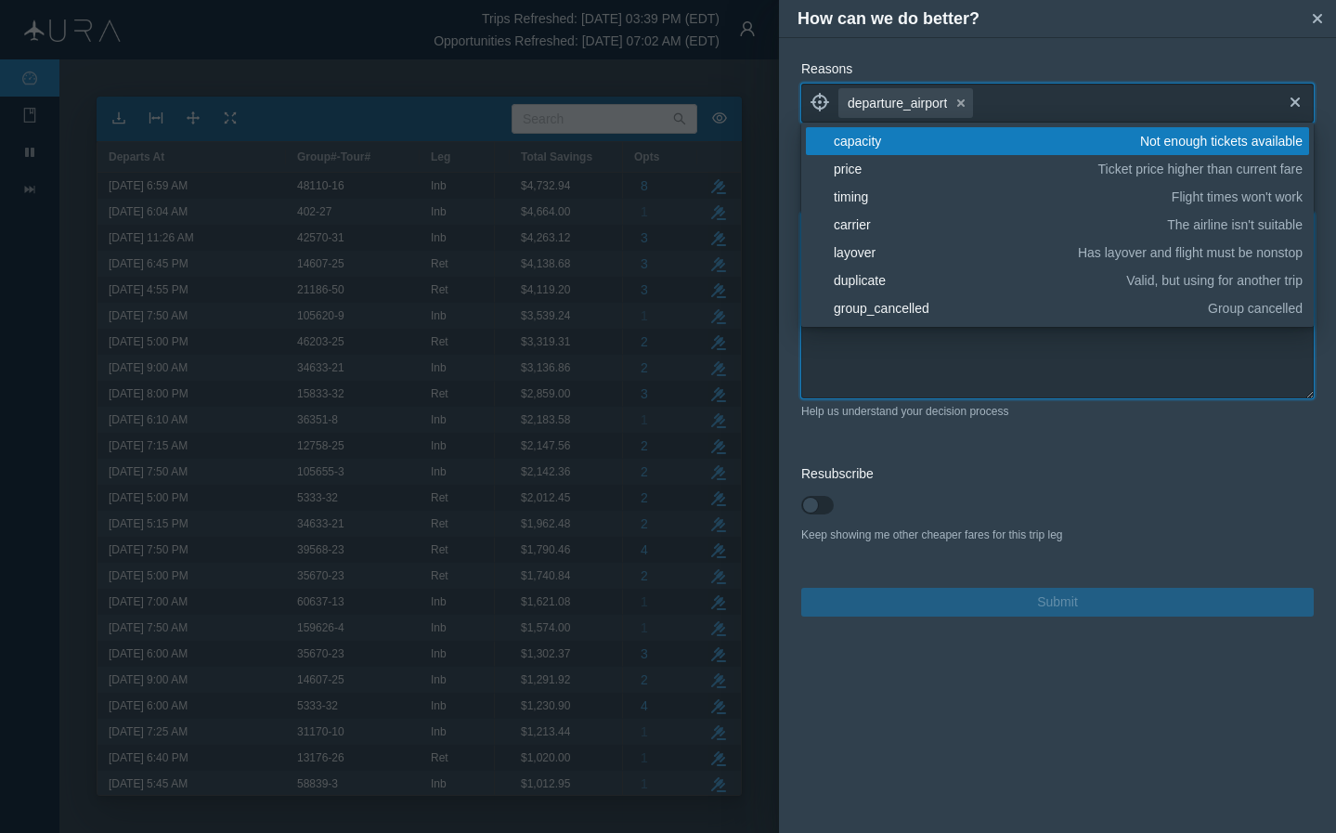
click at [895, 351] on textarea at bounding box center [1057, 306] width 513 height 186
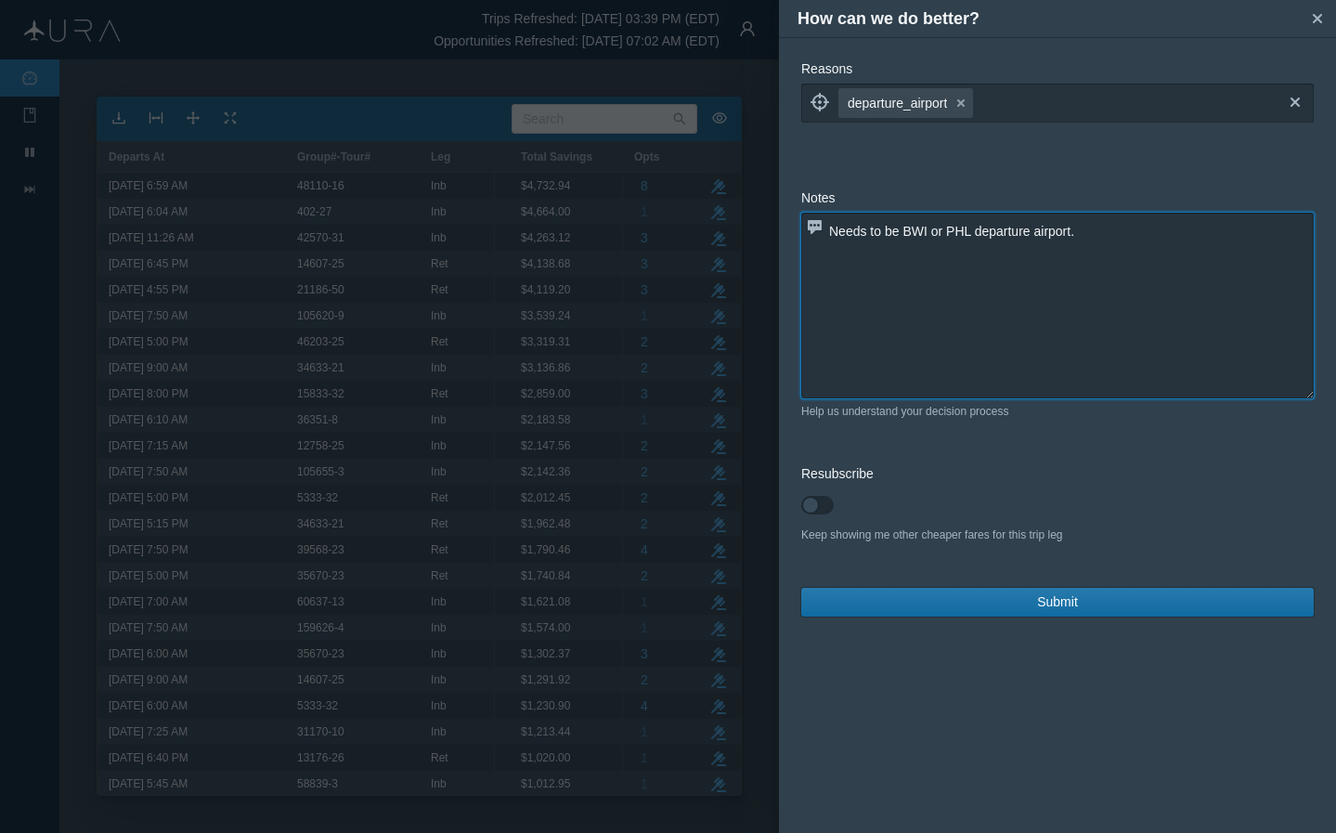
type textarea "Needs to be BWI or PHL departure airport."
click at [1077, 602] on span "Submit" at bounding box center [1057, 602] width 41 height 20
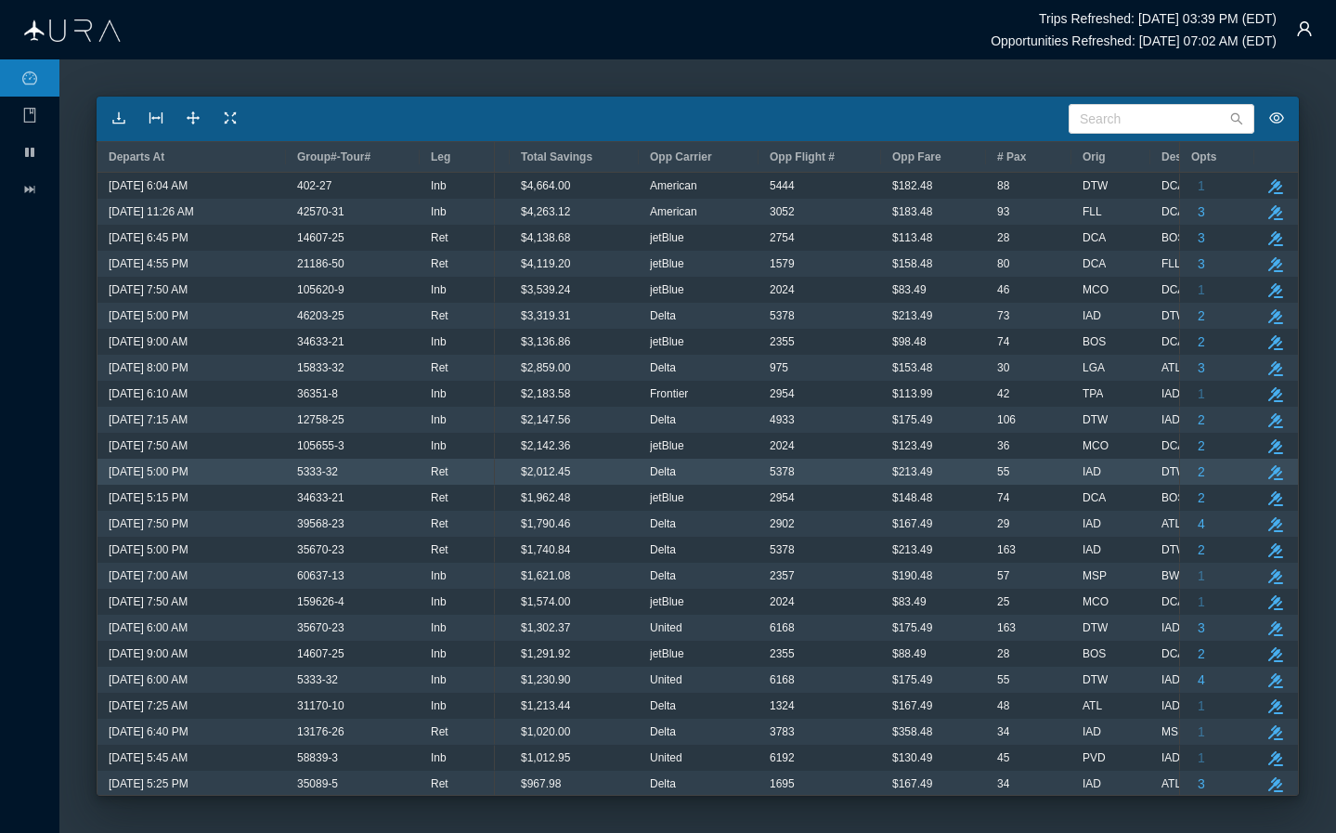
scroll to position [0, 0]
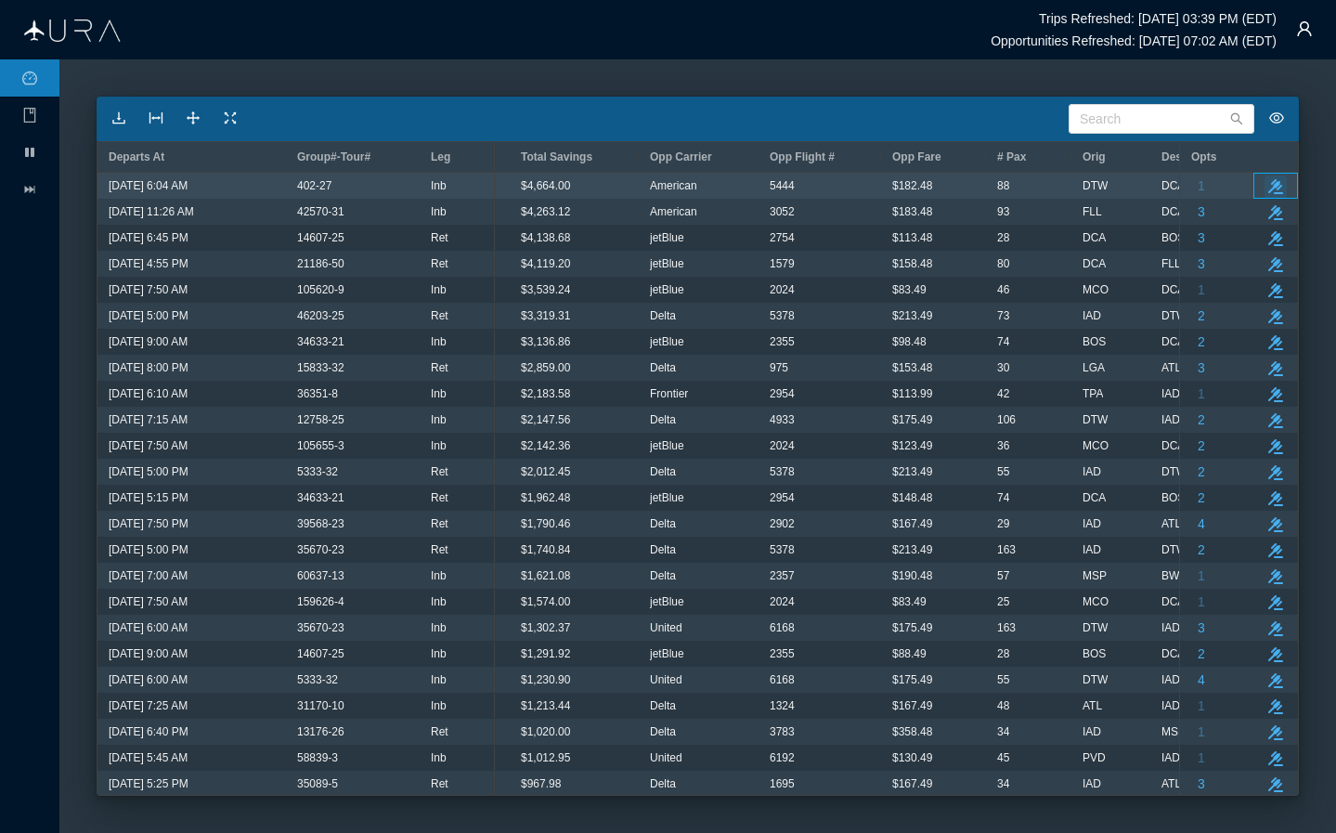
click at [1112, 185] on icon "button" at bounding box center [1276, 186] width 15 height 15
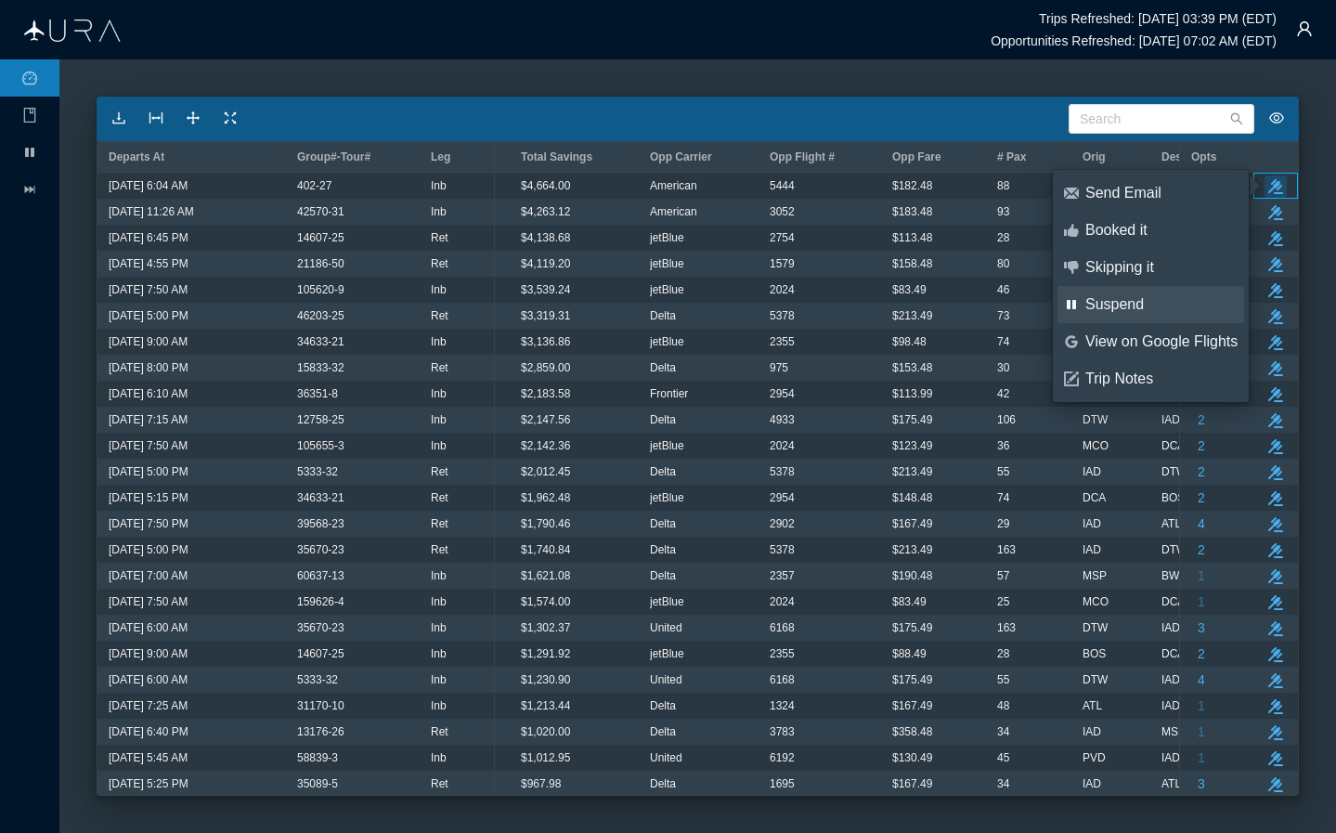
click at [1112, 307] on div "Suspend" at bounding box center [1162, 304] width 152 height 20
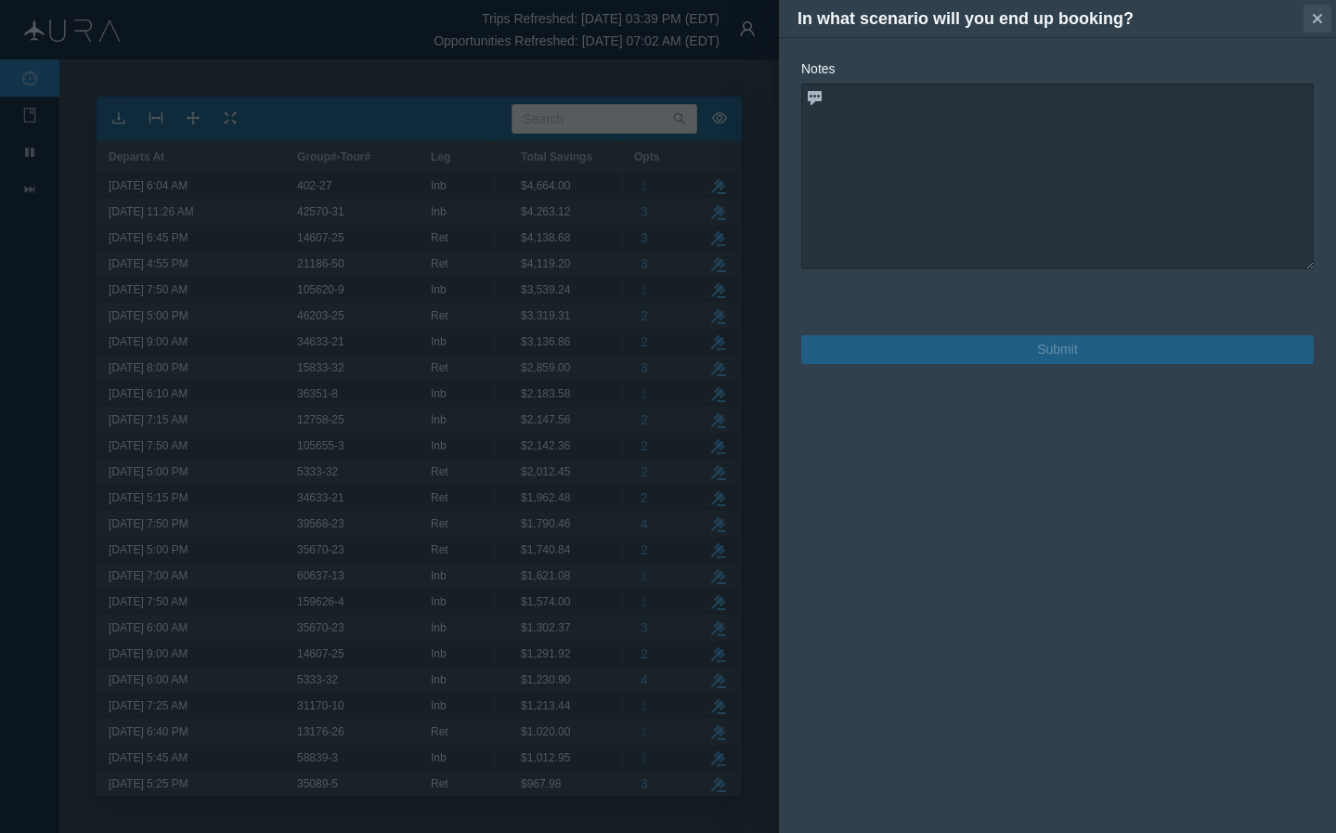
click at [1112, 18] on icon "small-cross" at bounding box center [1317, 18] width 19 height 19
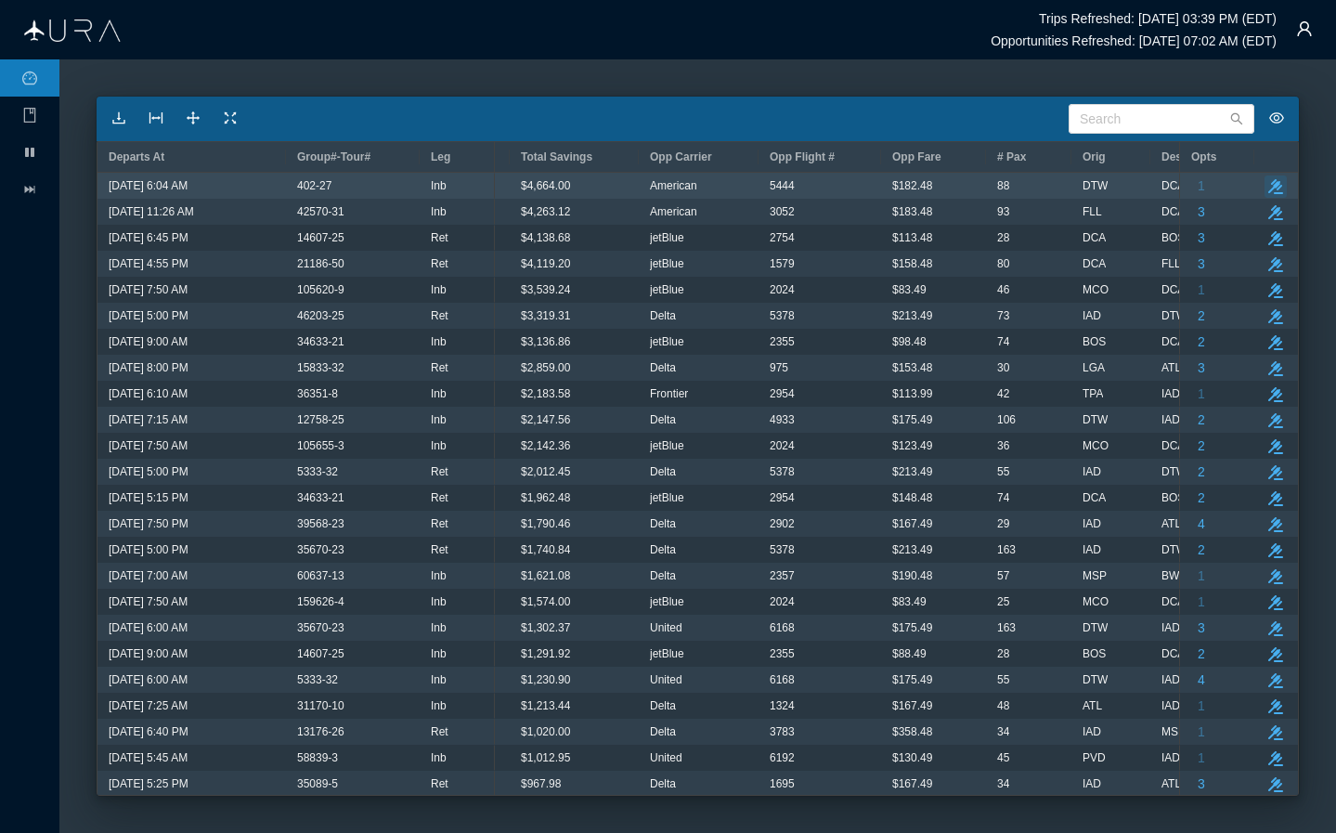
click at [1112, 186] on icon "button" at bounding box center [1276, 186] width 15 height 15
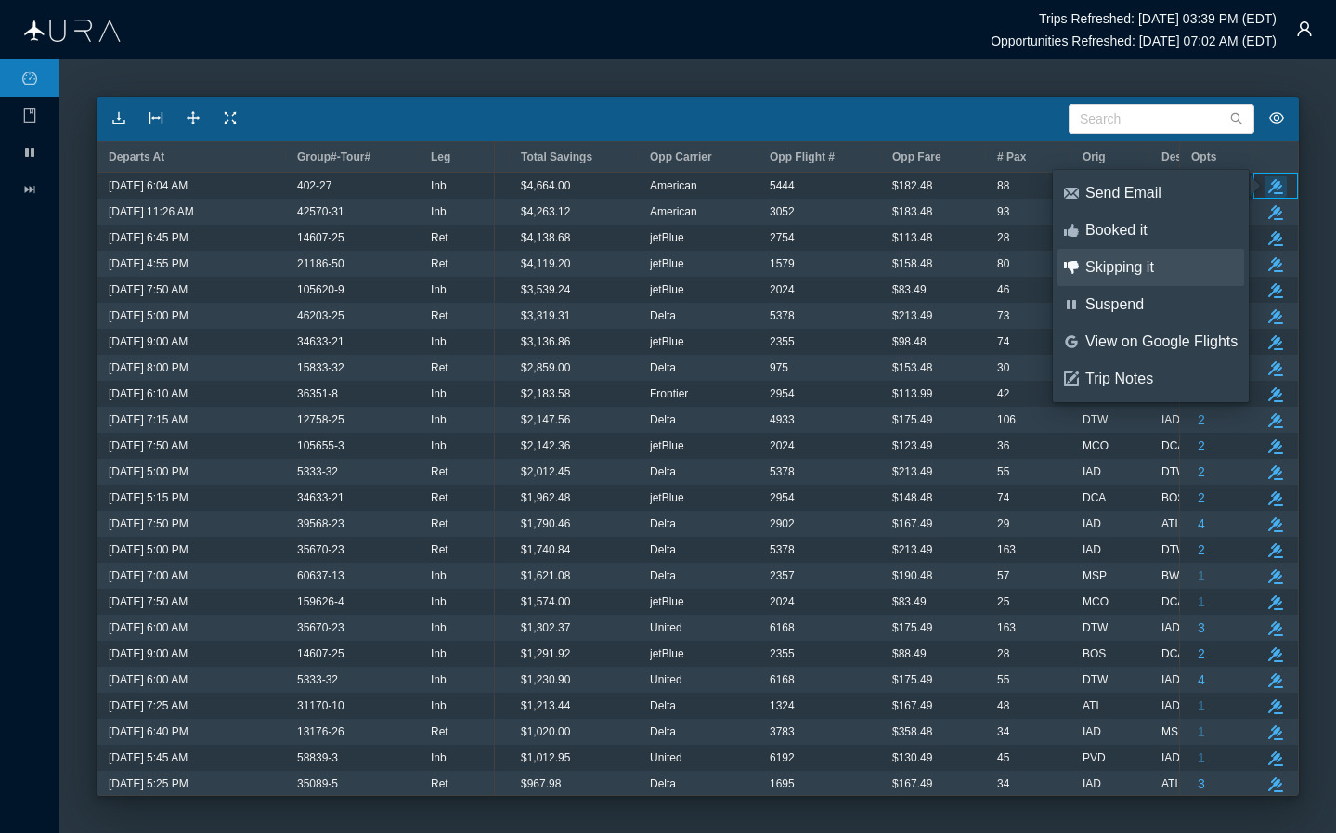
click at [1112, 274] on div "Skipping it" at bounding box center [1162, 267] width 152 height 20
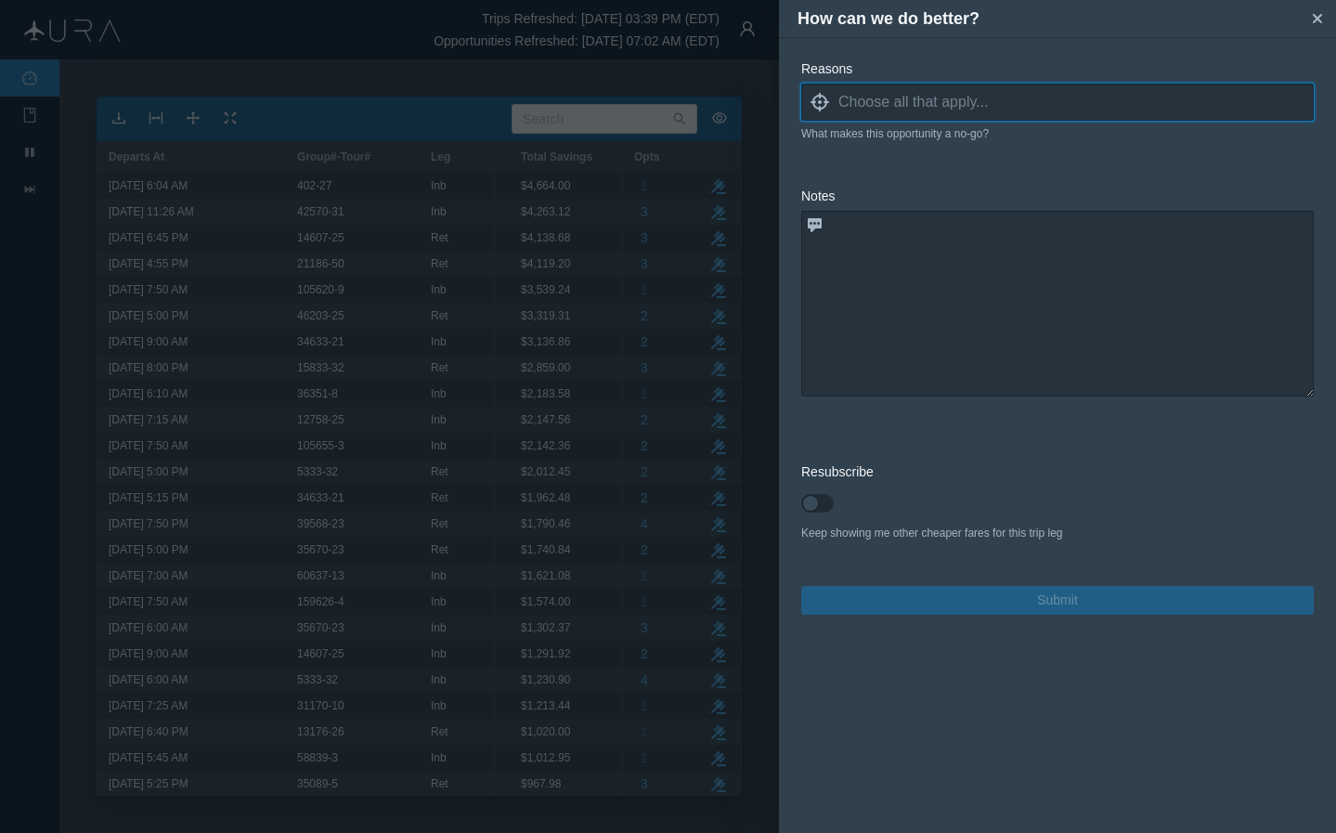
click at [1084, 99] on input at bounding box center [1076, 102] width 475 height 28
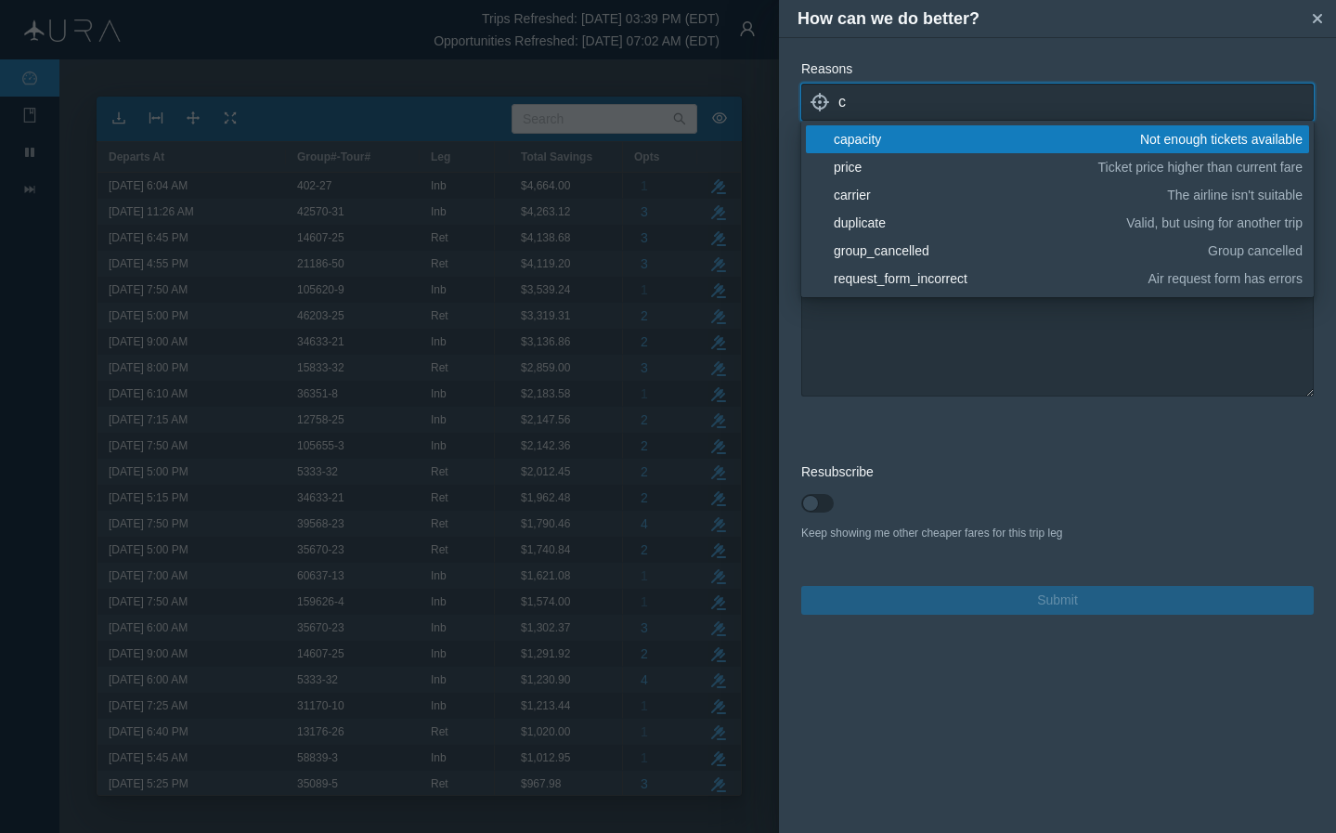
type input "c"
click at [914, 141] on div "capacity" at bounding box center [984, 139] width 300 height 19
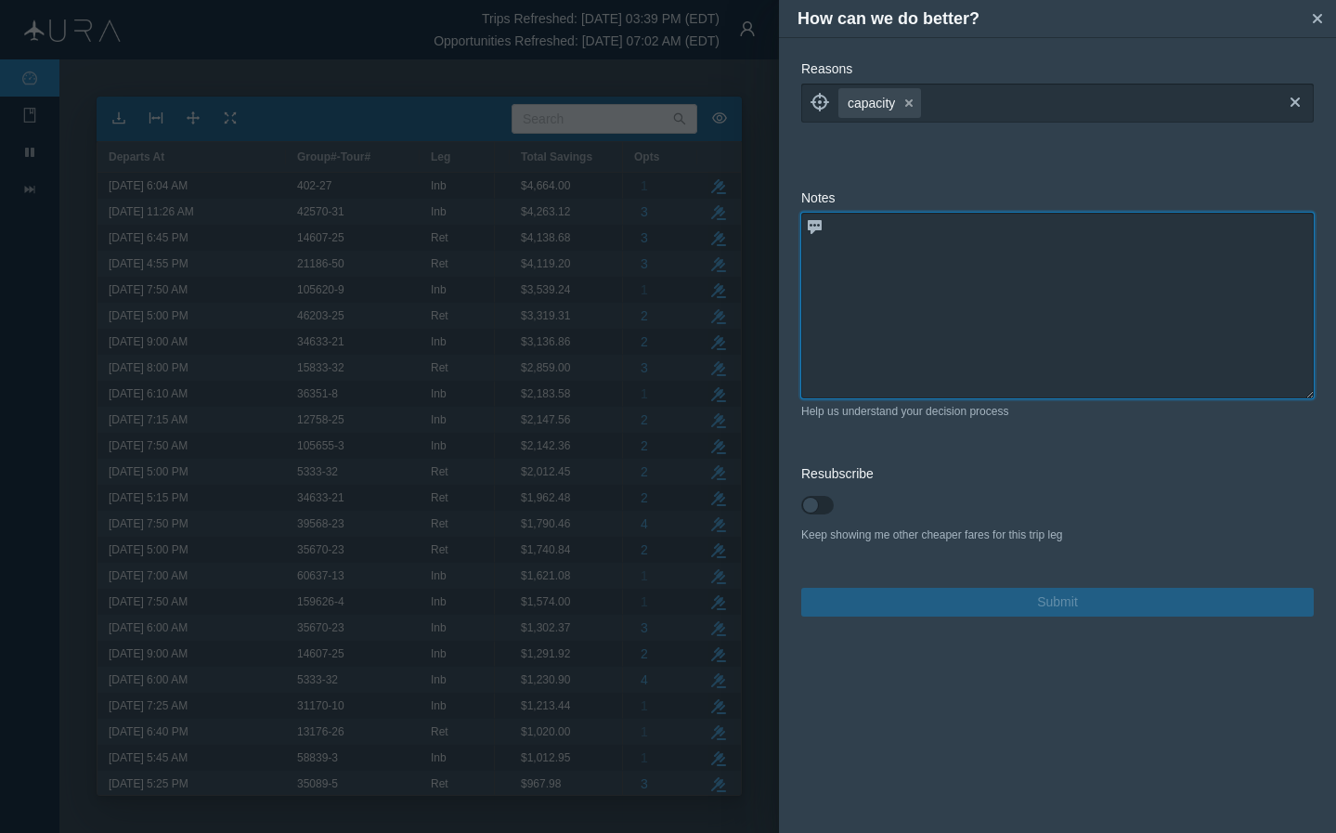
click at [907, 376] on textarea at bounding box center [1057, 306] width 513 height 186
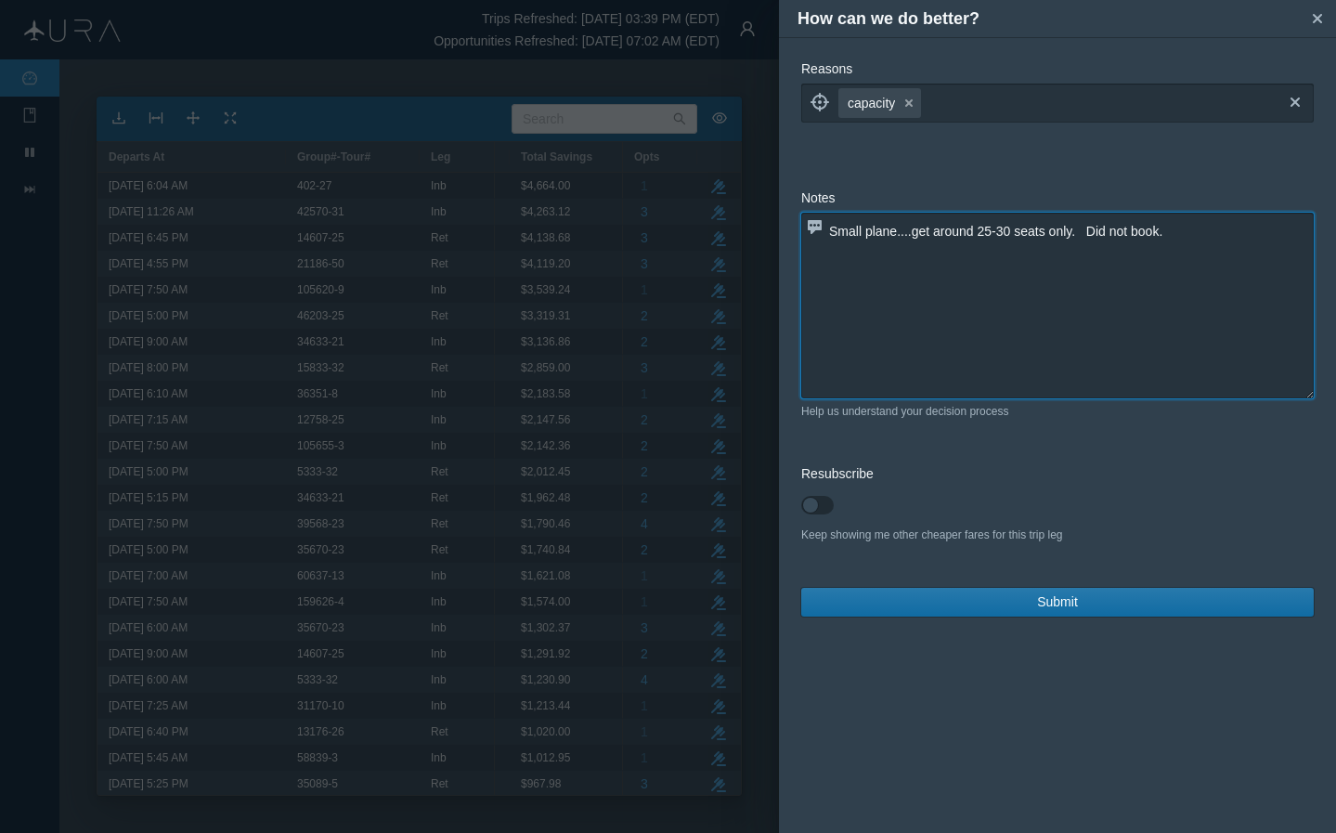
type textarea "Small plane....get around 25-30 seats only. Did not book."
click at [1067, 597] on span "Submit" at bounding box center [1057, 602] width 41 height 20
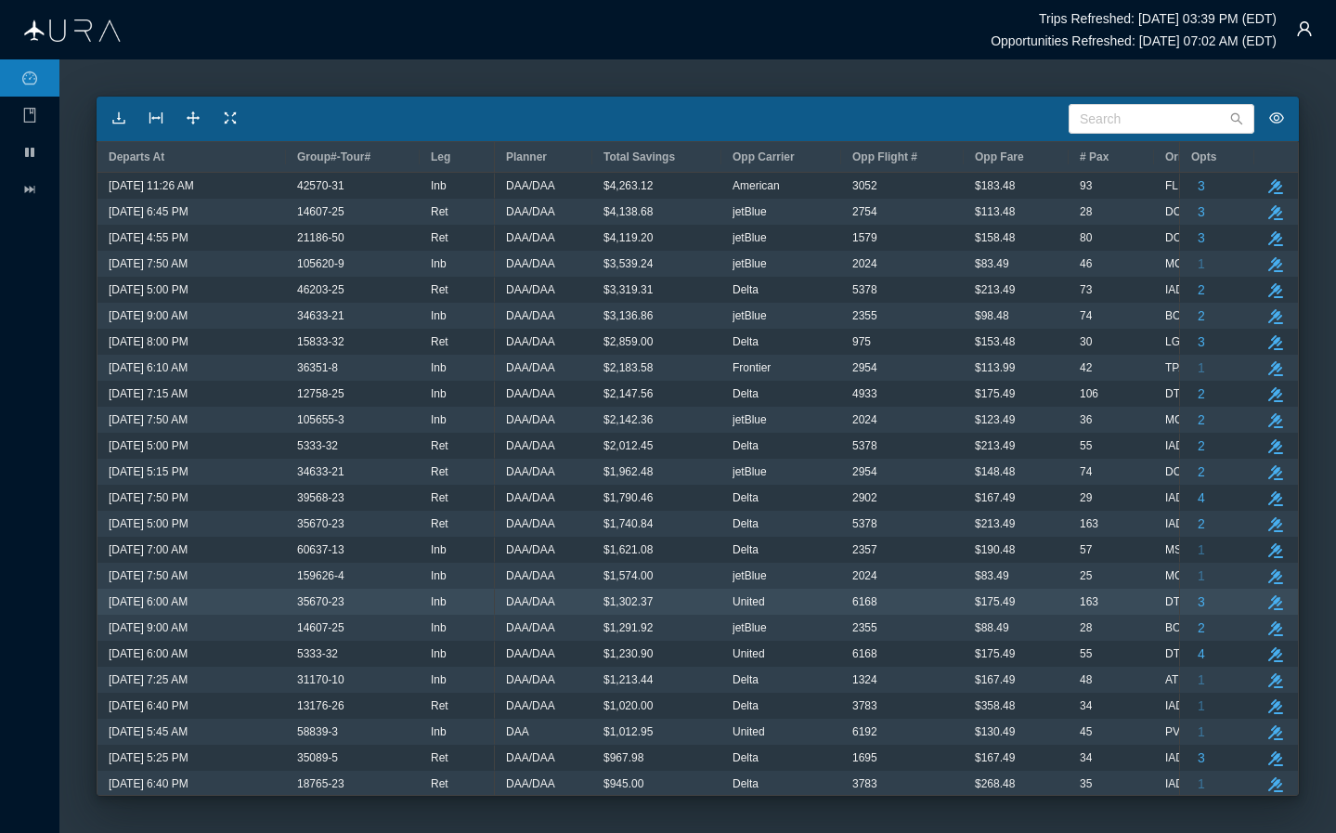
scroll to position [0, -7]
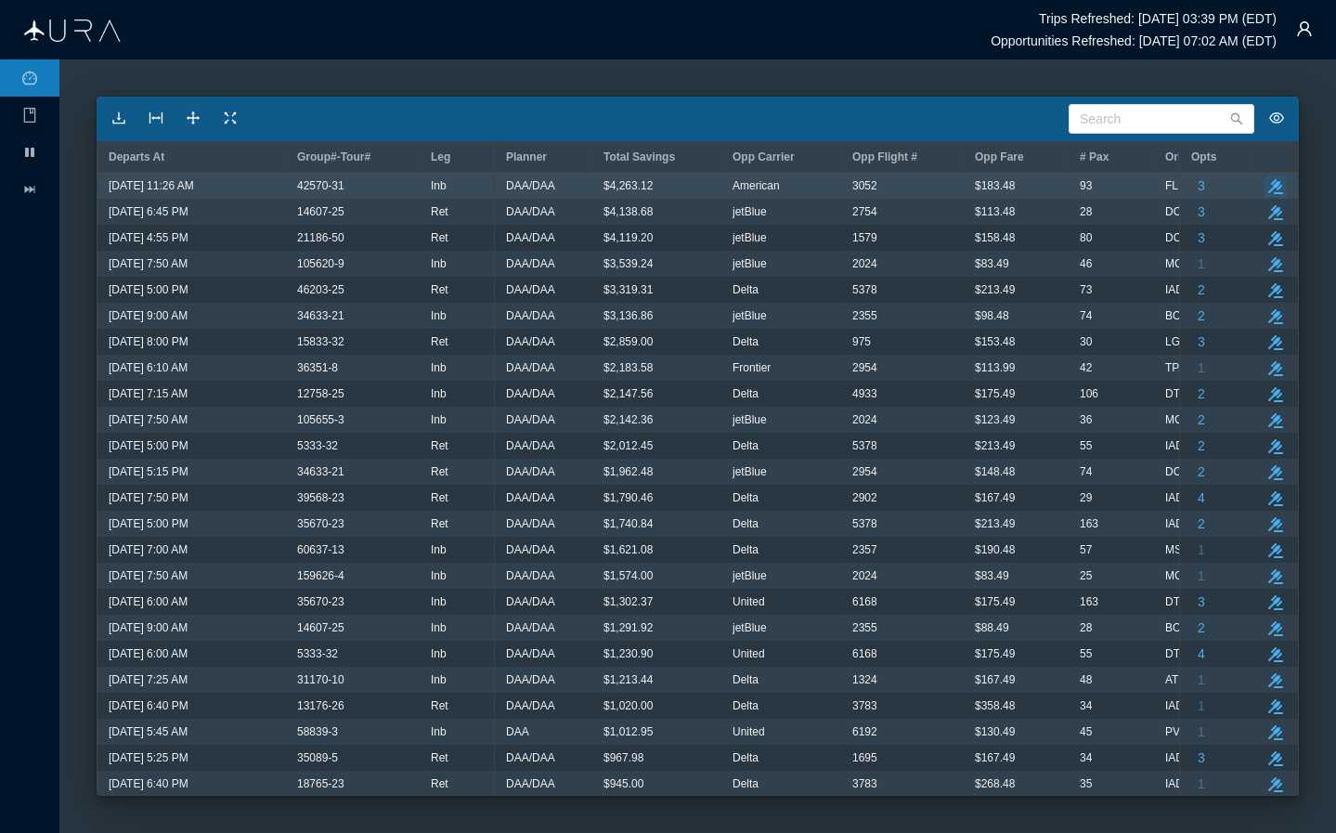
click at [1112, 184] on icon "take-action" at bounding box center [1276, 186] width 15 height 15
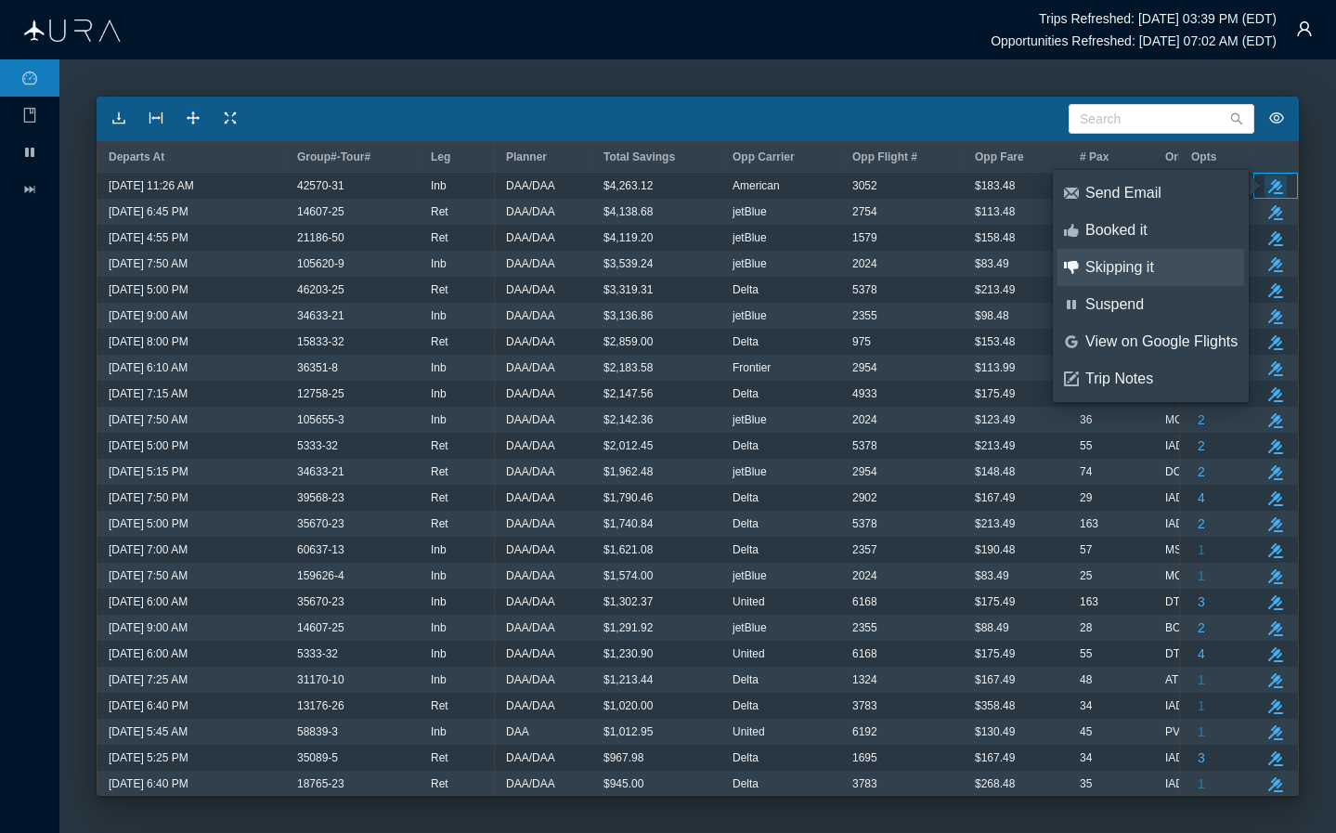
click at [1112, 272] on div "Skipping it" at bounding box center [1162, 267] width 152 height 20
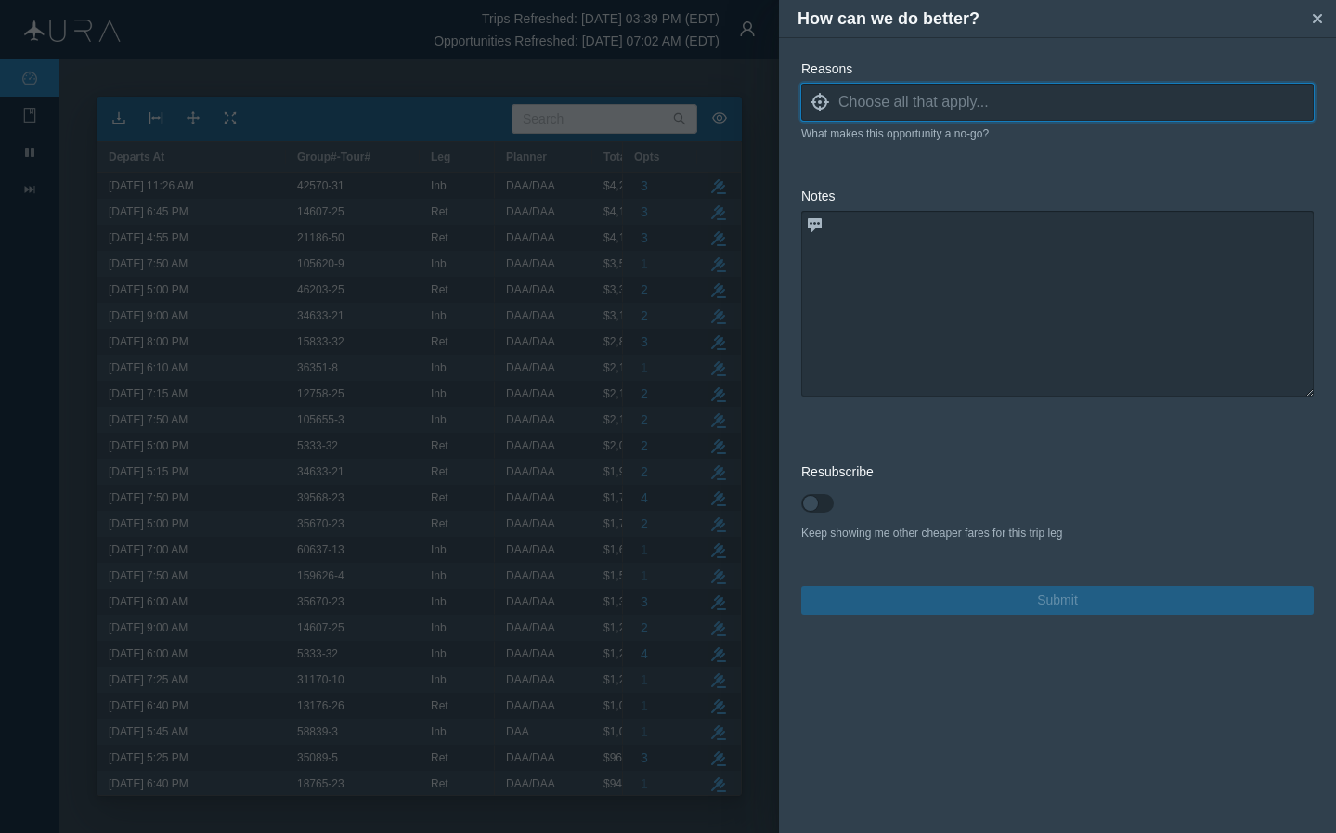
click at [1101, 101] on input at bounding box center [1076, 102] width 475 height 28
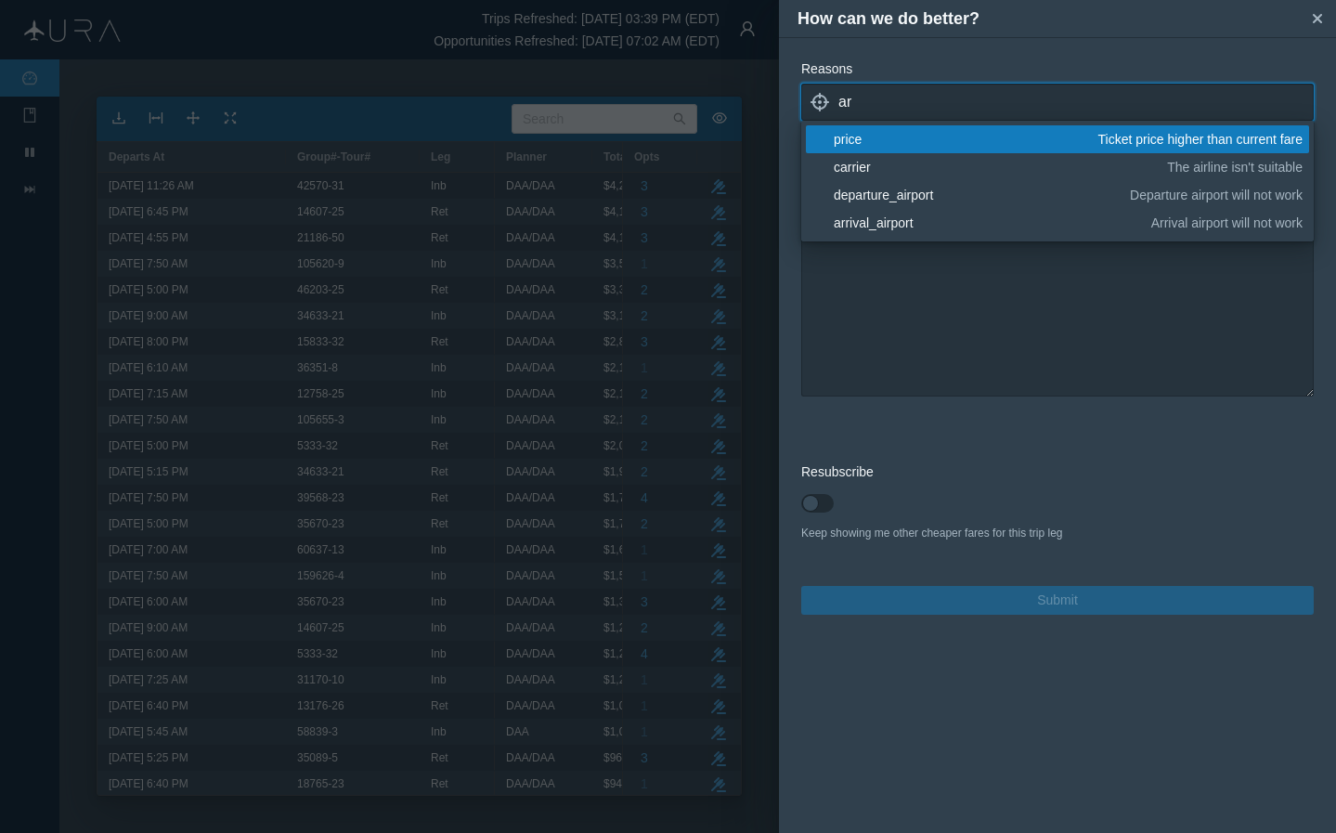
type input "a"
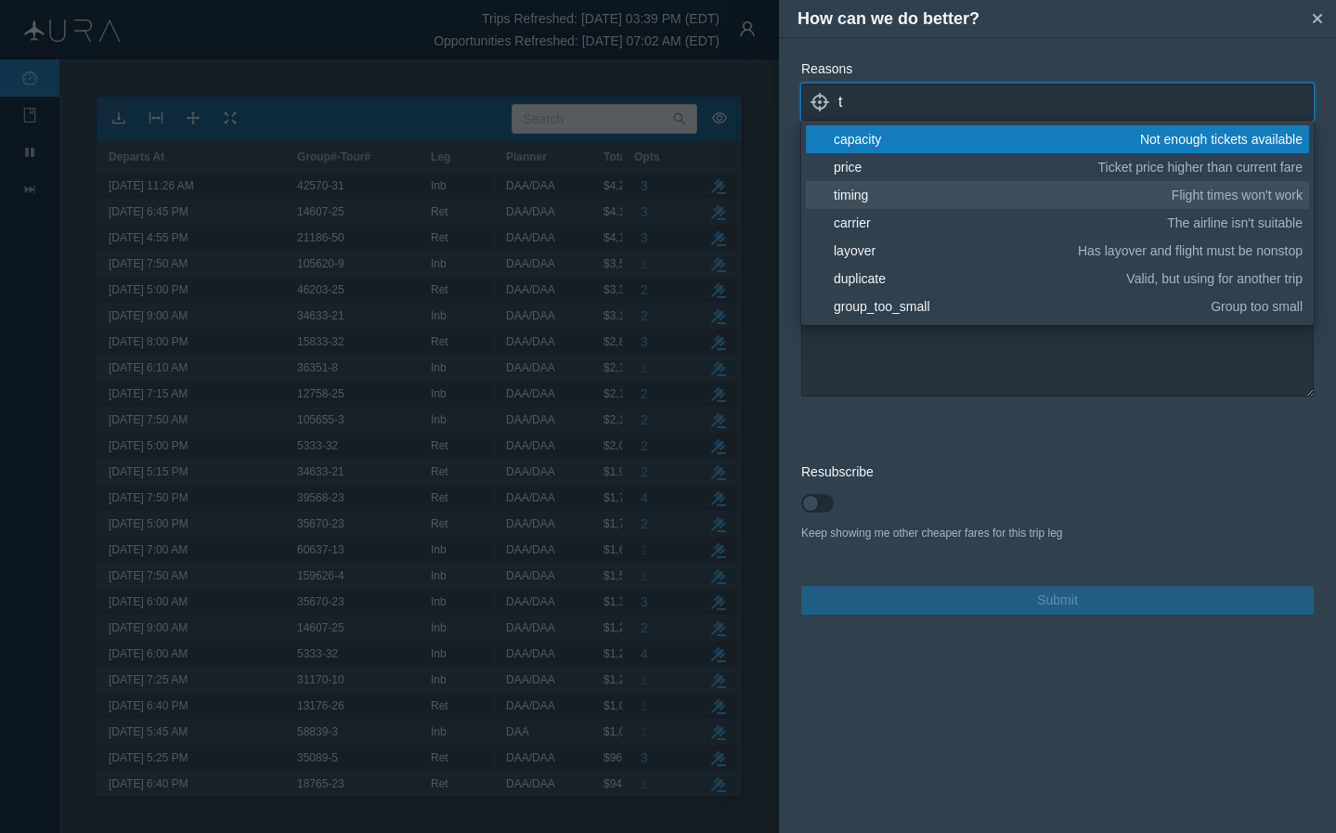
type input "t"
click at [863, 191] on div "timing" at bounding box center [1000, 195] width 332 height 19
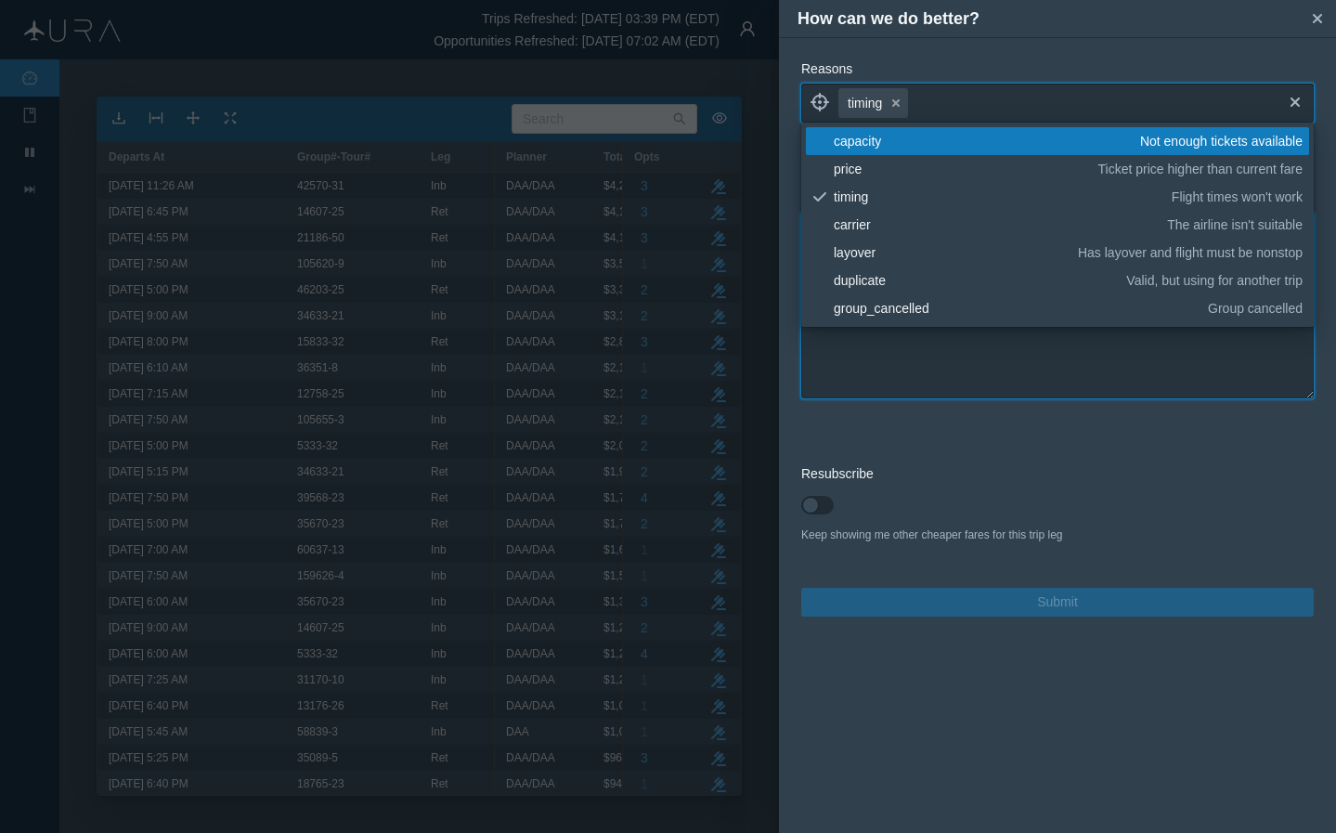
click at [925, 363] on textarea at bounding box center [1057, 306] width 513 height 186
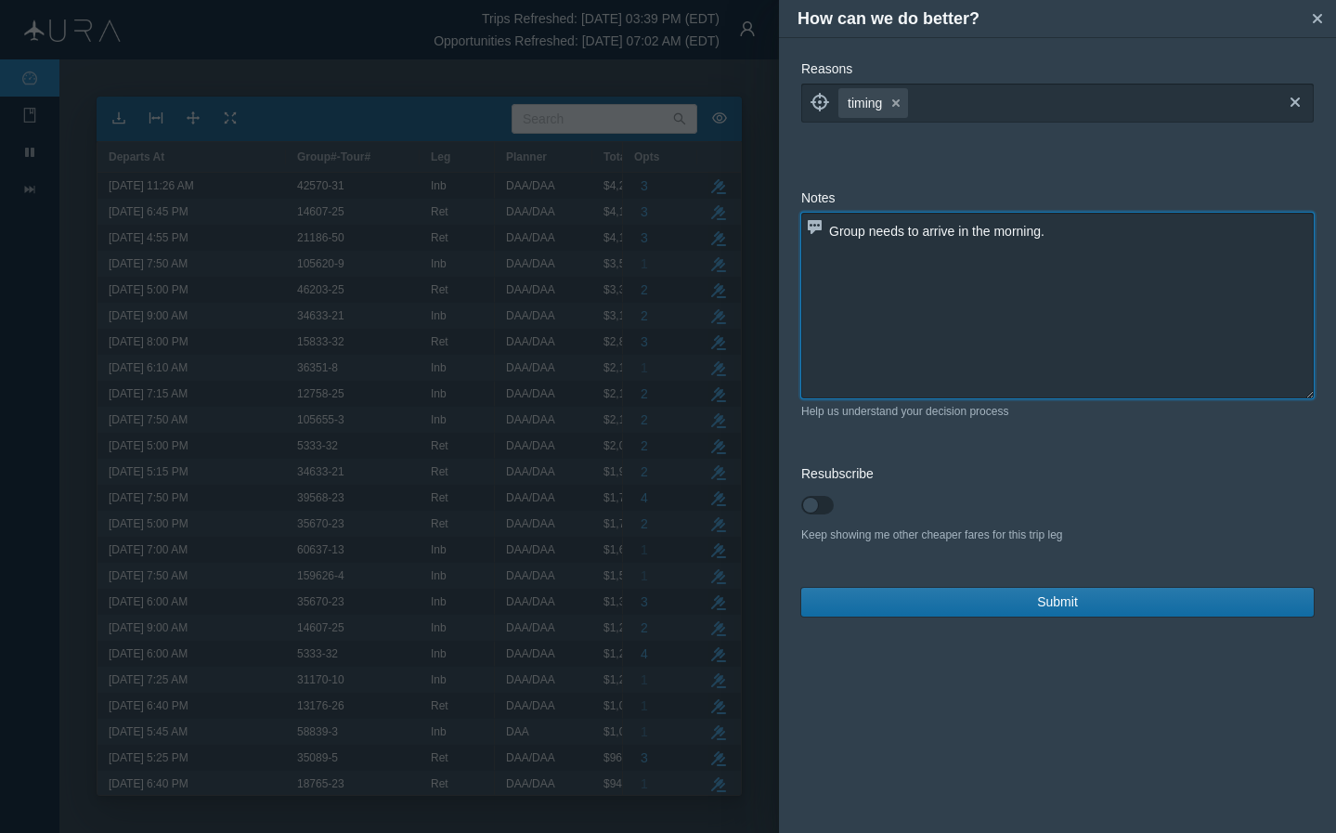
type textarea "Group needs to arrive in the morning."
click at [1075, 597] on span "Submit" at bounding box center [1057, 602] width 41 height 20
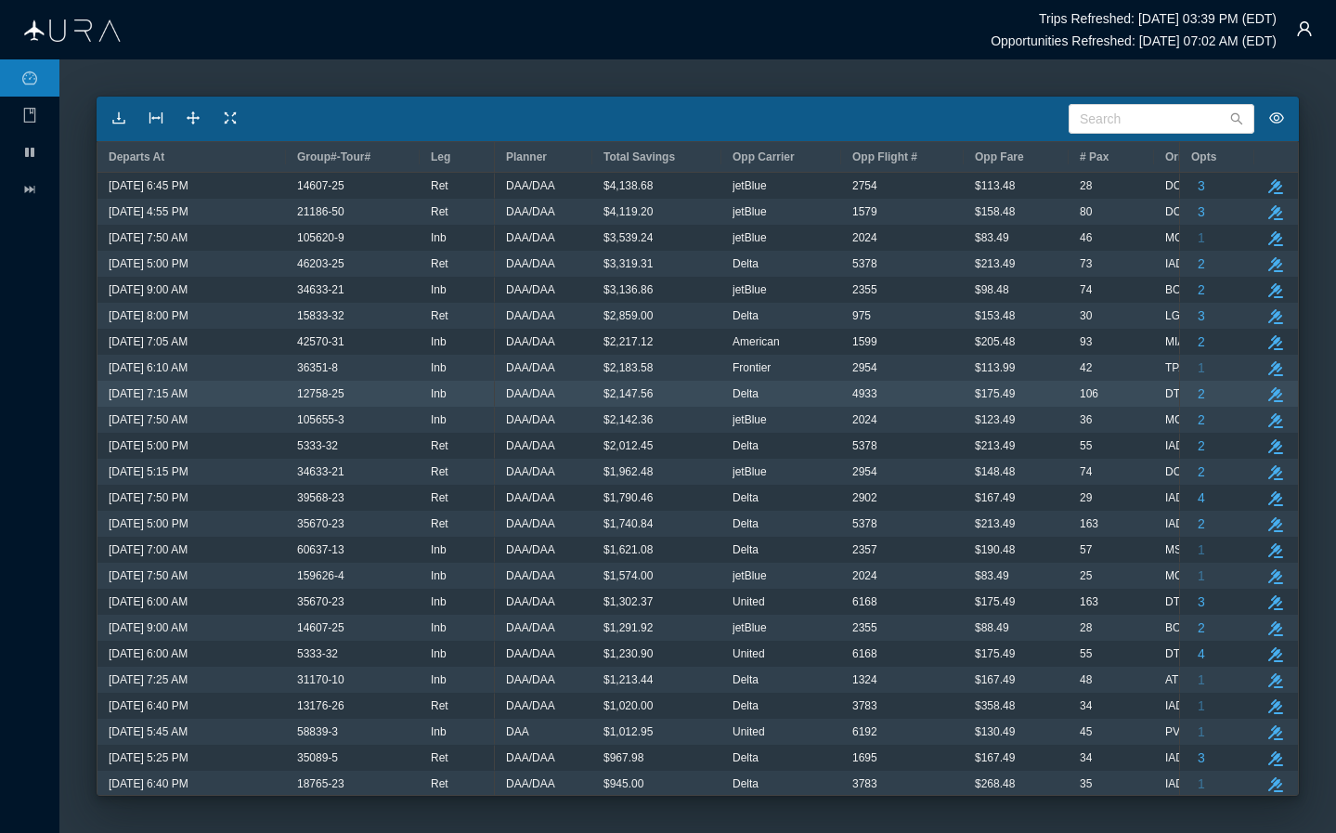
scroll to position [0, 0]
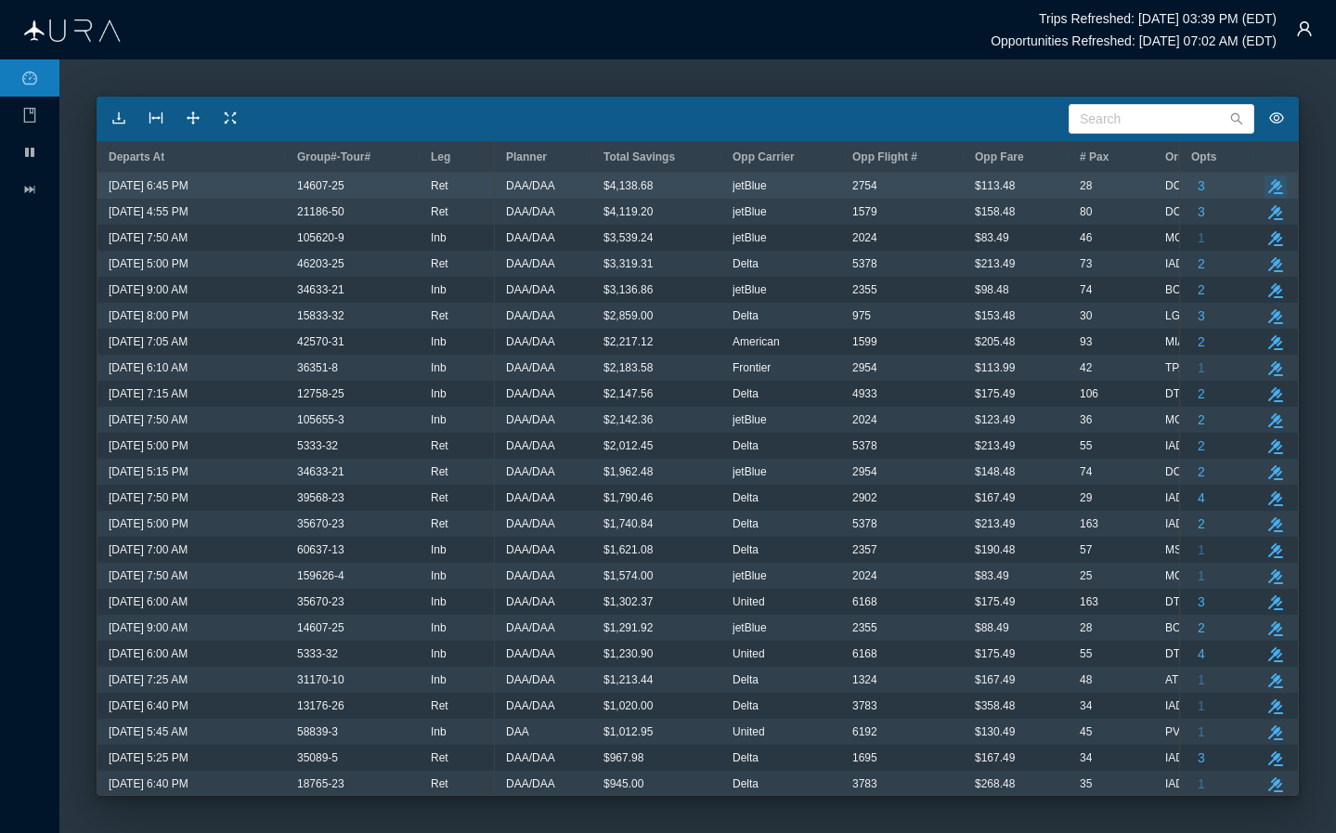
click at [1112, 187] on icon "button" at bounding box center [1276, 186] width 15 height 15
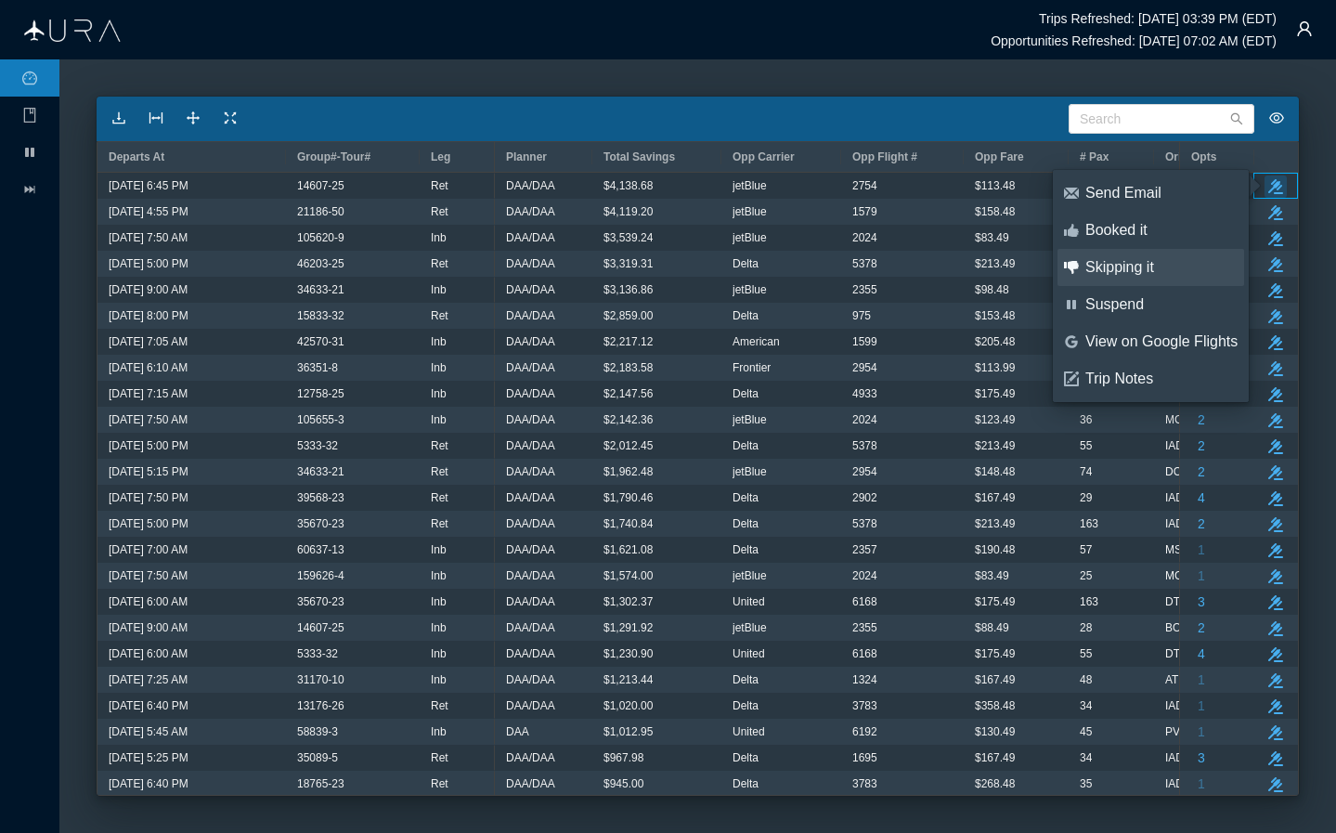
click at [1112, 264] on div "Skipping it" at bounding box center [1162, 267] width 152 height 20
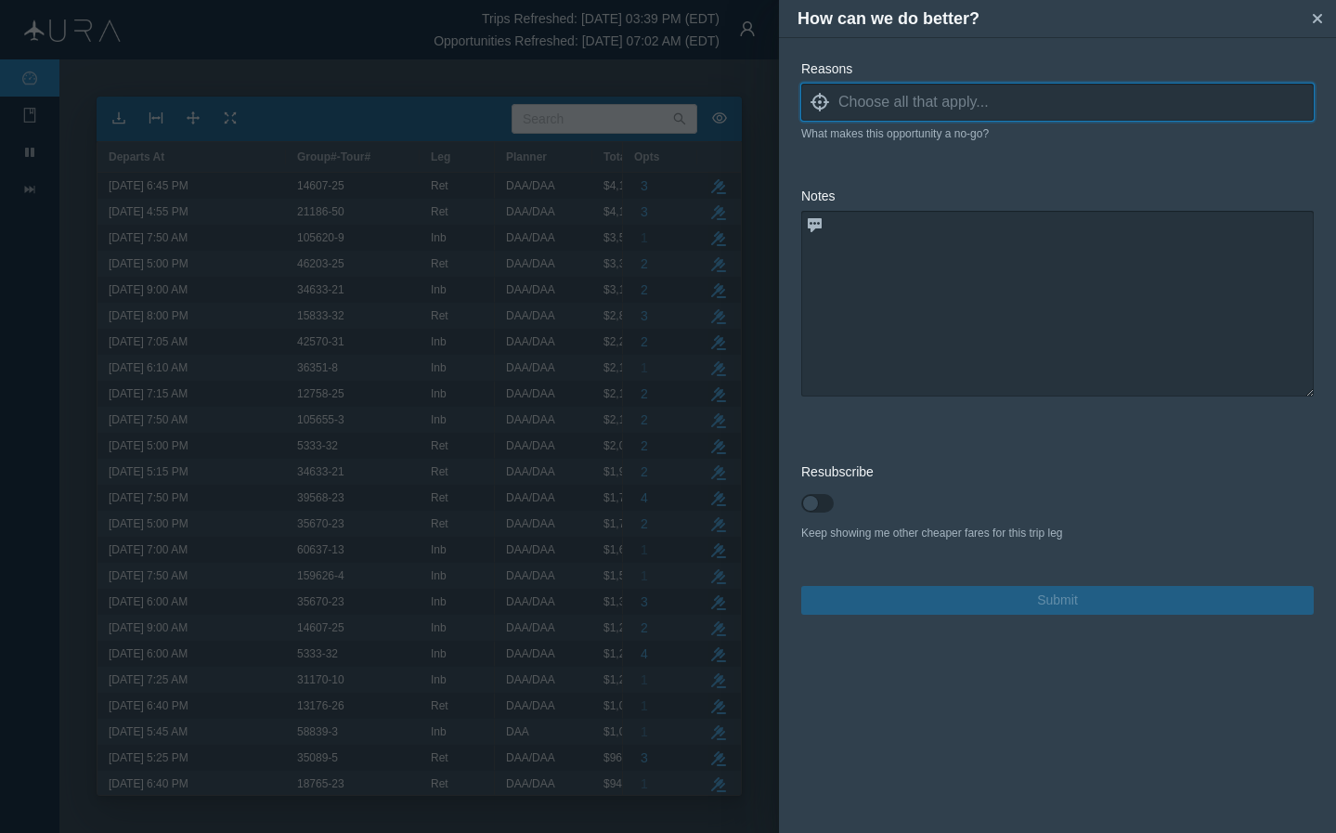
click at [1060, 104] on input at bounding box center [1076, 102] width 475 height 28
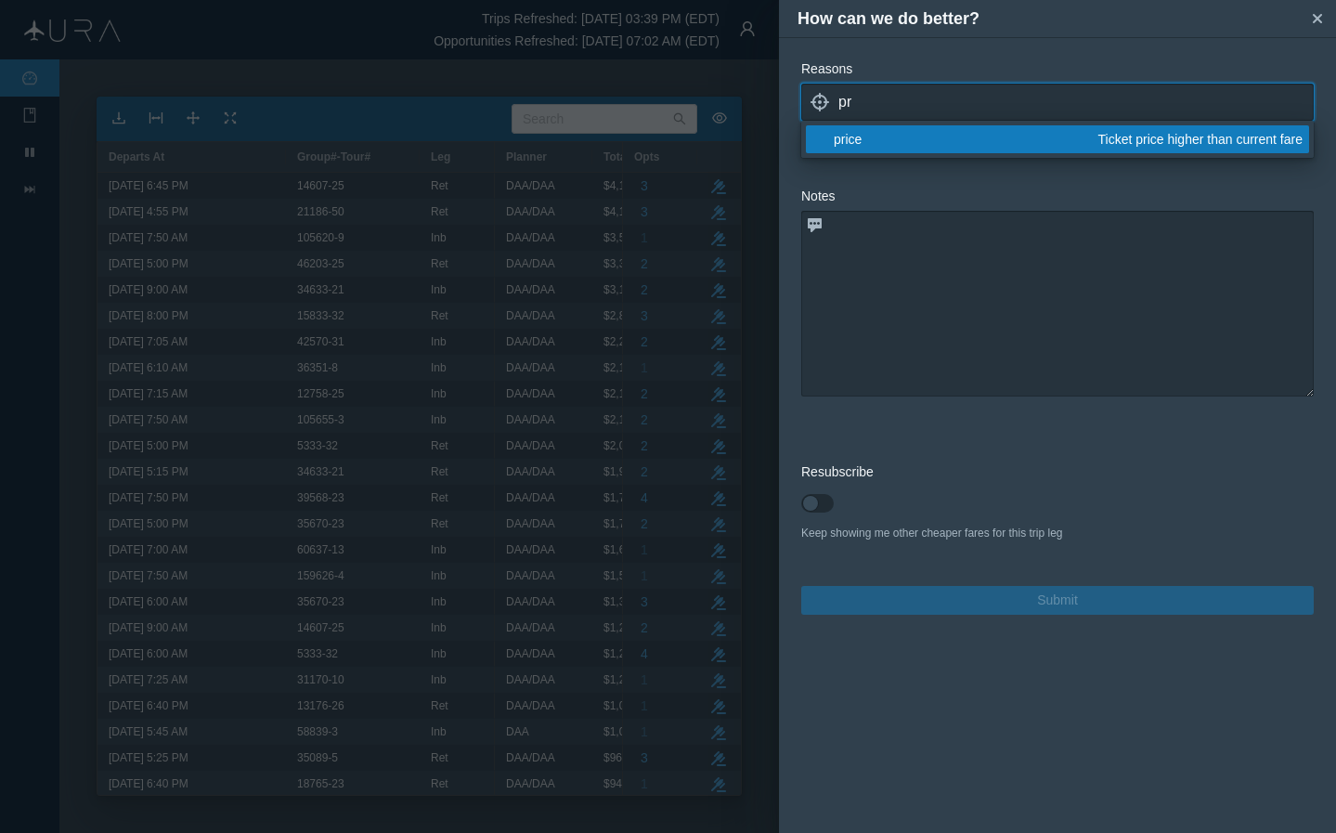
type input "pr"
click at [901, 139] on div "price" at bounding box center [963, 139] width 258 height 19
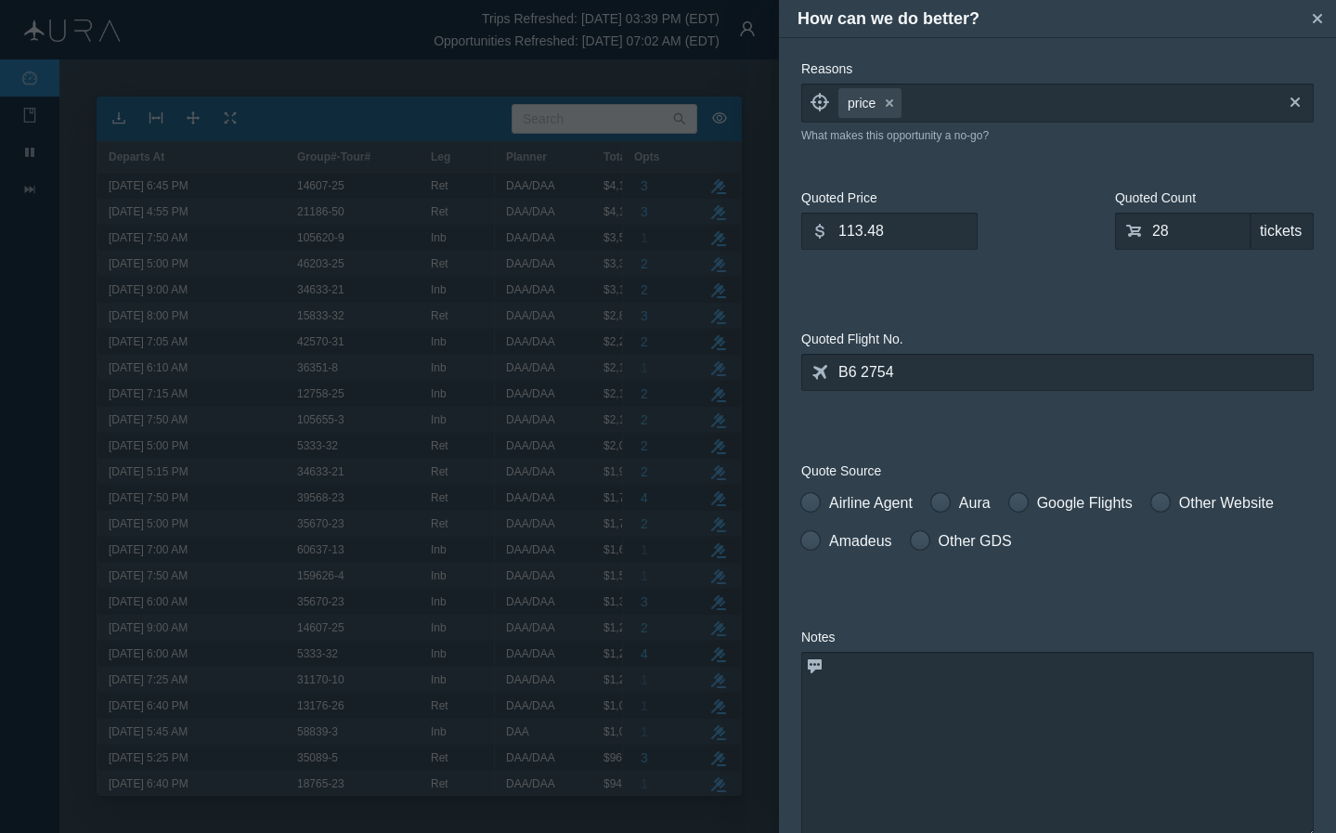
click at [1001, 436] on form "Reasons locate price small-cross cross blank capacity Not enough tickets availa…" at bounding box center [1057, 557] width 513 height 996
click at [816, 500] on span at bounding box center [810, 502] width 19 height 19
click at [814, 500] on input "Airline Agent" at bounding box center [807, 498] width 13 height 13
radio input "true"
drag, startPoint x: 915, startPoint y: 236, endPoint x: 731, endPoint y: 234, distance: 183.9
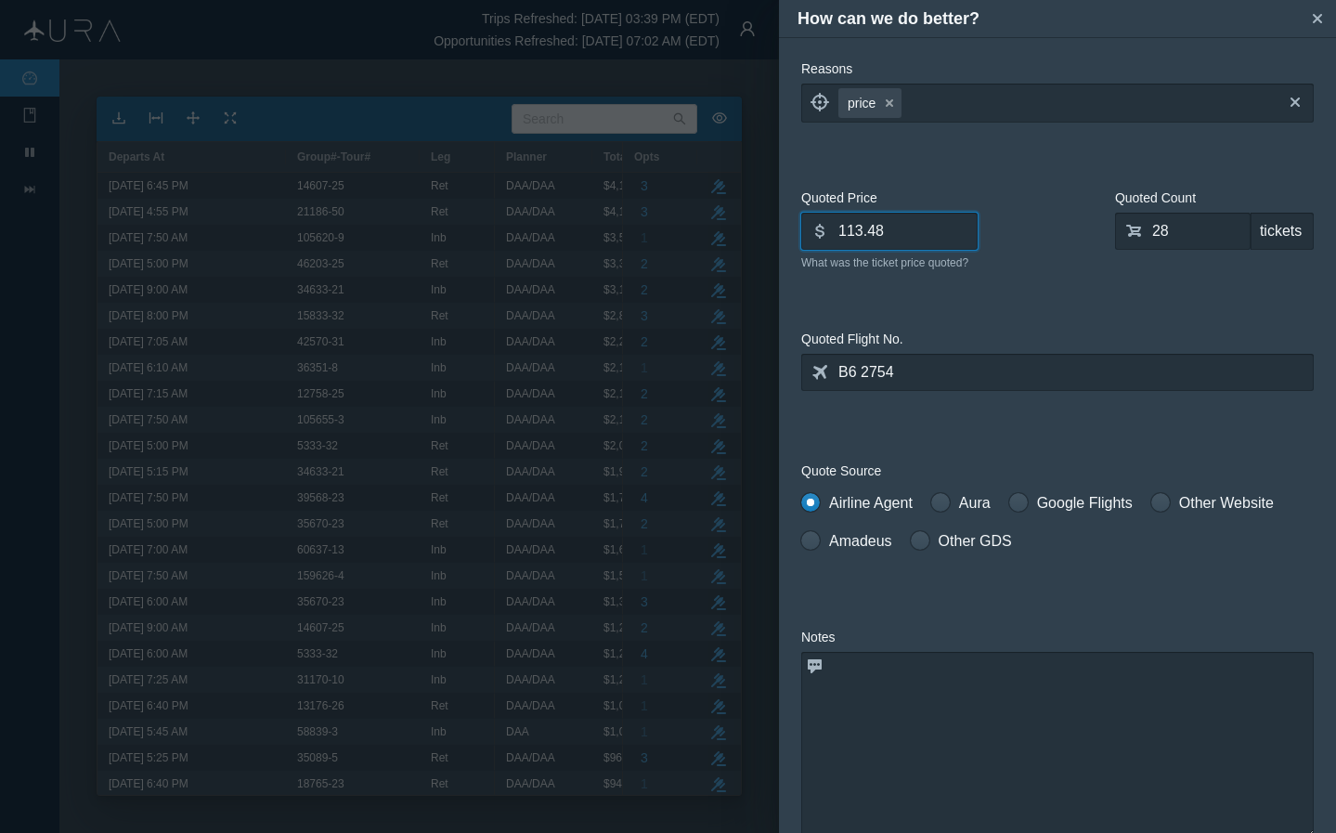
click at [731, 234] on div "How can we do better? small-cross Reasons locate price small-cross cross What m…" at bounding box center [668, 416] width 1336 height 833
type input "349.00"
click at [1112, 232] on input "28" at bounding box center [1183, 231] width 136 height 37
type input "0"
type input "54"
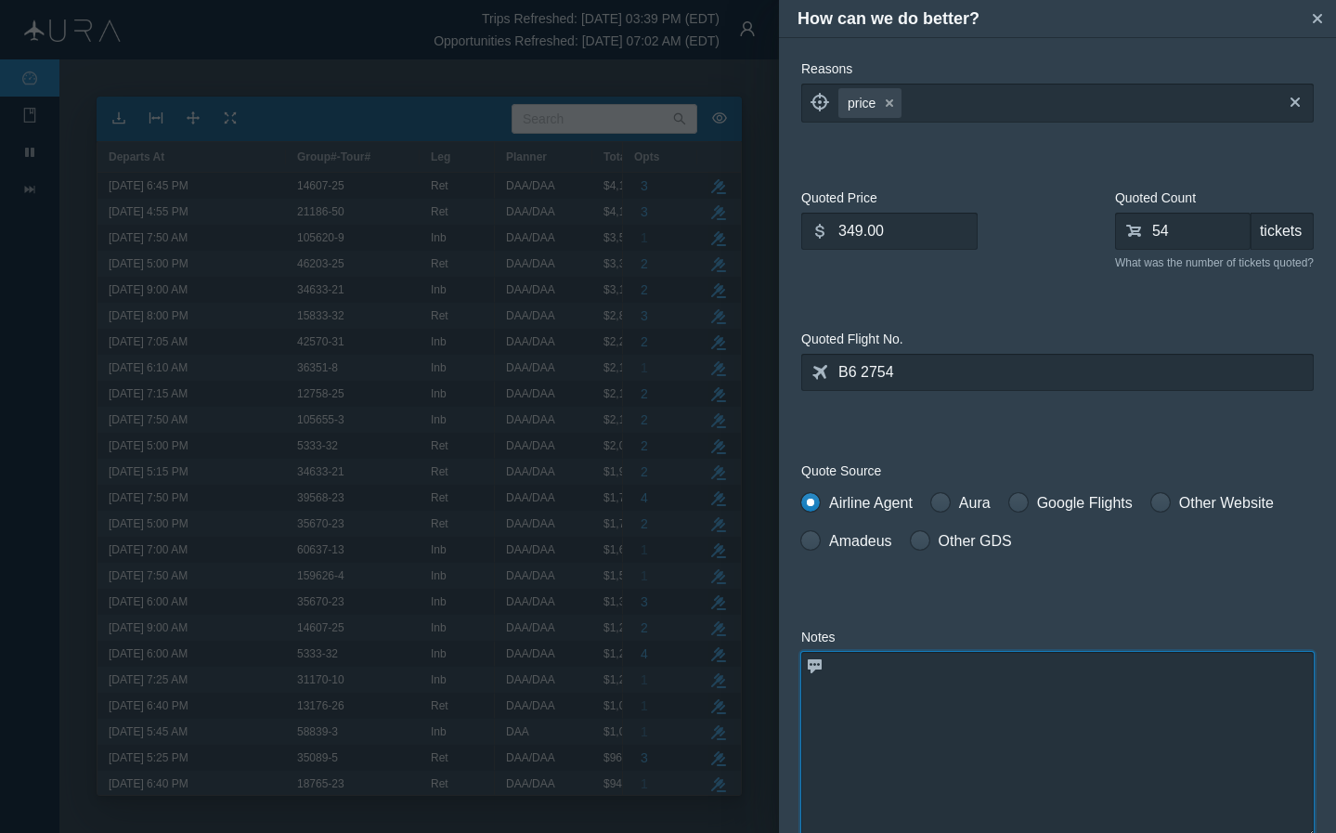
click at [980, 699] on textarea at bounding box center [1057, 745] width 513 height 186
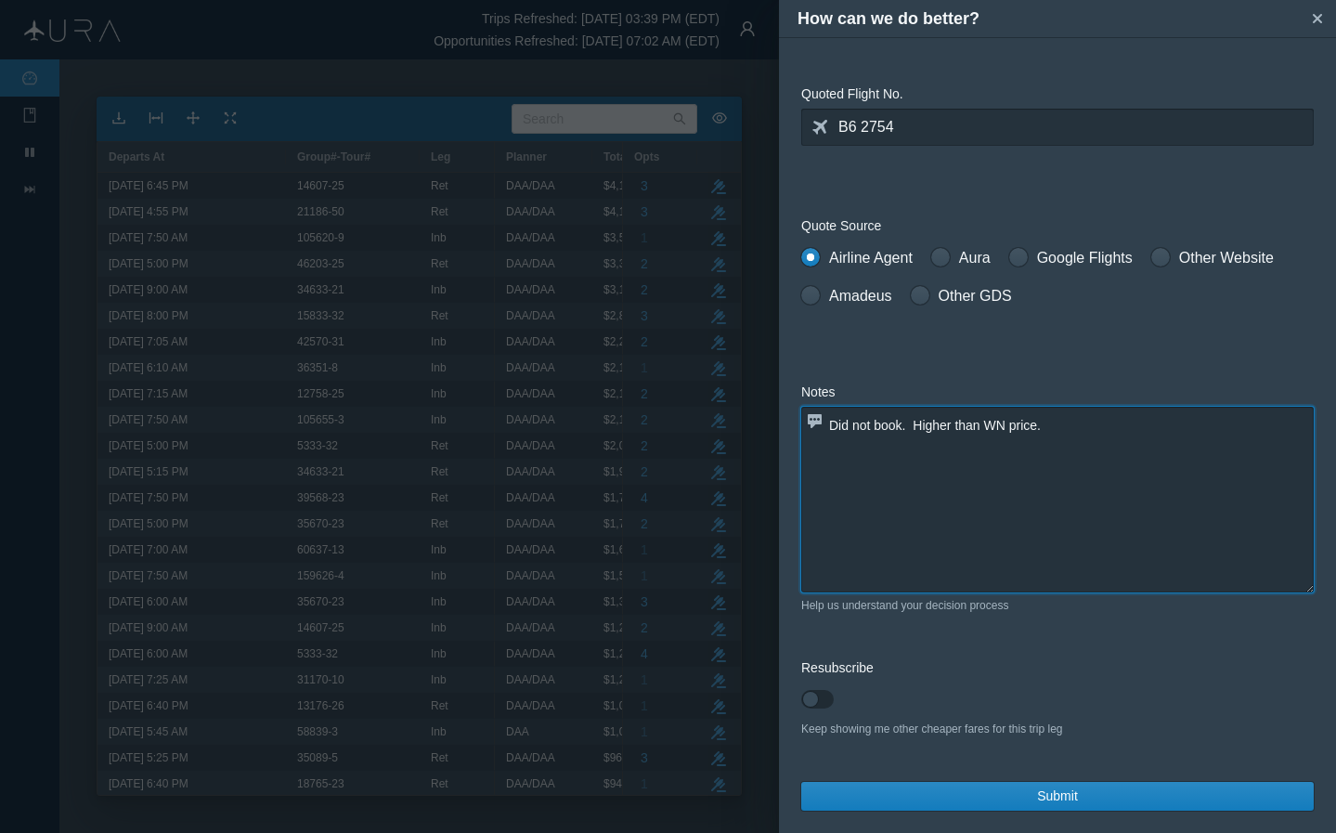
scroll to position [245, 0]
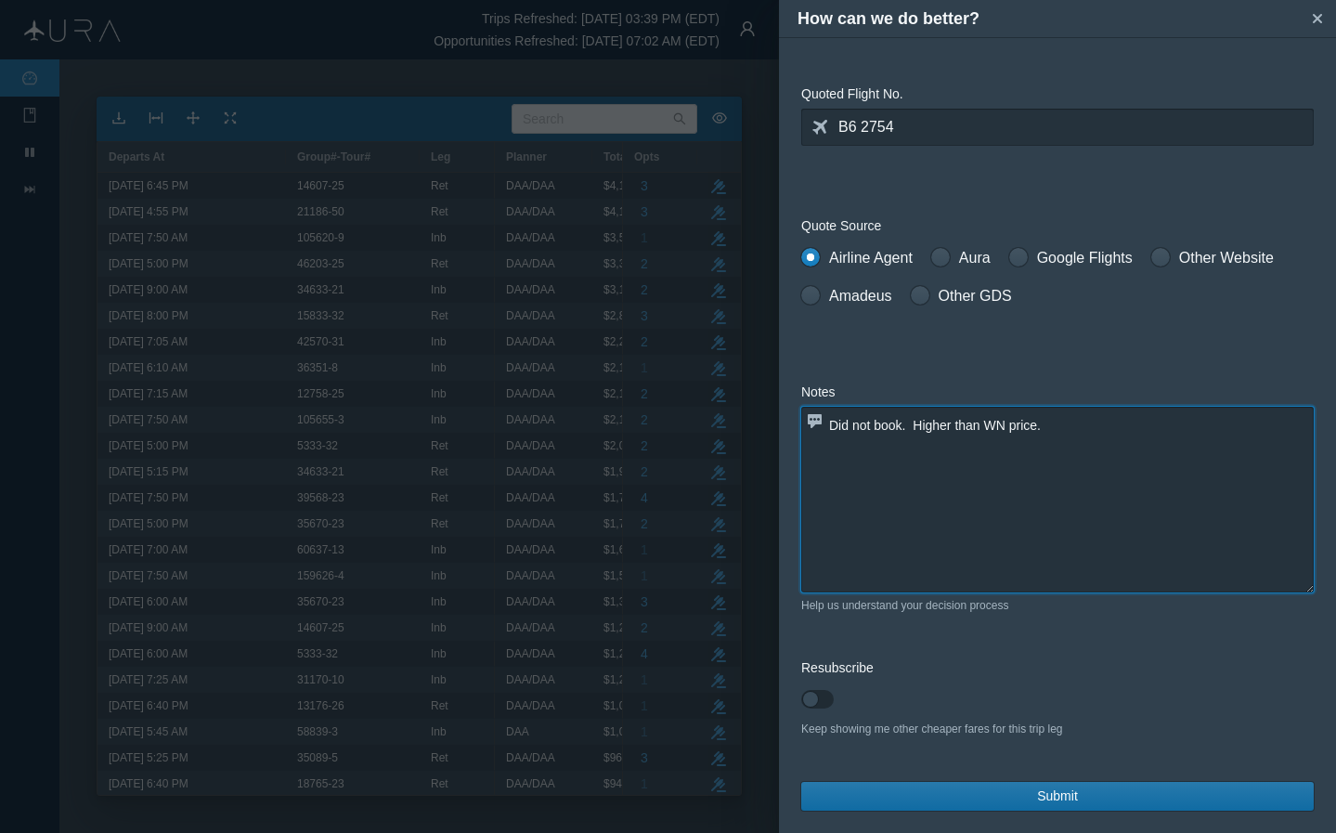
type textarea "Did not book. Higher than WN price."
click at [1055, 797] on span "Submit" at bounding box center [1057, 797] width 41 height 20
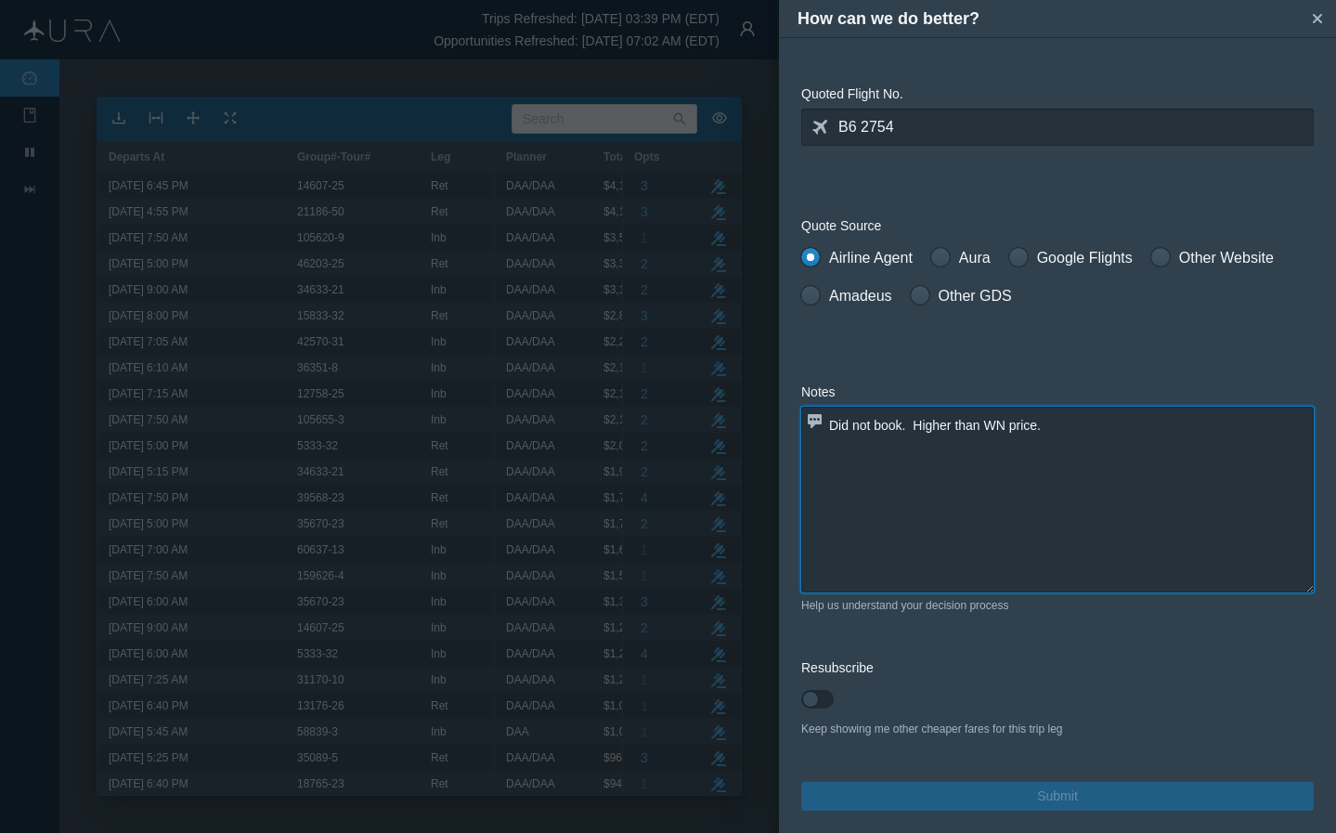
click at [1112, 492] on textarea "Did not book. Higher than WN price." at bounding box center [1057, 500] width 513 height 186
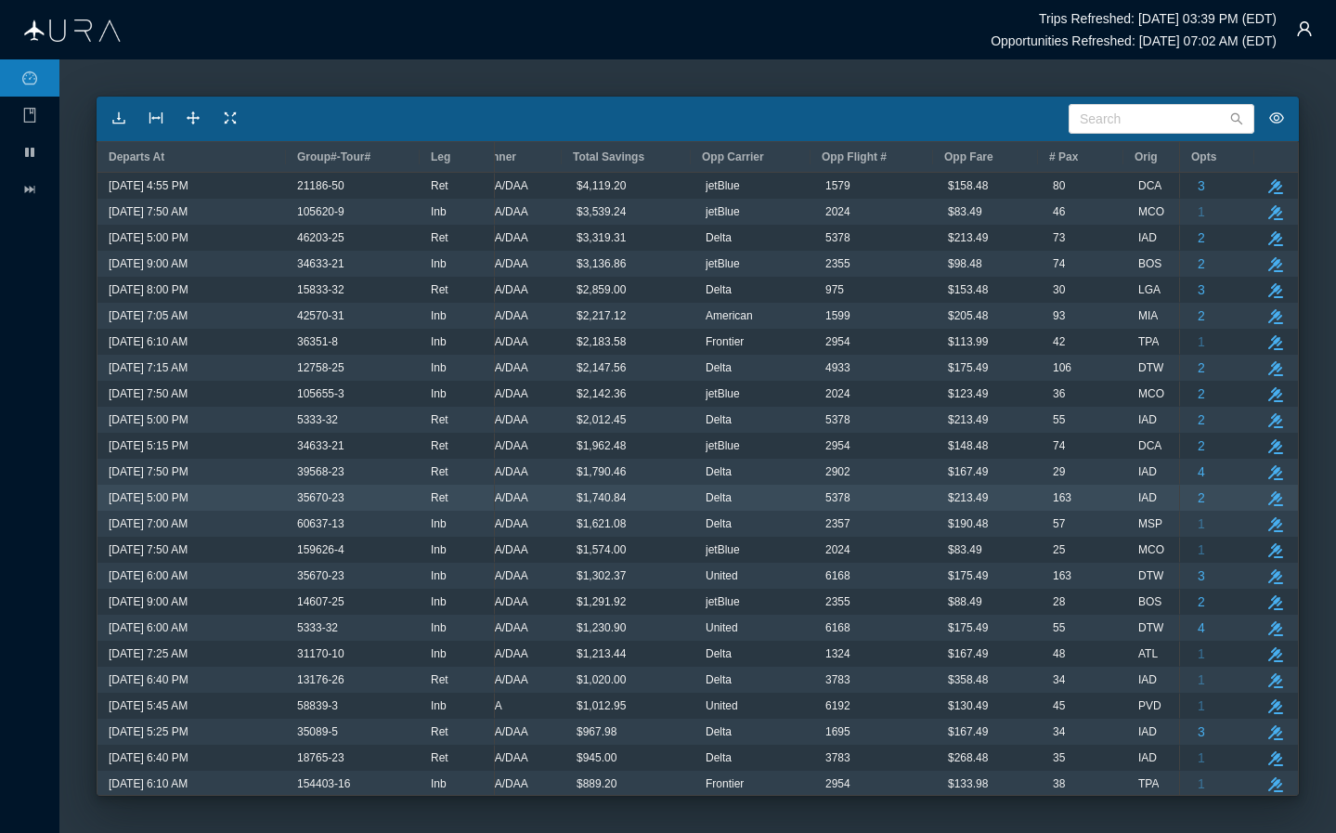
scroll to position [0, 31]
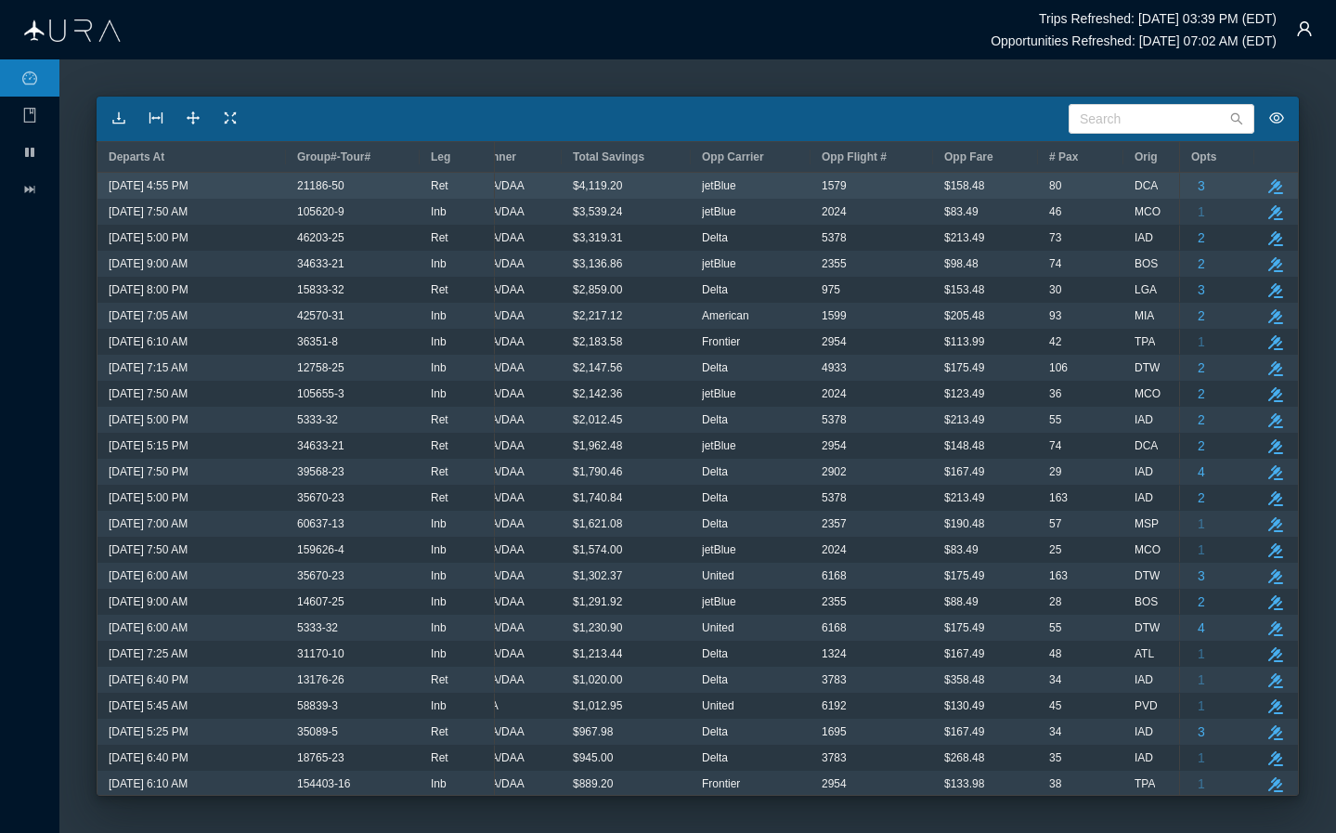
click at [1112, 191] on div "3" at bounding box center [1217, 186] width 52 height 24
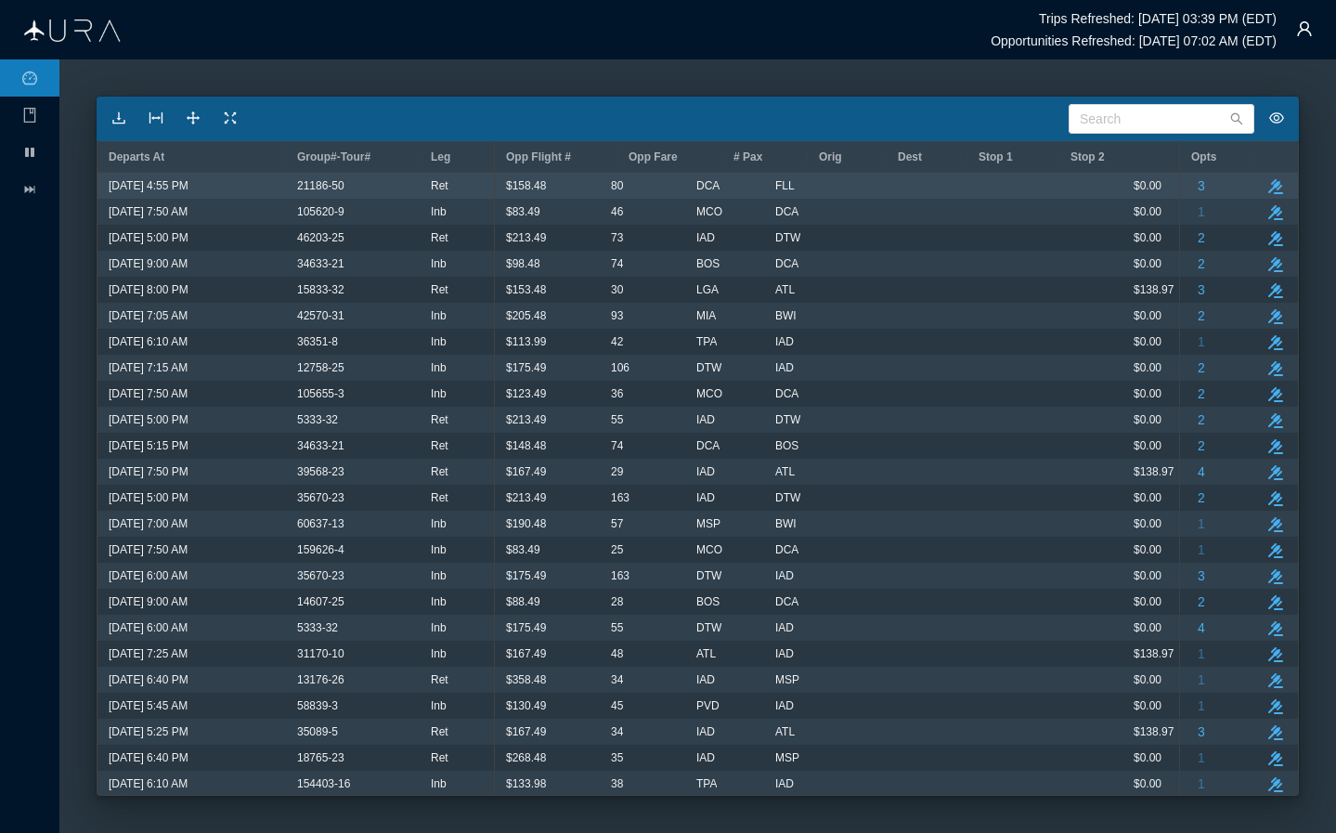
scroll to position [0, 346]
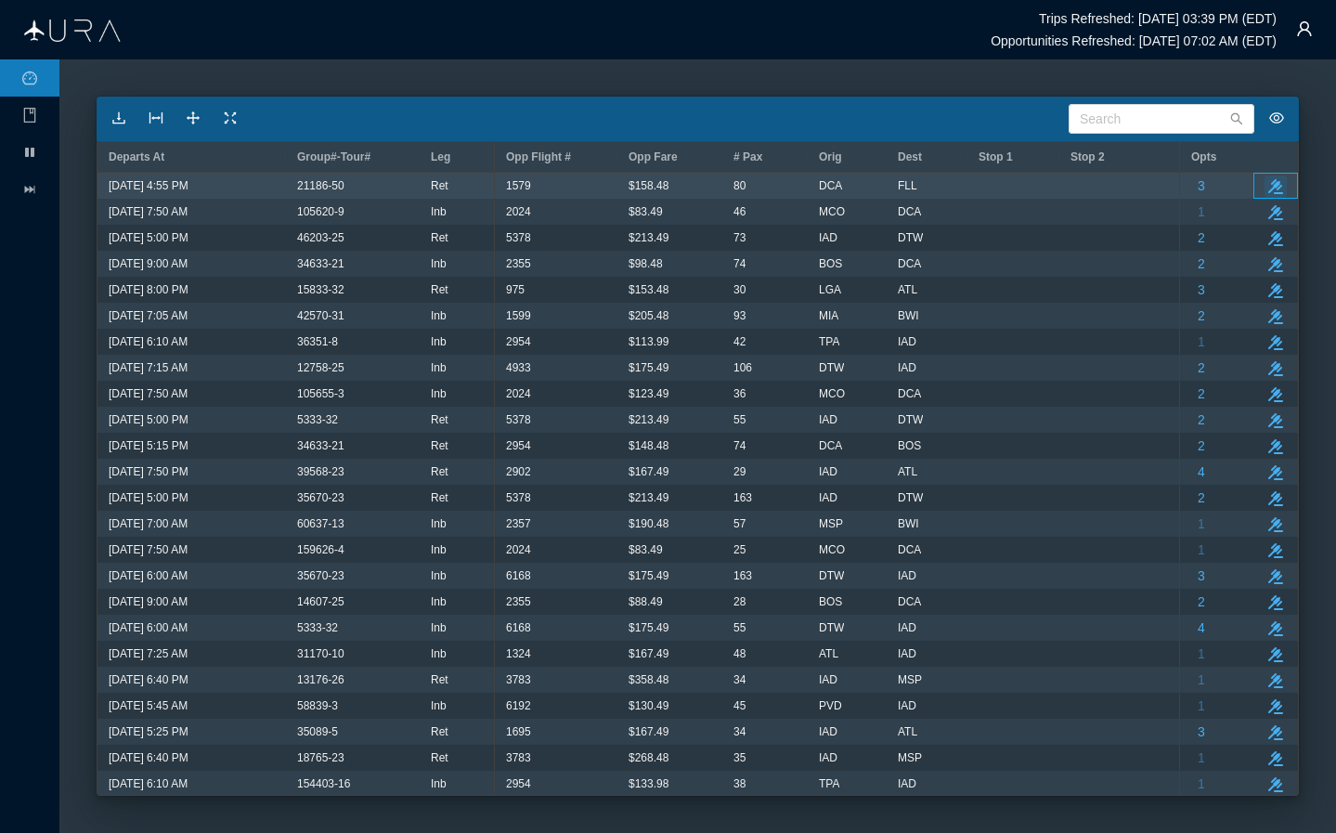
click at [1112, 181] on icon "take-action" at bounding box center [1276, 186] width 15 height 15
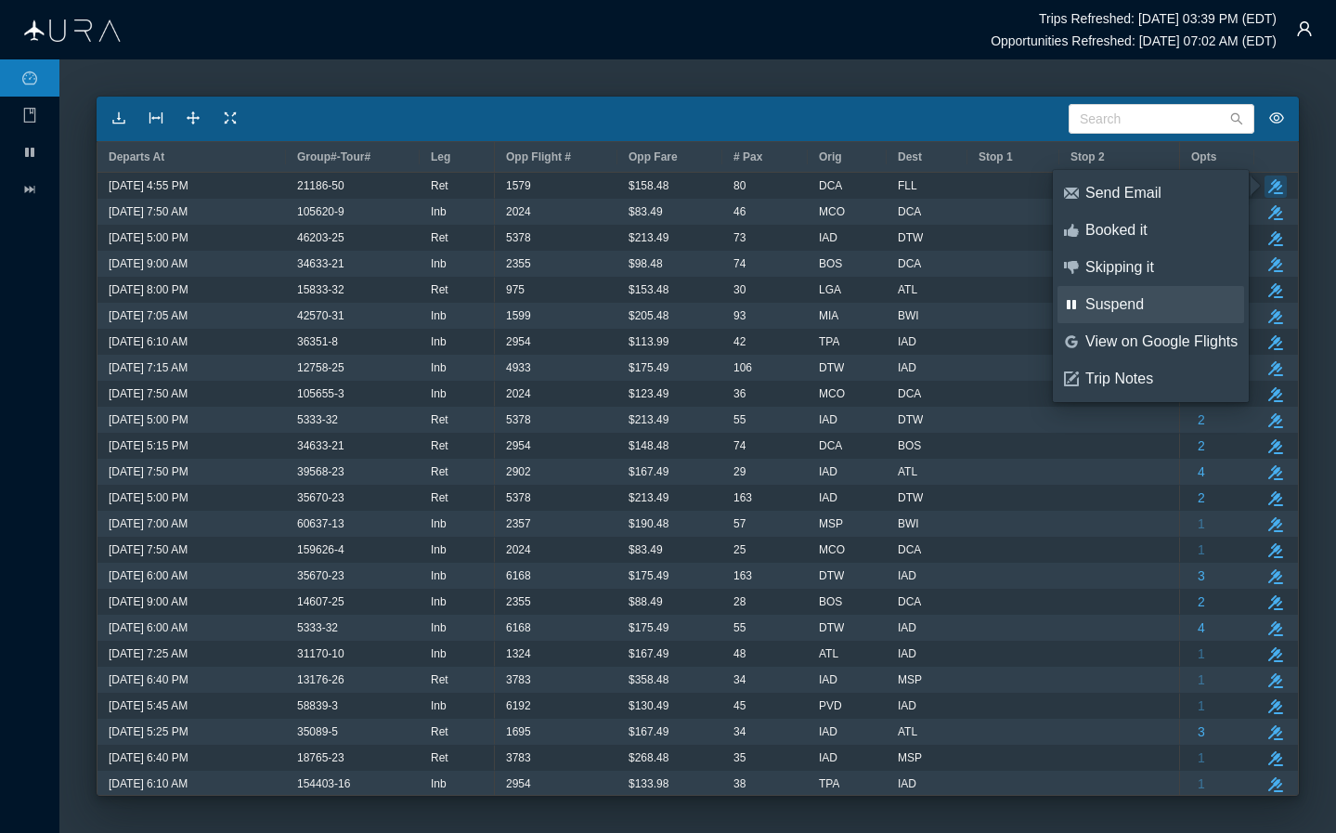
click at [1112, 304] on div "Suspend" at bounding box center [1162, 304] width 152 height 20
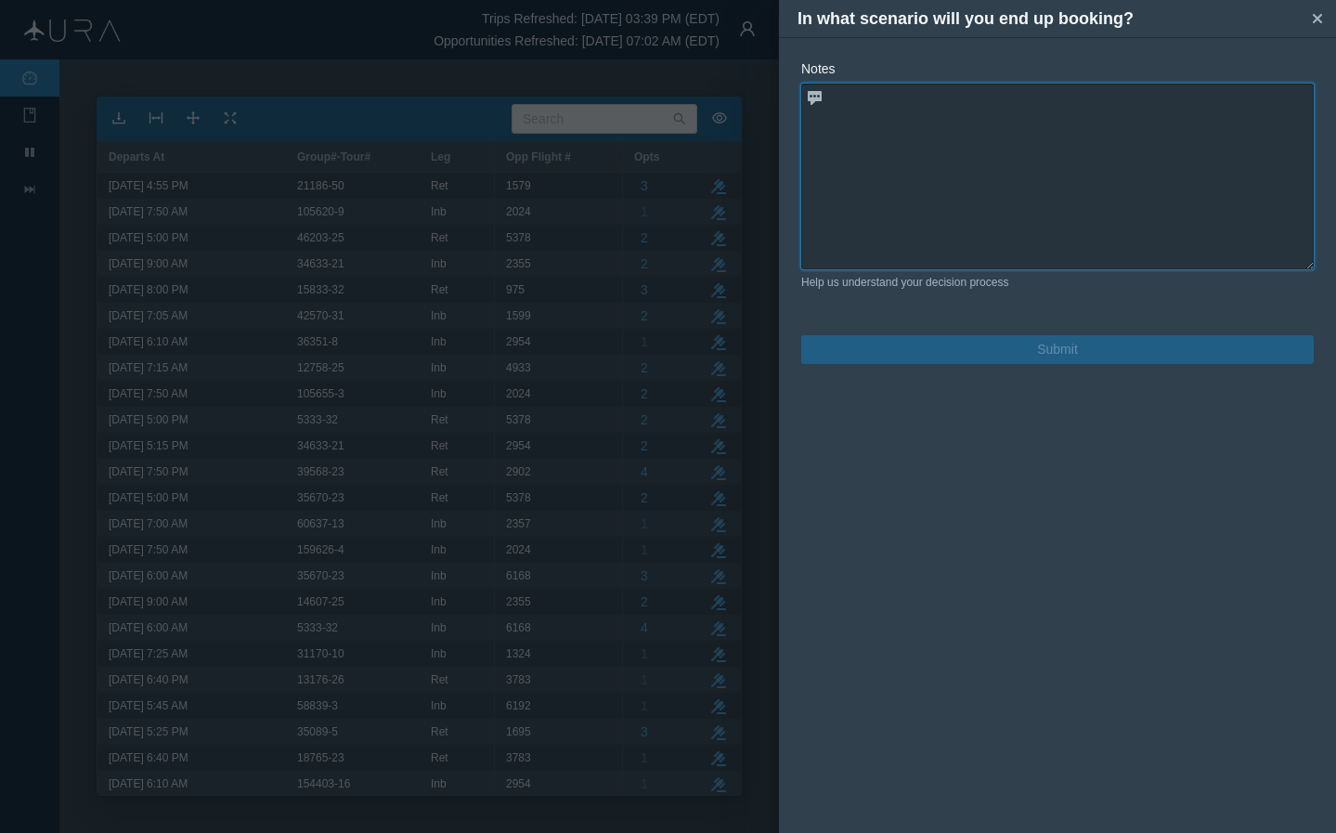
click at [1031, 174] on textarea at bounding box center [1057, 177] width 513 height 186
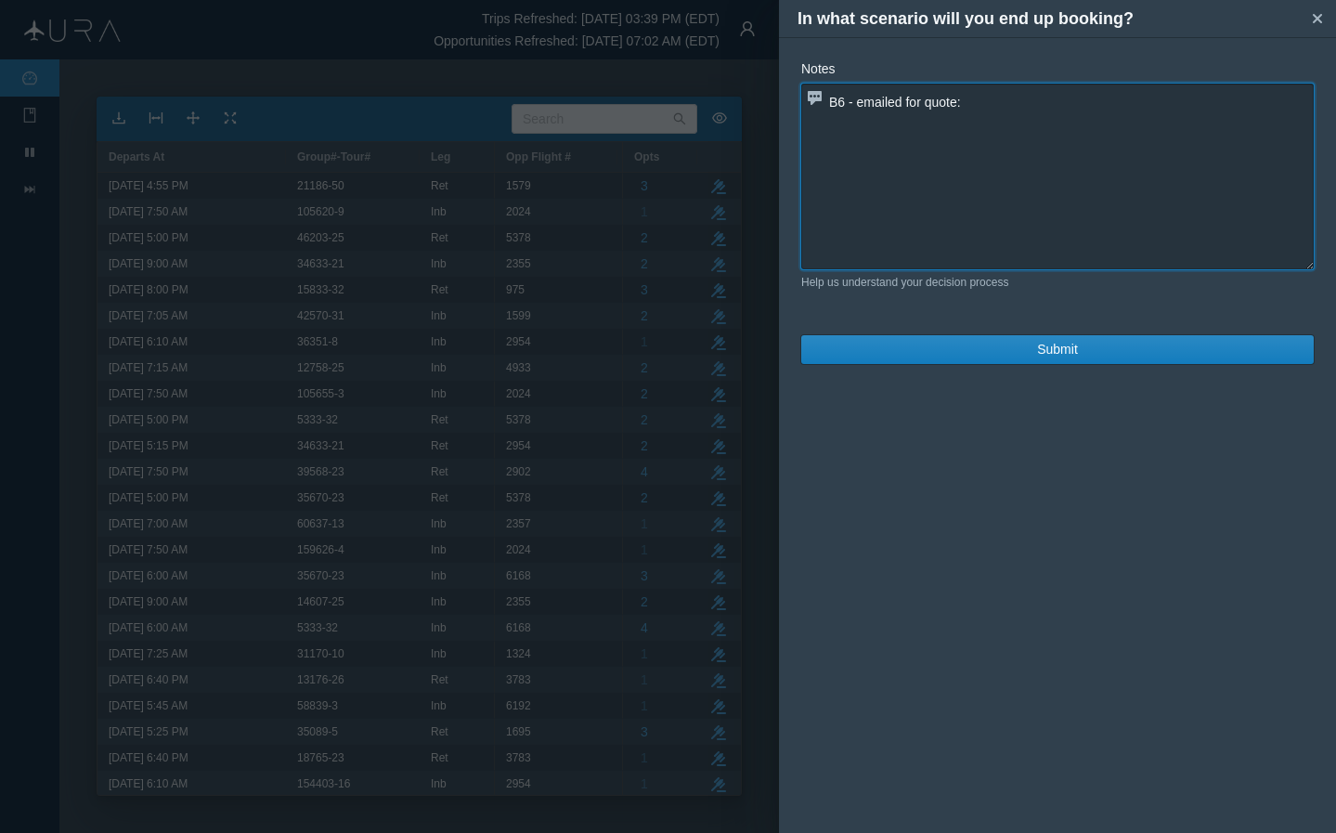
paste textarea "B61579 M [DATE] 4 DCAFLL DK1 455P 737P"
click at [972, 104] on textarea "B6 - emailed for quote:B61579 M [DATE] 4 DCAFLL DK1 455P 737P" at bounding box center [1057, 177] width 513 height 186
click at [1030, 98] on textarea "B6 - emailed for quote: B61579 M [DATE] 4 DCAFLL DK1 455P 737P" at bounding box center [1057, 177] width 513 height 186
click at [1112, 102] on textarea "B6 - emailed for quote: B61579 [DATE] 4 DCAFLL DK1 455P 737P" at bounding box center [1057, 177] width 513 height 186
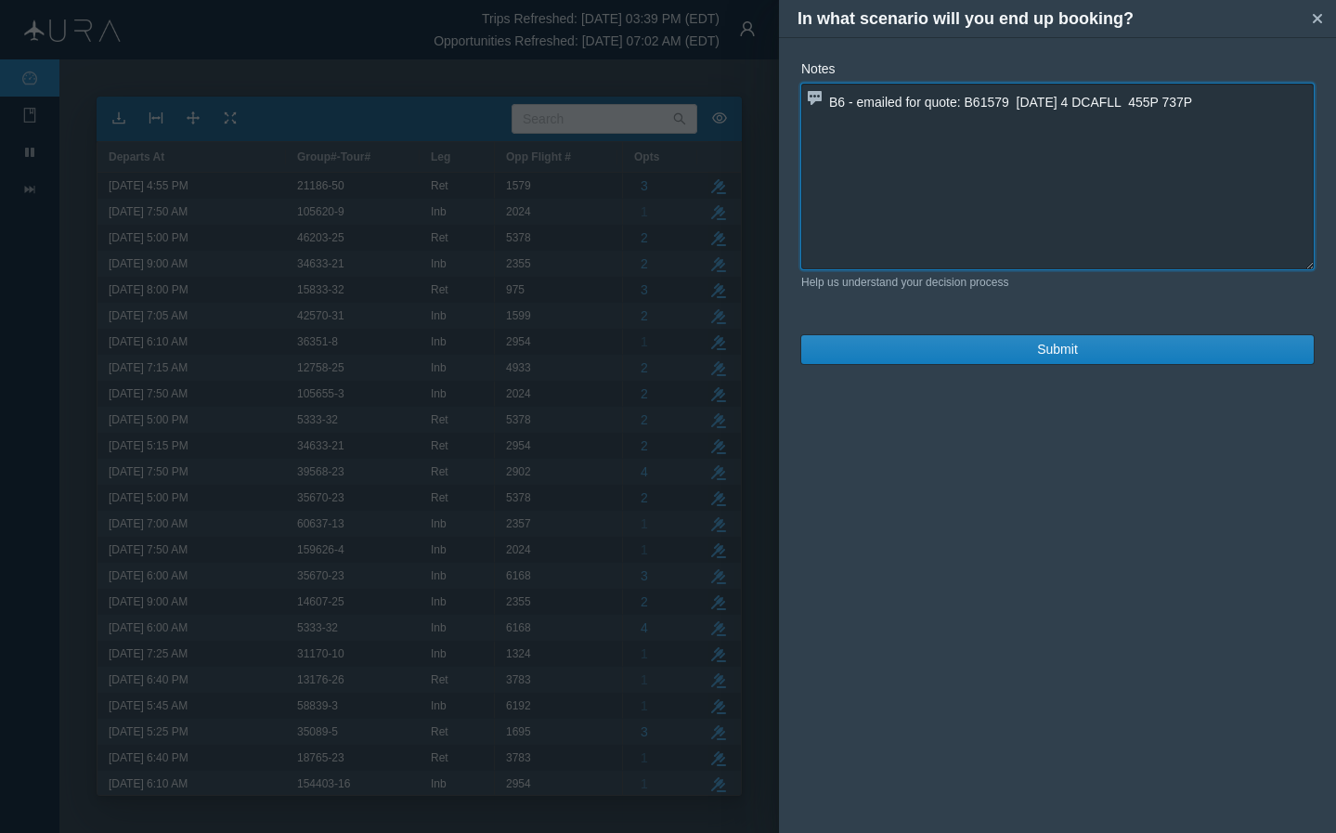
click at [1108, 102] on textarea "B6 - emailed for quote: B61579 [DATE] 4 DCAFLL 455P 737P" at bounding box center [1057, 177] width 513 height 186
type textarea "B6 - emailed for quote: B61579 [DATE] 4 DCA. FLL 455P 737P"
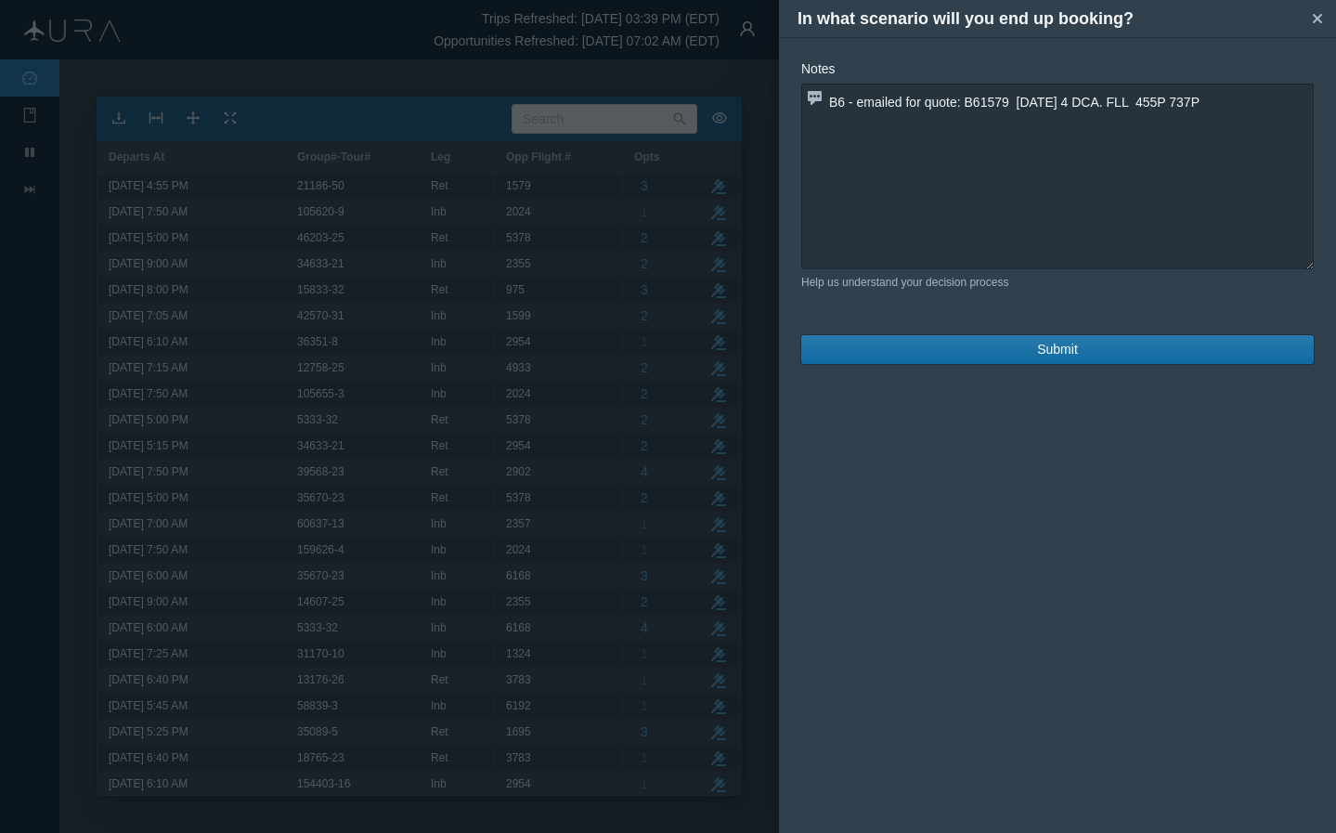
click at [1062, 351] on span "Submit" at bounding box center [1057, 350] width 41 height 20
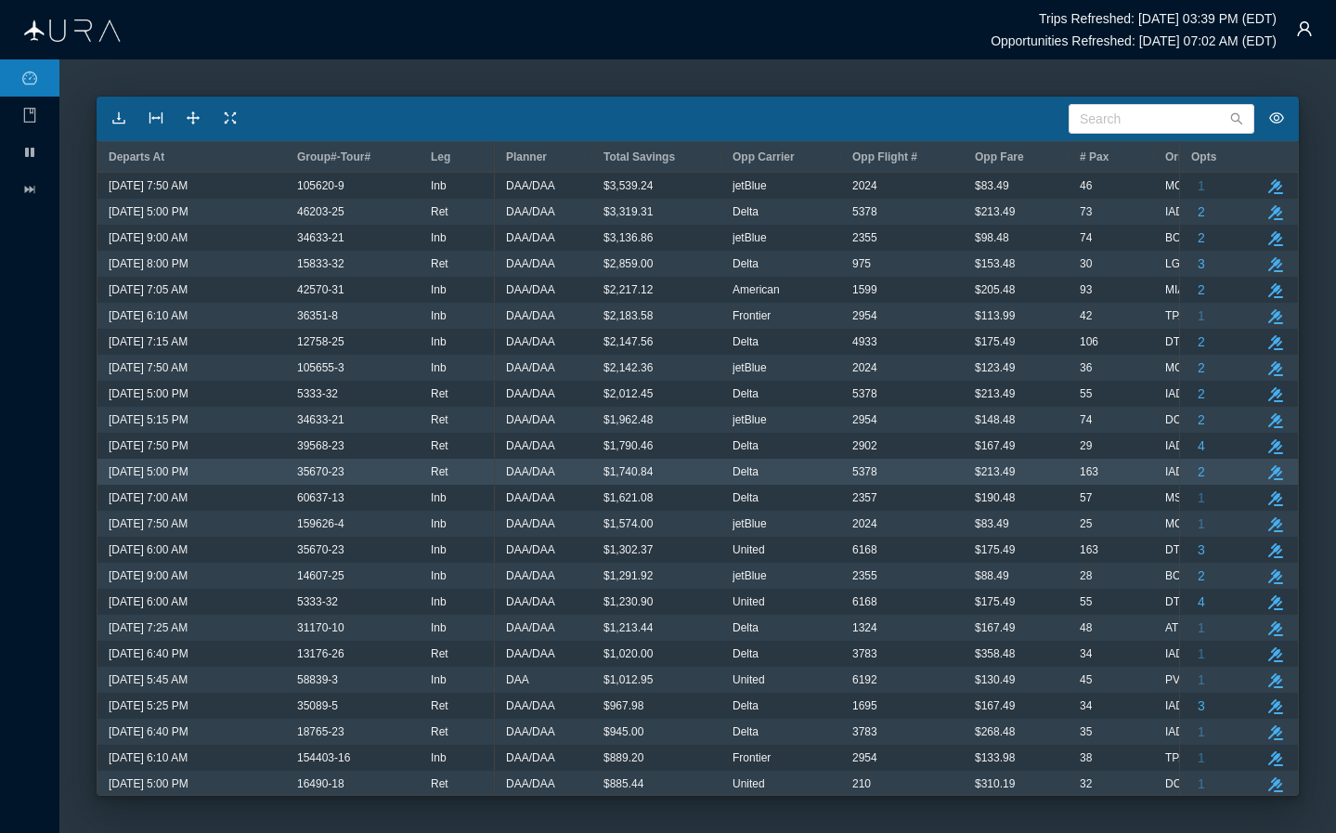
scroll to position [0, 0]
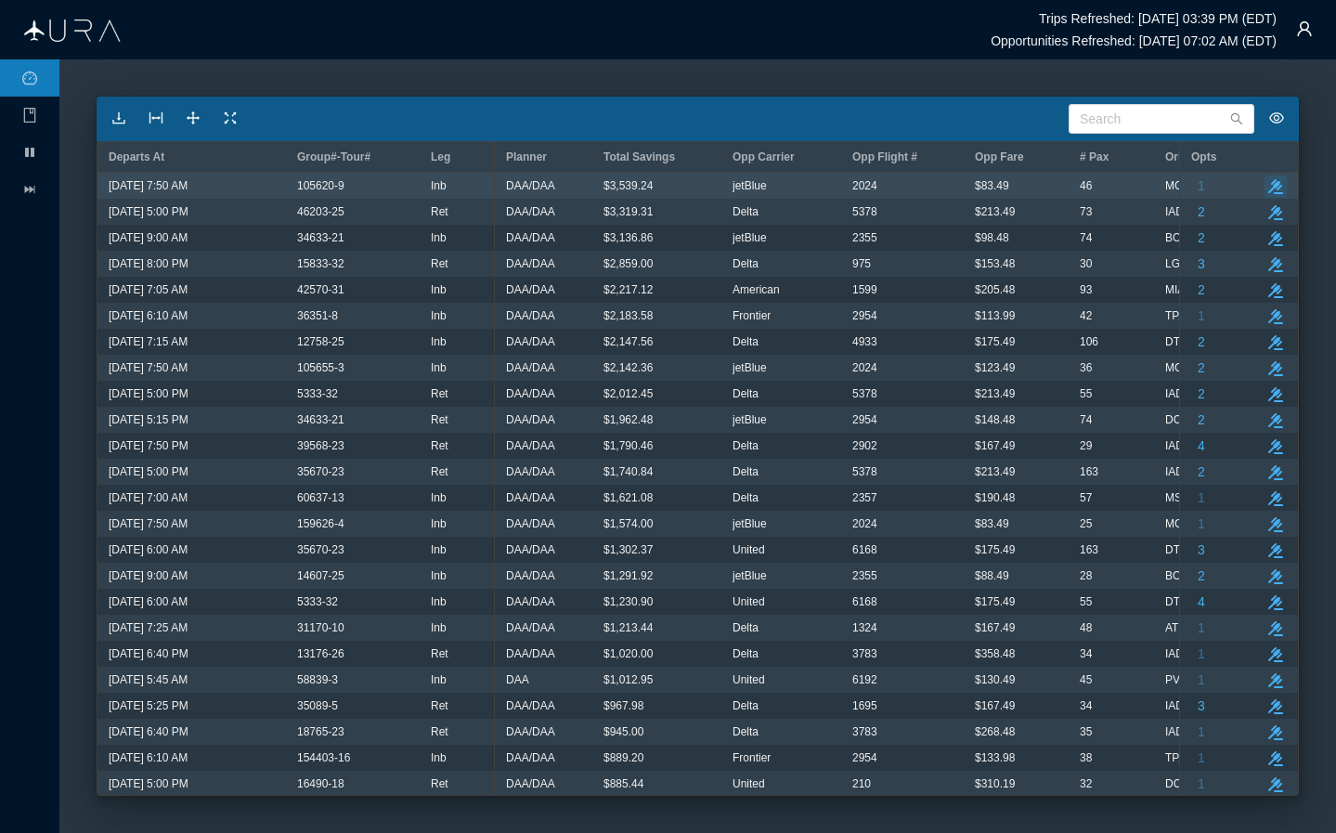
click at [1112, 188] on icon "button" at bounding box center [1276, 186] width 15 height 15
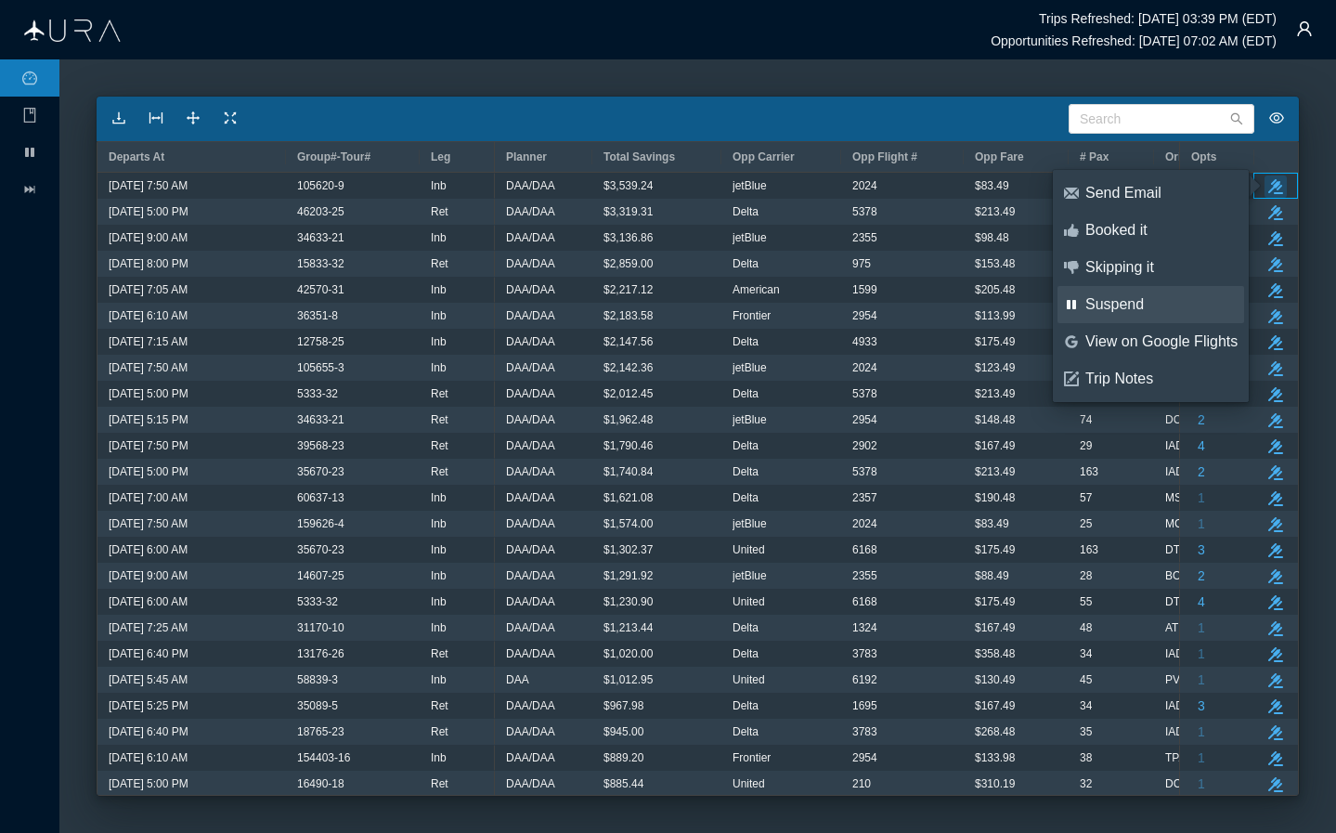
click at [1112, 303] on div "Suspend" at bounding box center [1162, 304] width 152 height 20
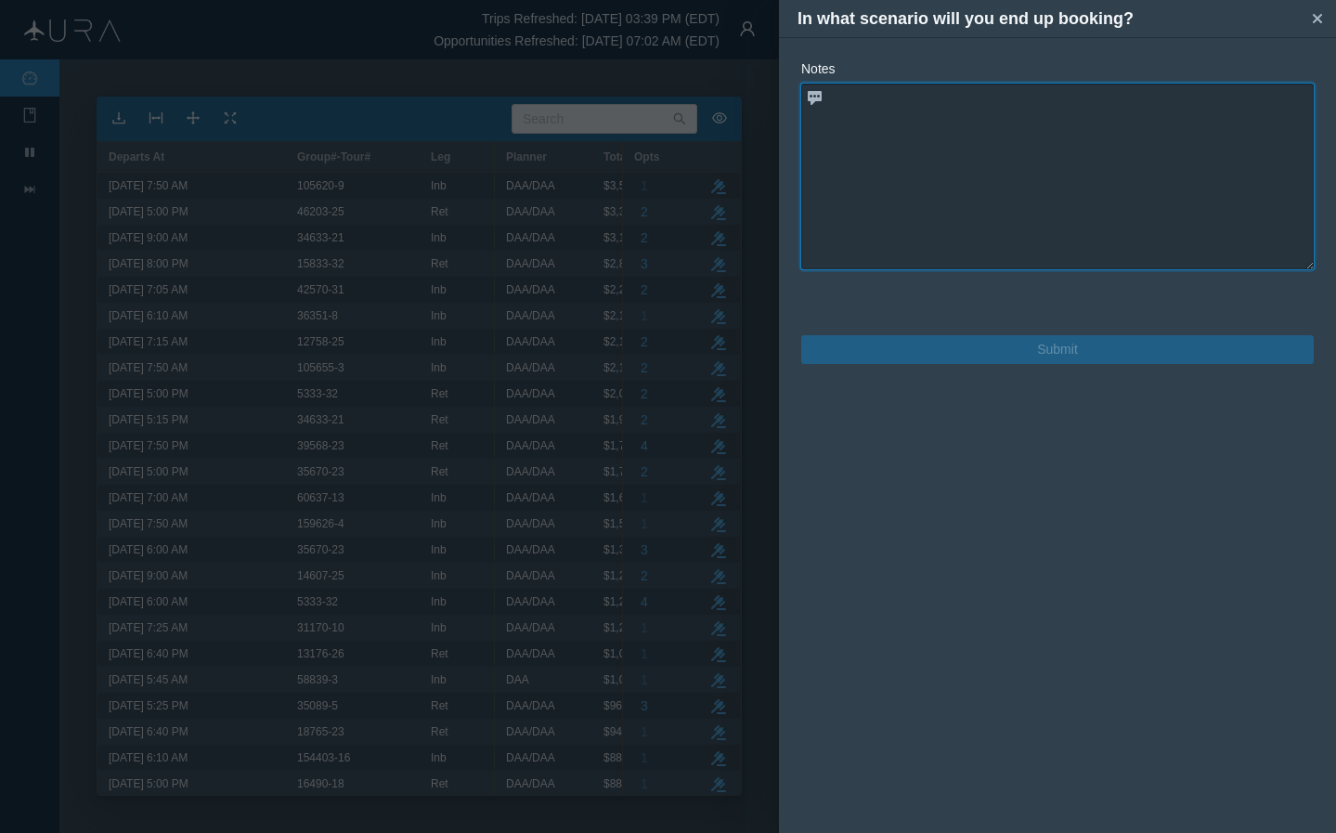
click at [1112, 183] on textarea at bounding box center [1057, 177] width 513 height 186
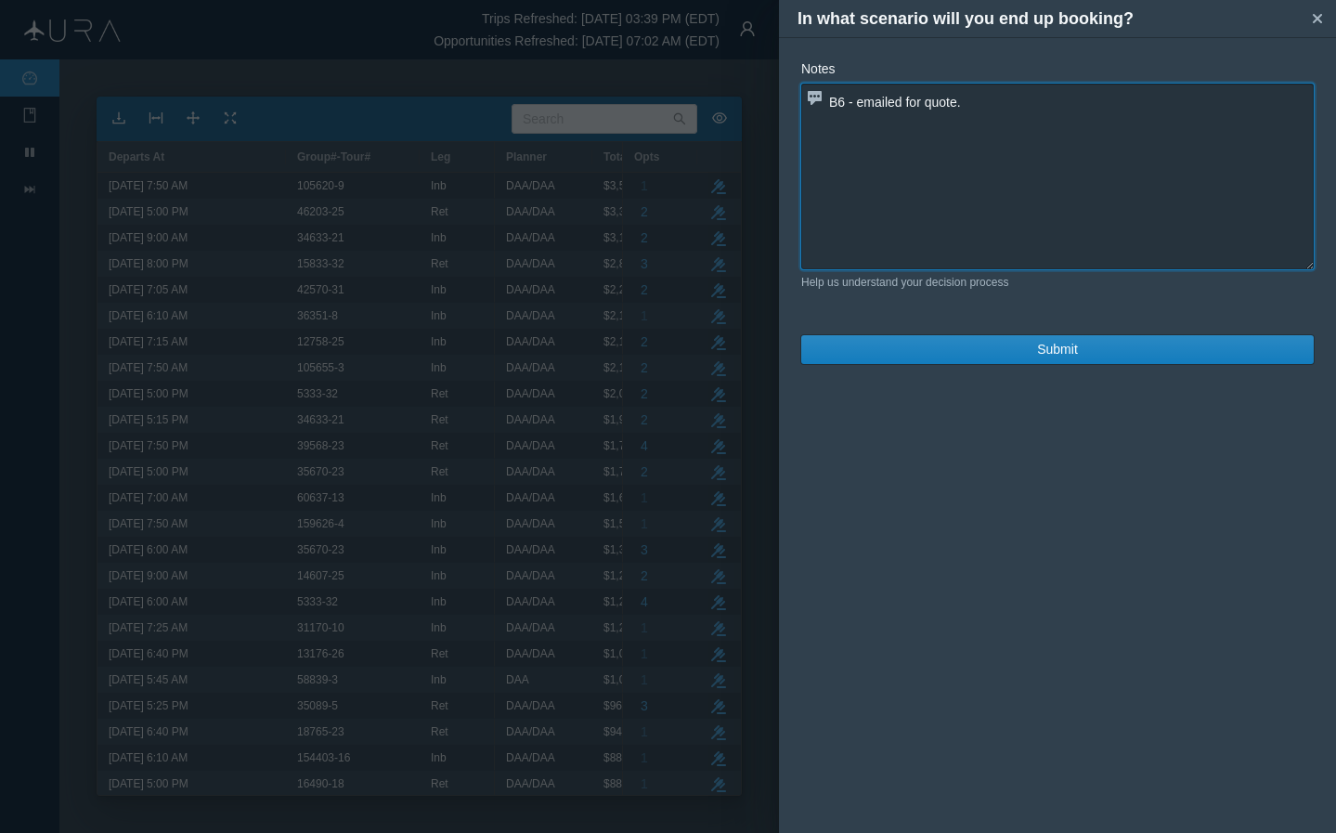
click at [1112, 98] on textarea "B6 - emailed for quote." at bounding box center [1057, 177] width 513 height 186
paste textarea "B61579 M [DATE] 4 DCAFLL DK1 455P 737P"
click at [968, 105] on textarea "B6 - emailed for quote.B61579 M [DATE] 4 DCAFLL DK1 455P 737P" at bounding box center [1057, 177] width 513 height 186
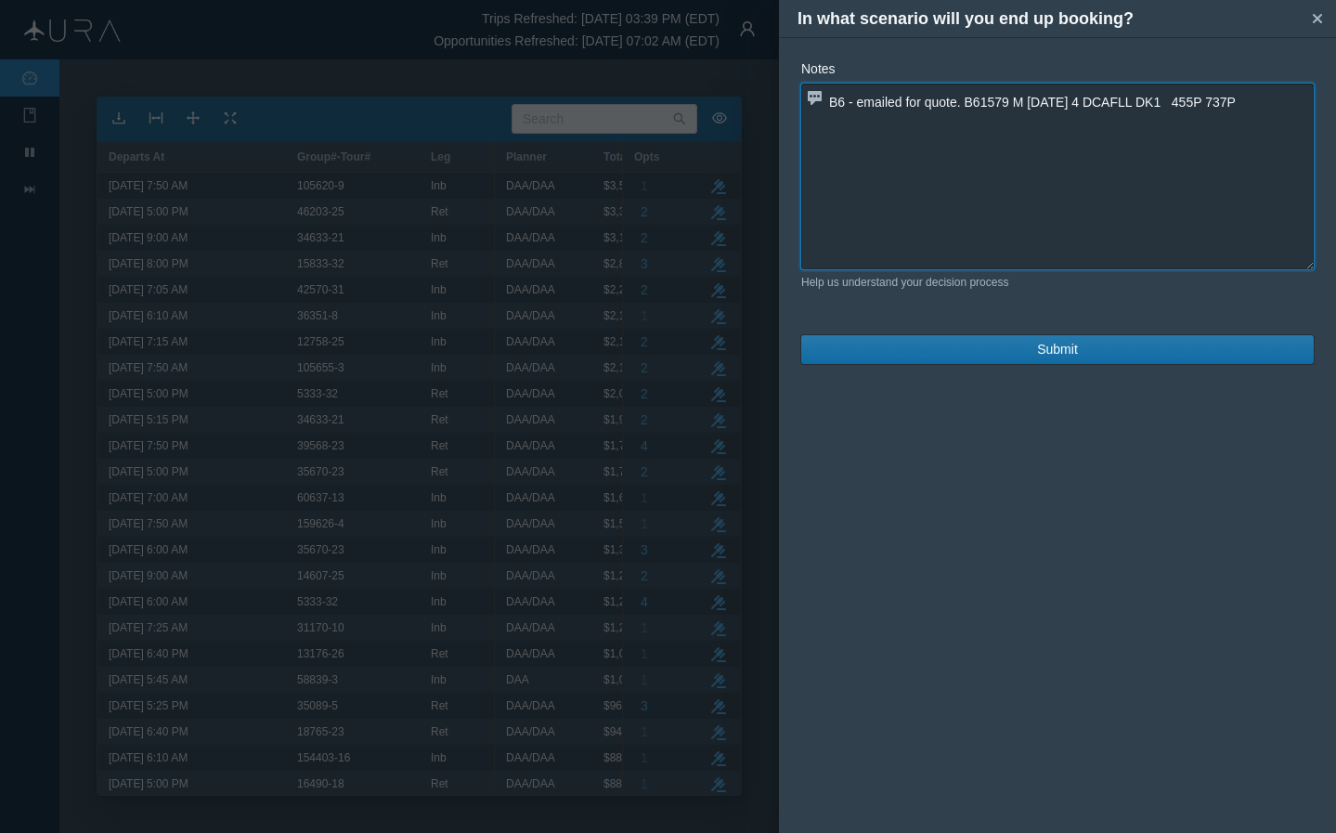
type textarea "B6 - emailed for quote. B61579 M [DATE] 4 DCAFLL DK1 455P 737P"
click at [1030, 349] on button "Submit" at bounding box center [1057, 349] width 513 height 29
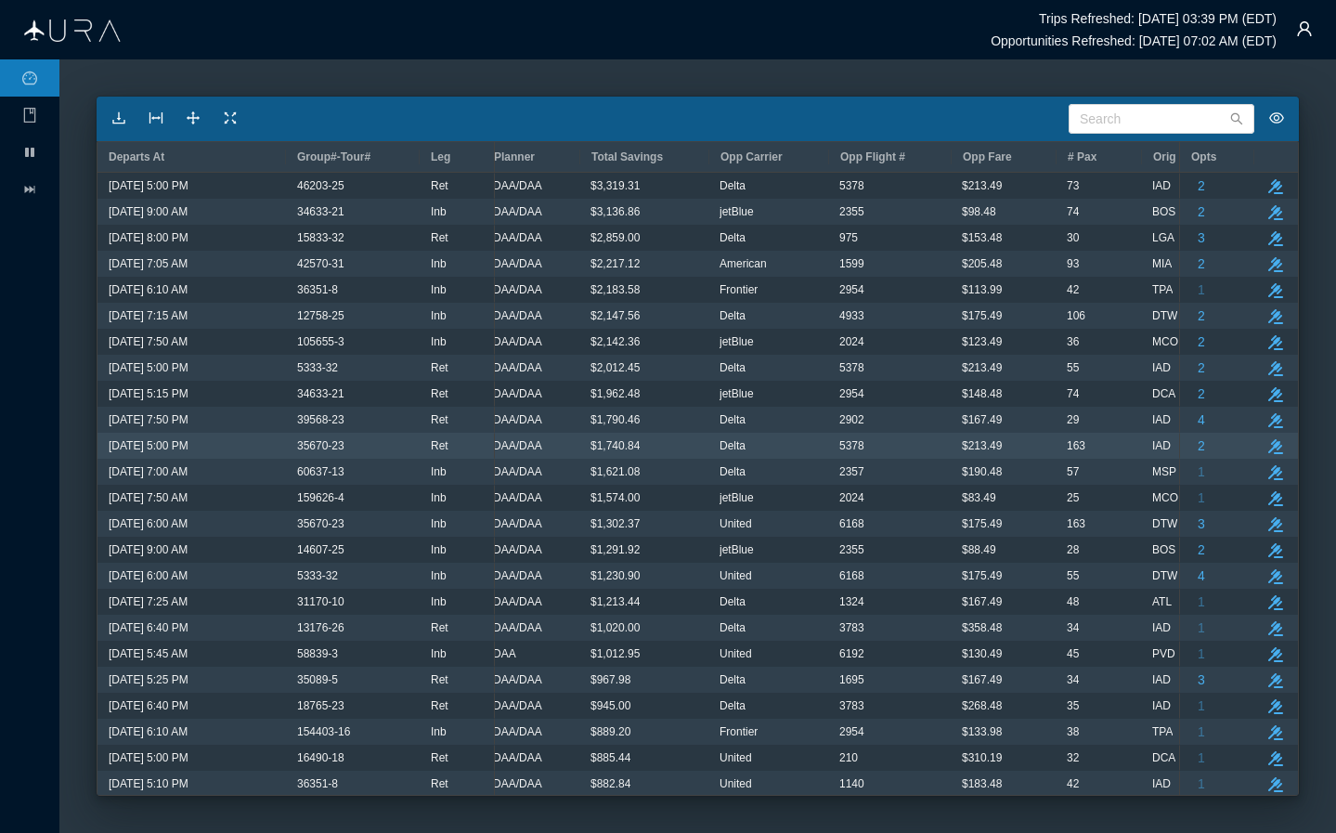
scroll to position [0, 12]
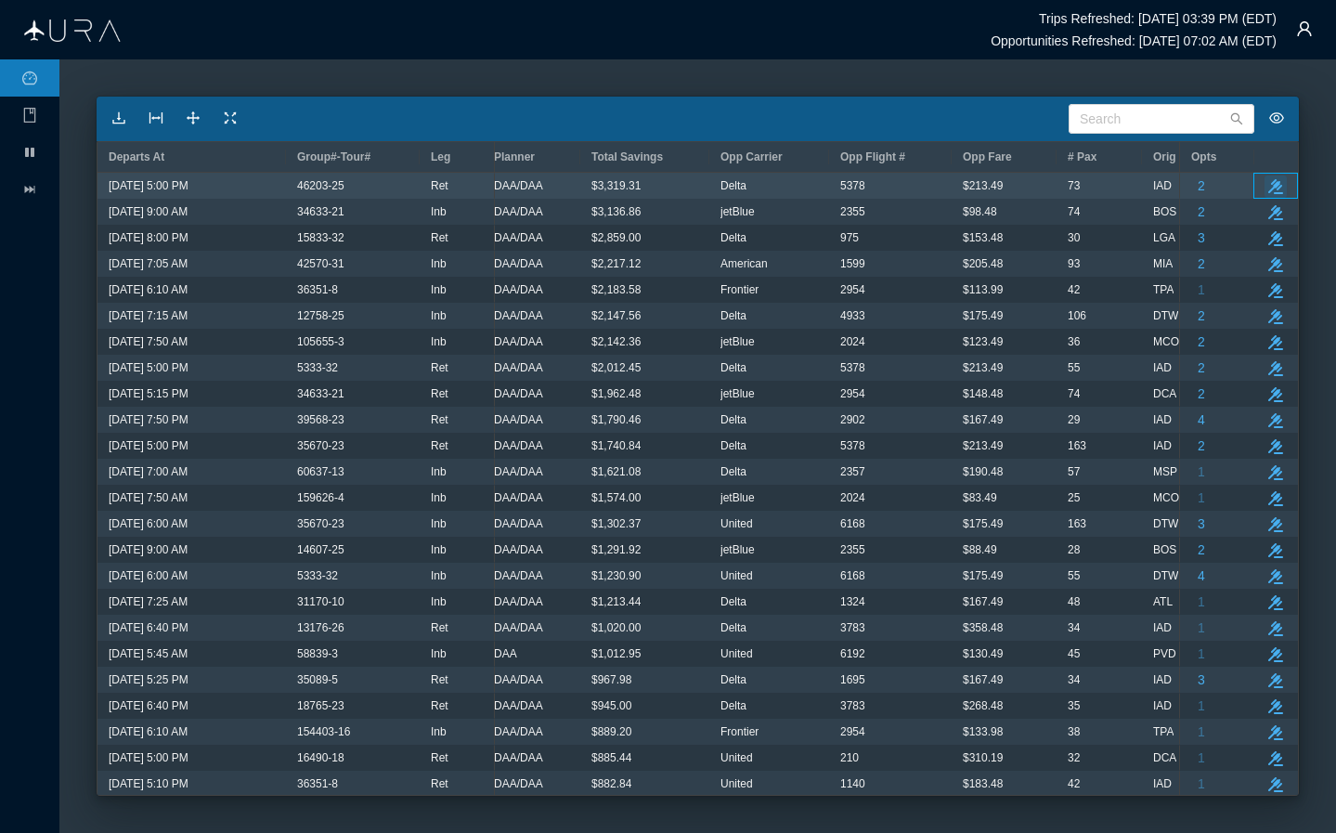
click at [1112, 189] on icon "button" at bounding box center [1276, 186] width 15 height 15
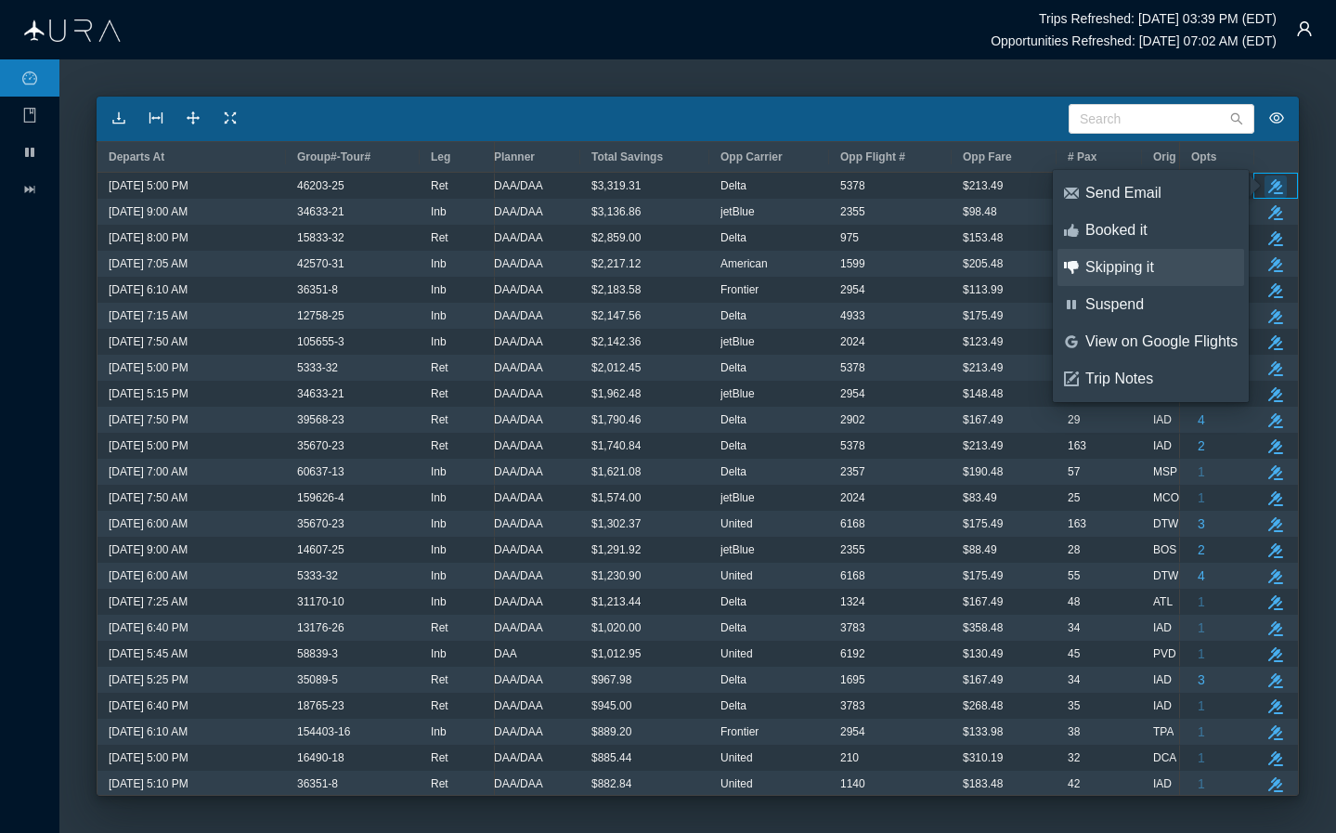
click at [1112, 265] on div "Skipping it" at bounding box center [1162, 267] width 152 height 20
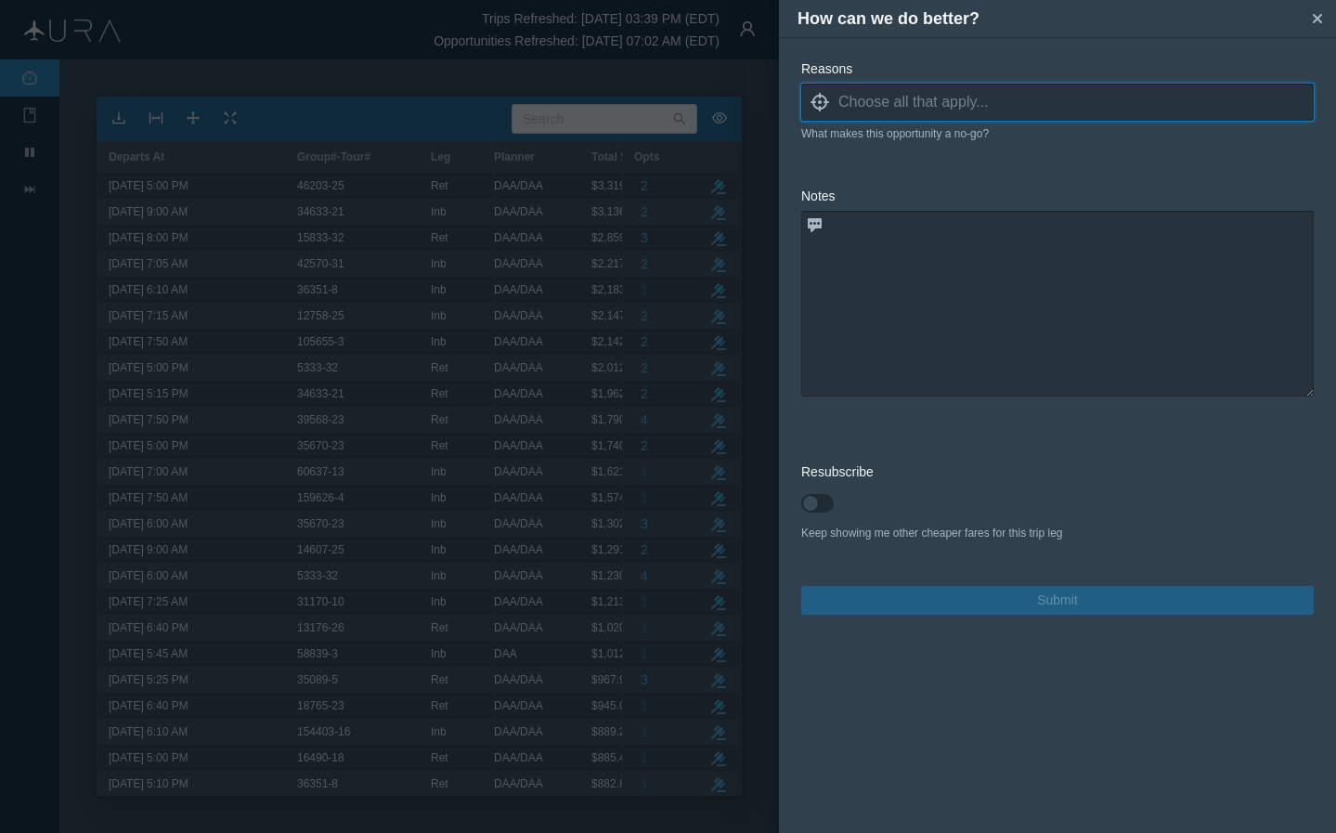
click at [994, 97] on input at bounding box center [1076, 102] width 475 height 28
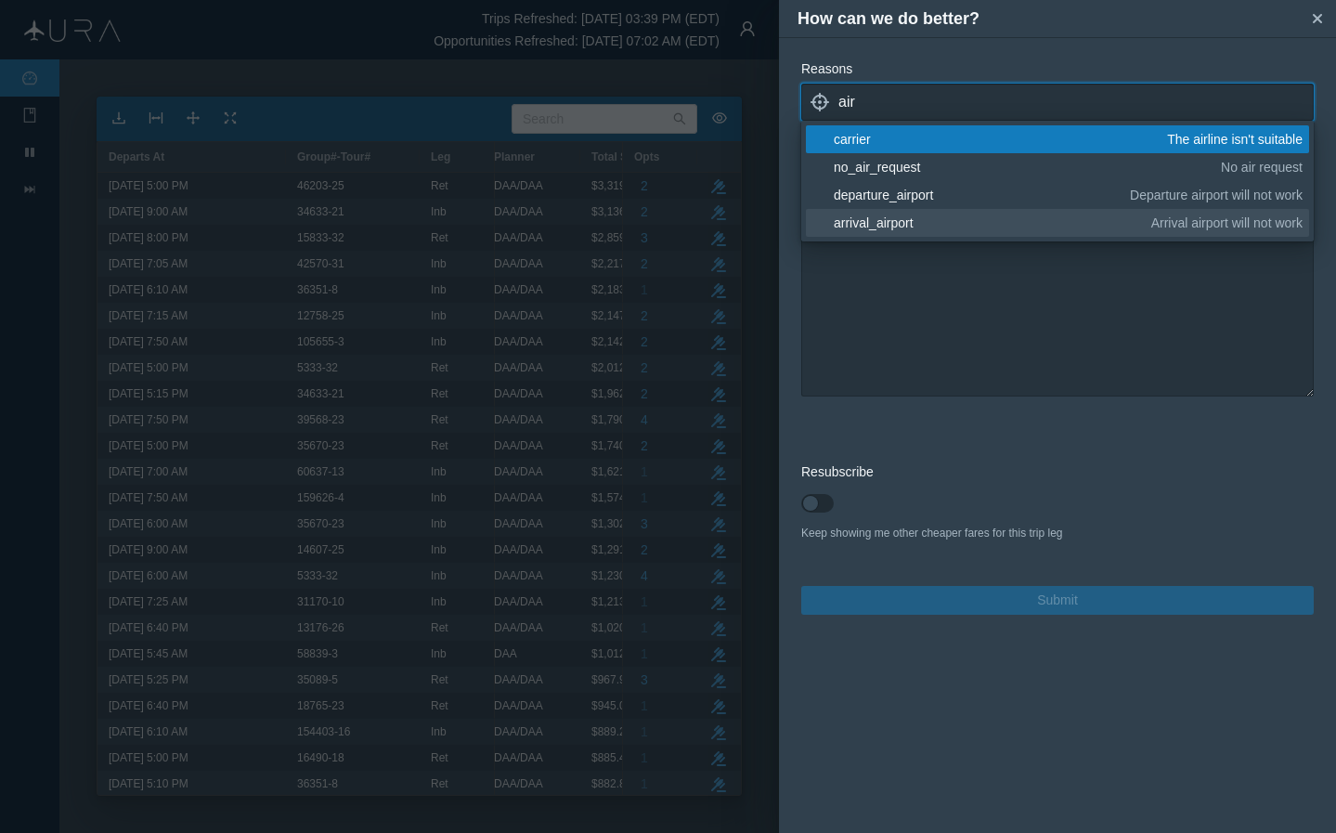
type input "air"
click at [892, 224] on div "arrival_airport" at bounding box center [989, 223] width 311 height 19
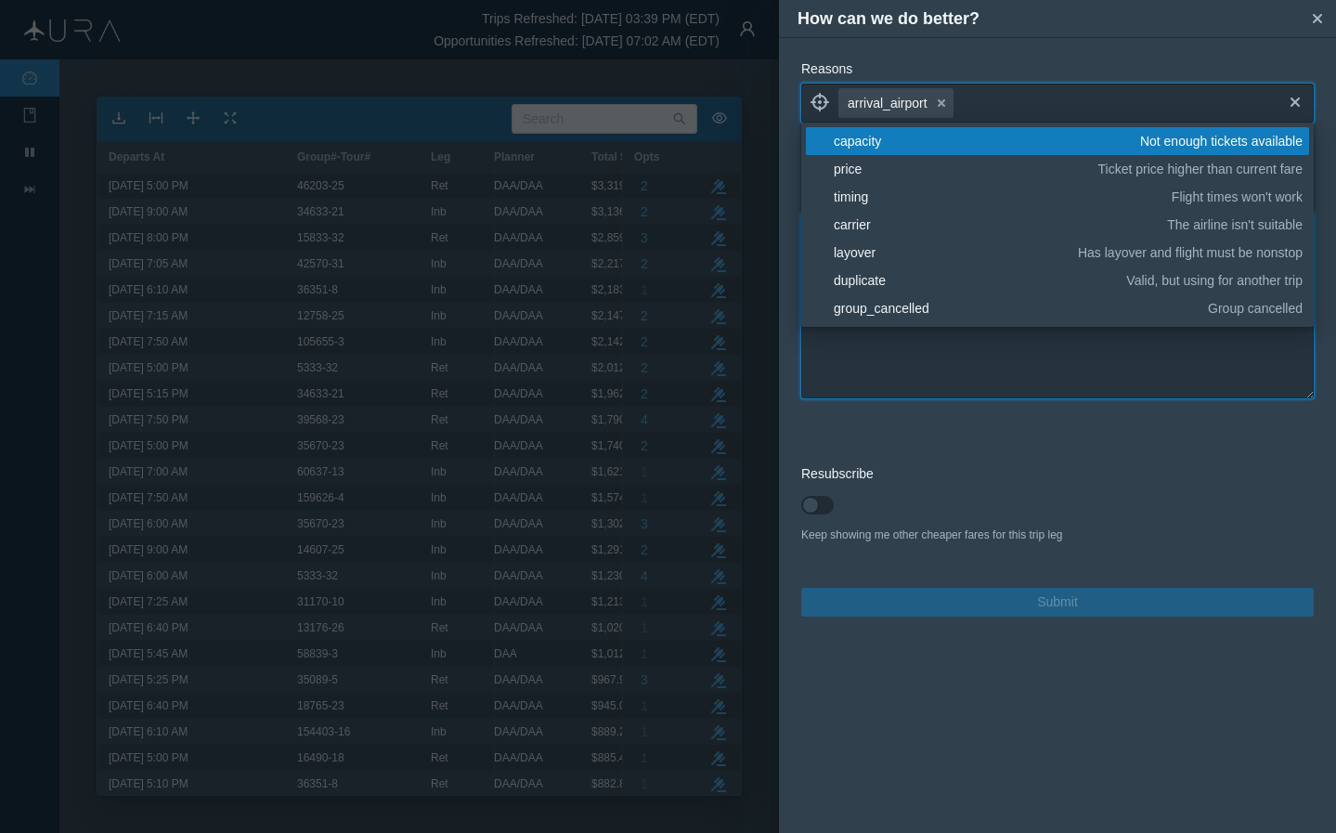
click at [903, 354] on textarea at bounding box center [1057, 306] width 513 height 186
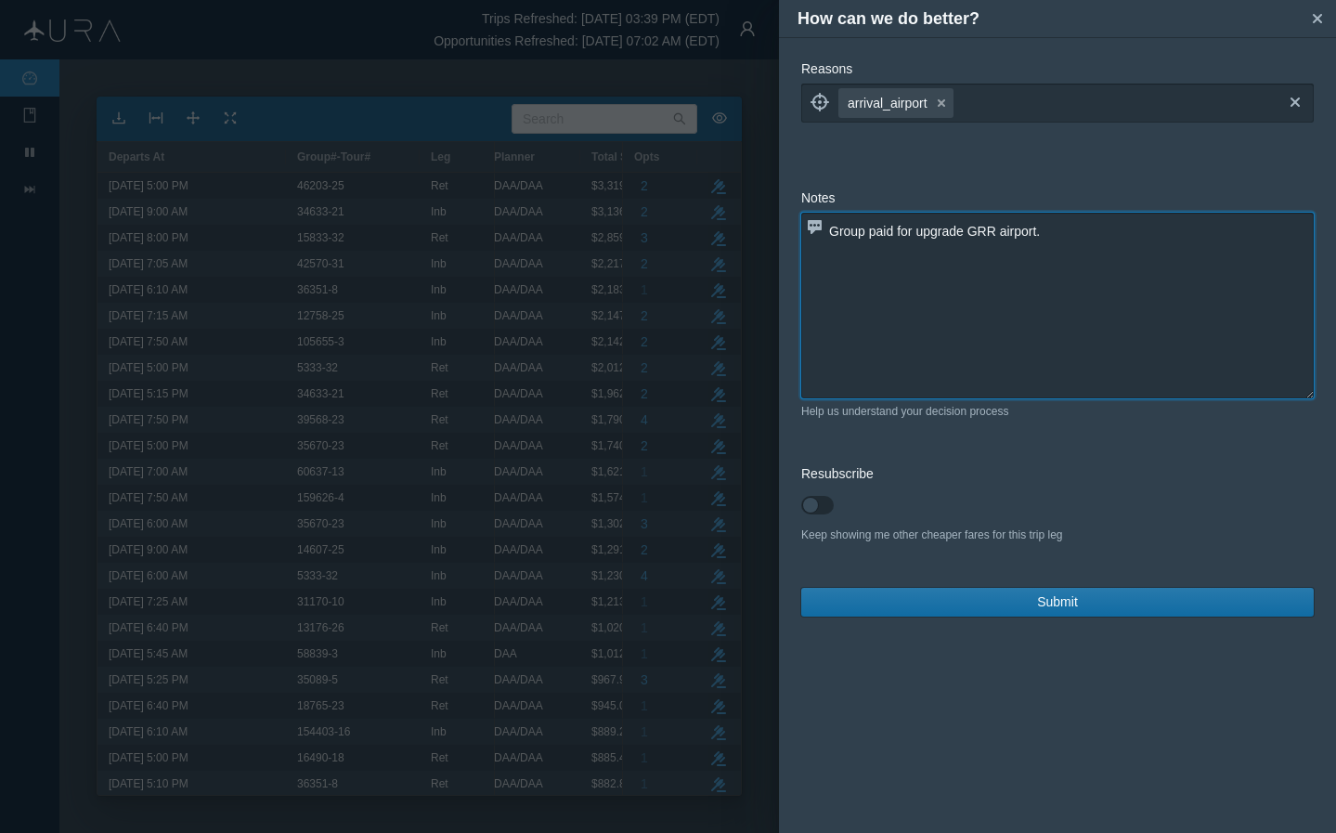
type textarea "Group paid for upgrade GRR airport."
click at [1059, 596] on span "Submit" at bounding box center [1057, 602] width 41 height 20
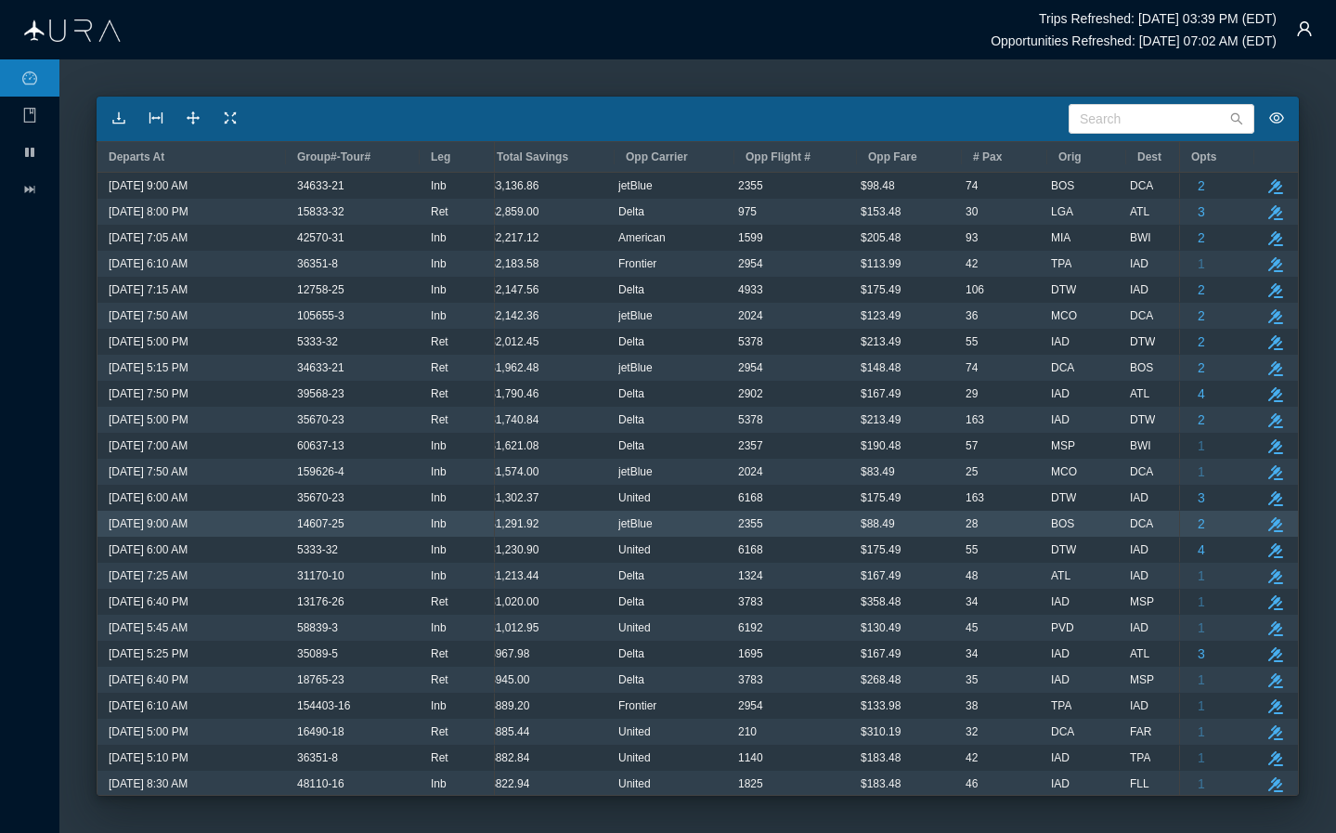
scroll to position [0, 126]
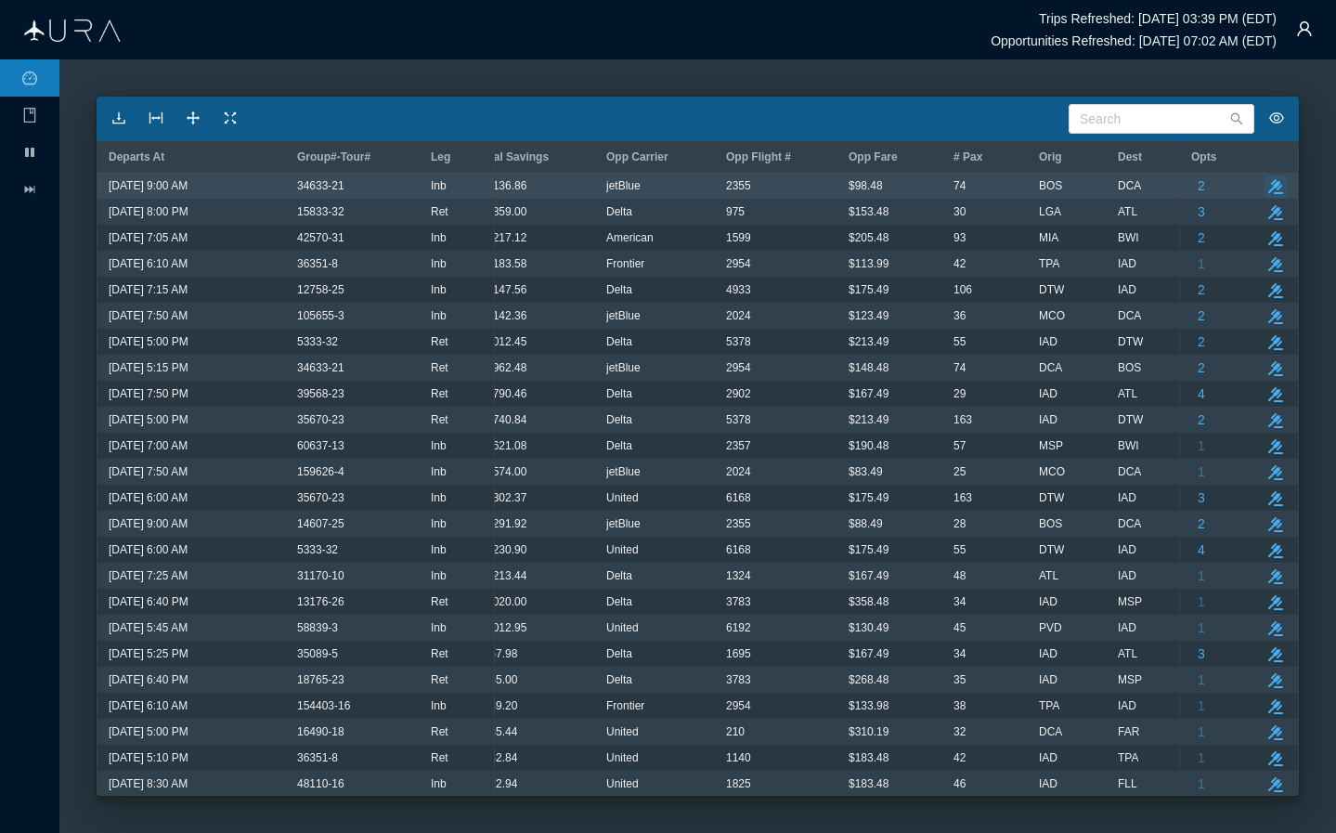
click at [1112, 185] on icon "button" at bounding box center [1276, 186] width 15 height 15
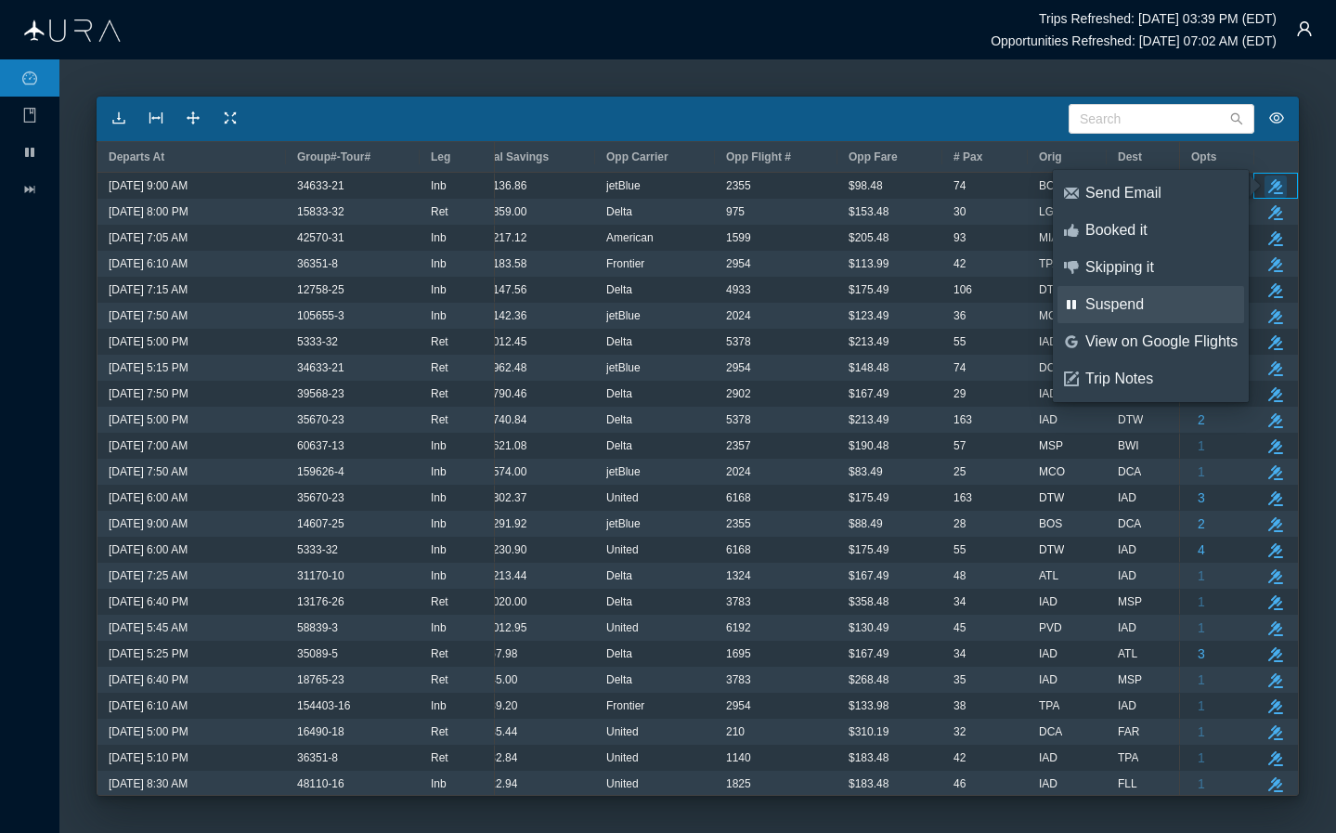
click at [1112, 296] on div "Suspend" at bounding box center [1162, 304] width 152 height 20
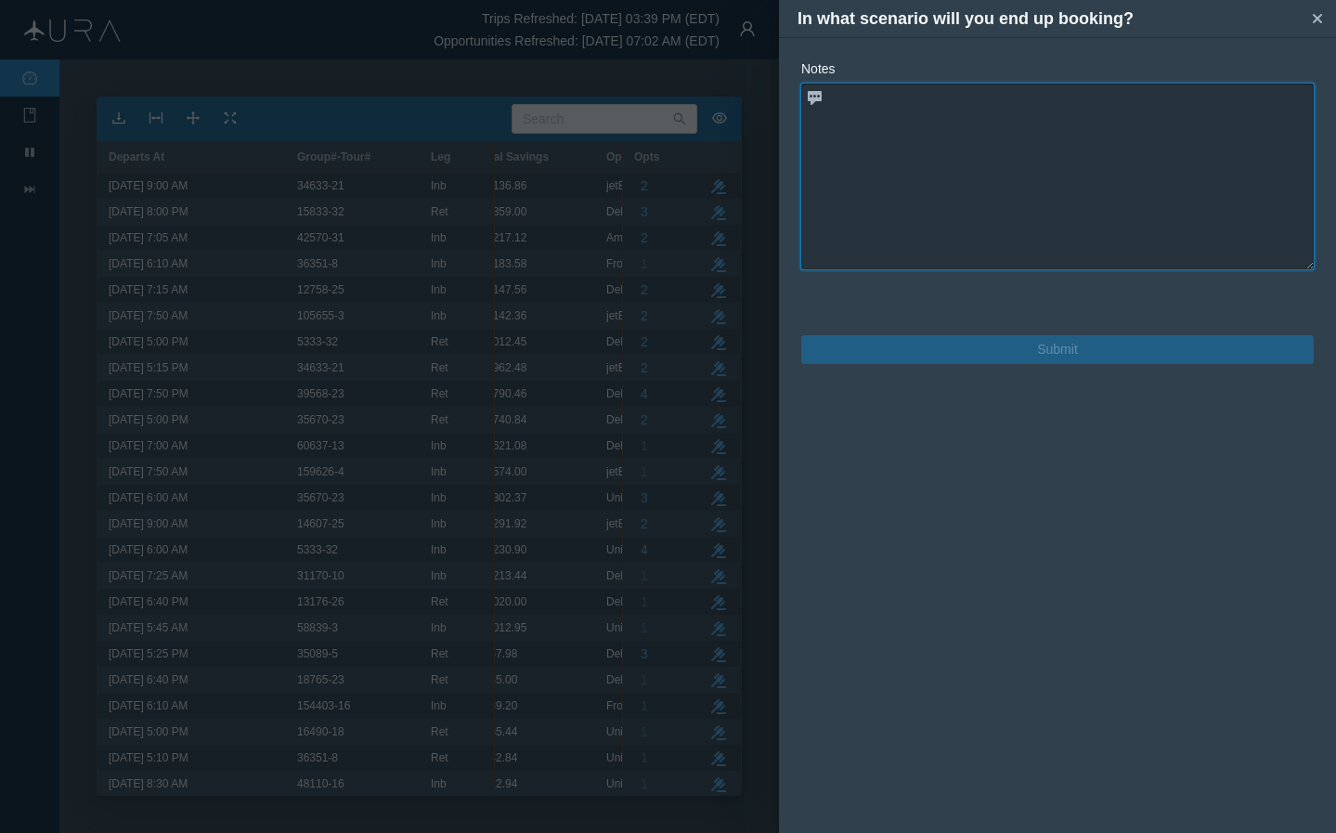
click at [1078, 152] on textarea at bounding box center [1057, 177] width 513 height 186
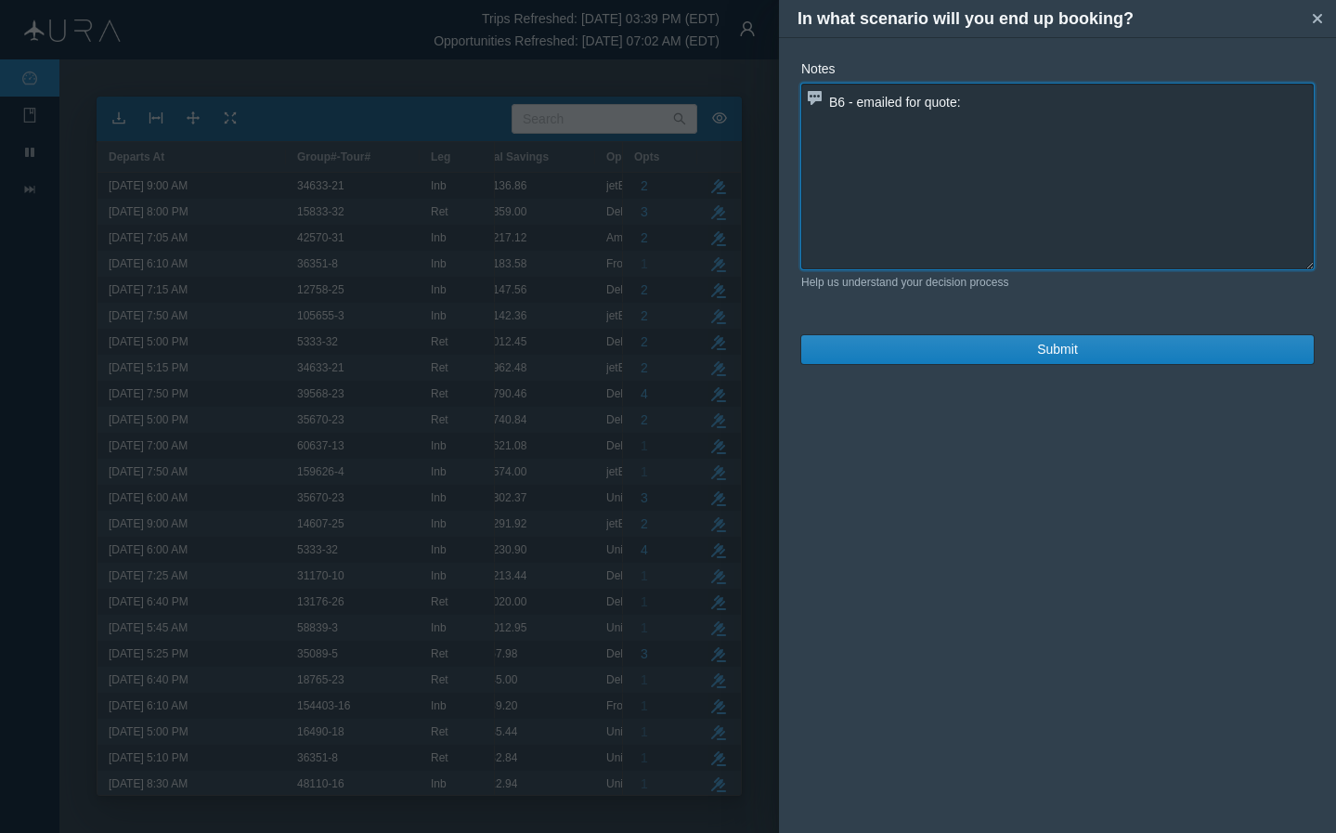
click at [1035, 100] on textarea "B6 - emailed for quote:" at bounding box center [1057, 177] width 513 height 186
paste textarea "B62255 U [DATE] 2 BOSDCA 605A 740A"
click at [970, 103] on textarea "B6 - emailed for quote:B62255 U [DATE] 2 BOSDCA 605A 740A" at bounding box center [1057, 177] width 513 height 186
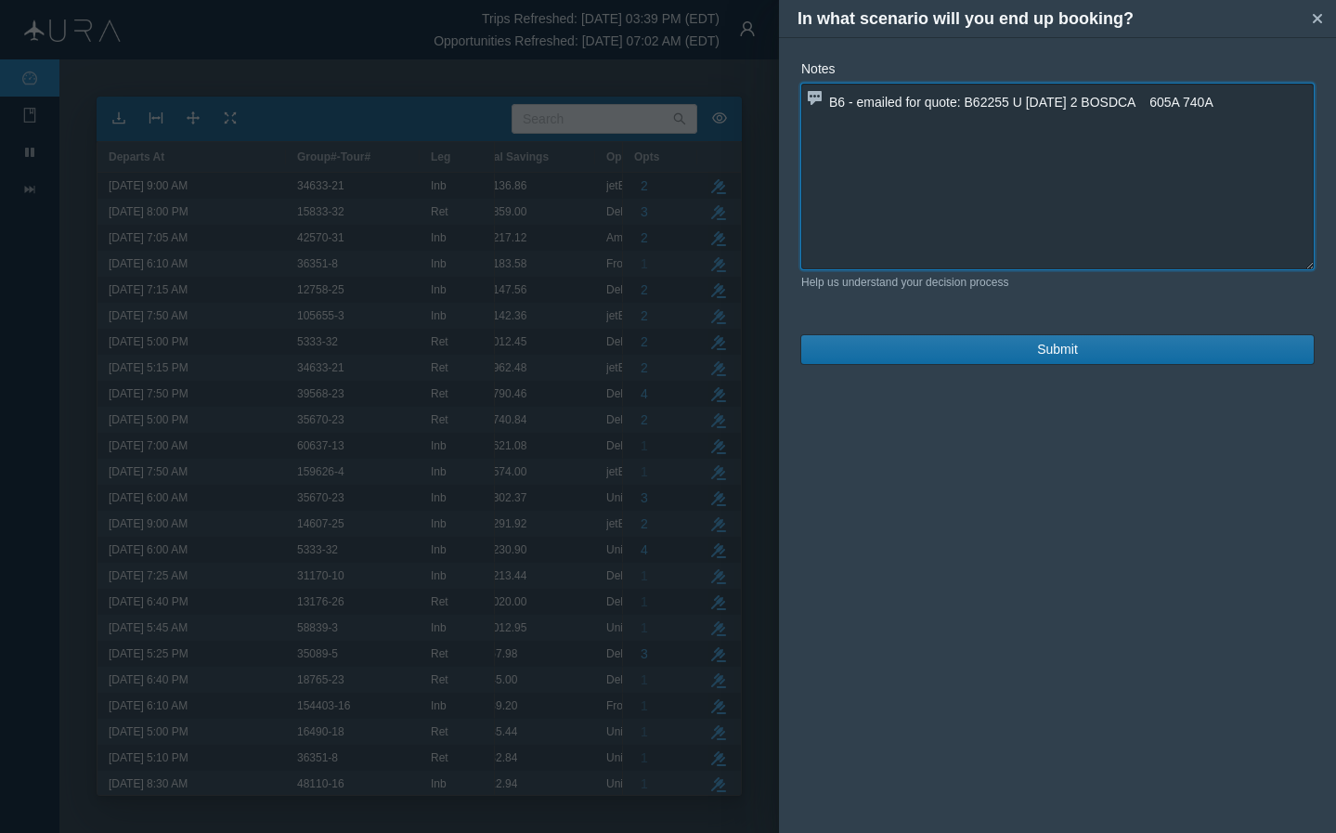
type textarea "B6 - emailed for quote: B62255 U [DATE] 2 BOSDCA 605A 740A"
click at [996, 355] on button "Submit" at bounding box center [1057, 349] width 513 height 29
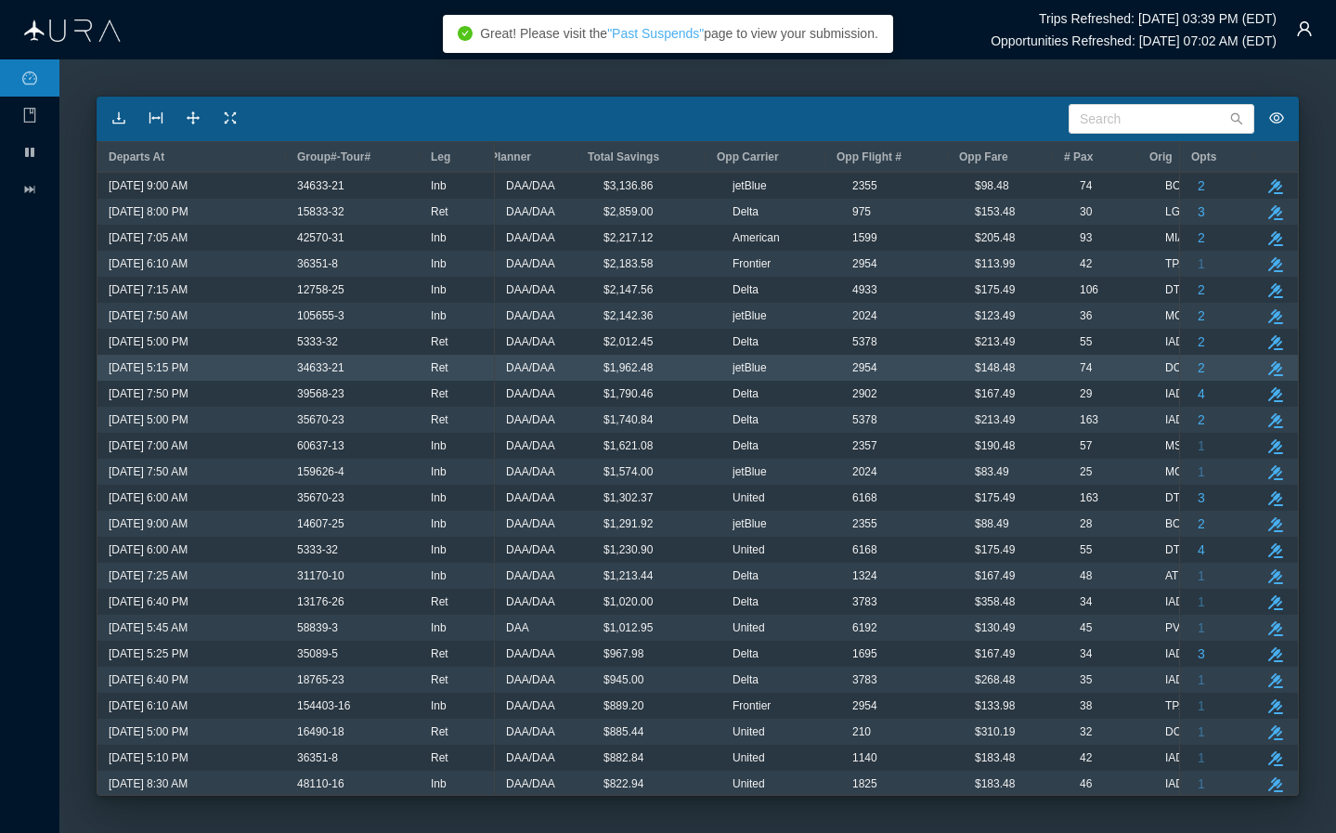
scroll to position [0, 0]
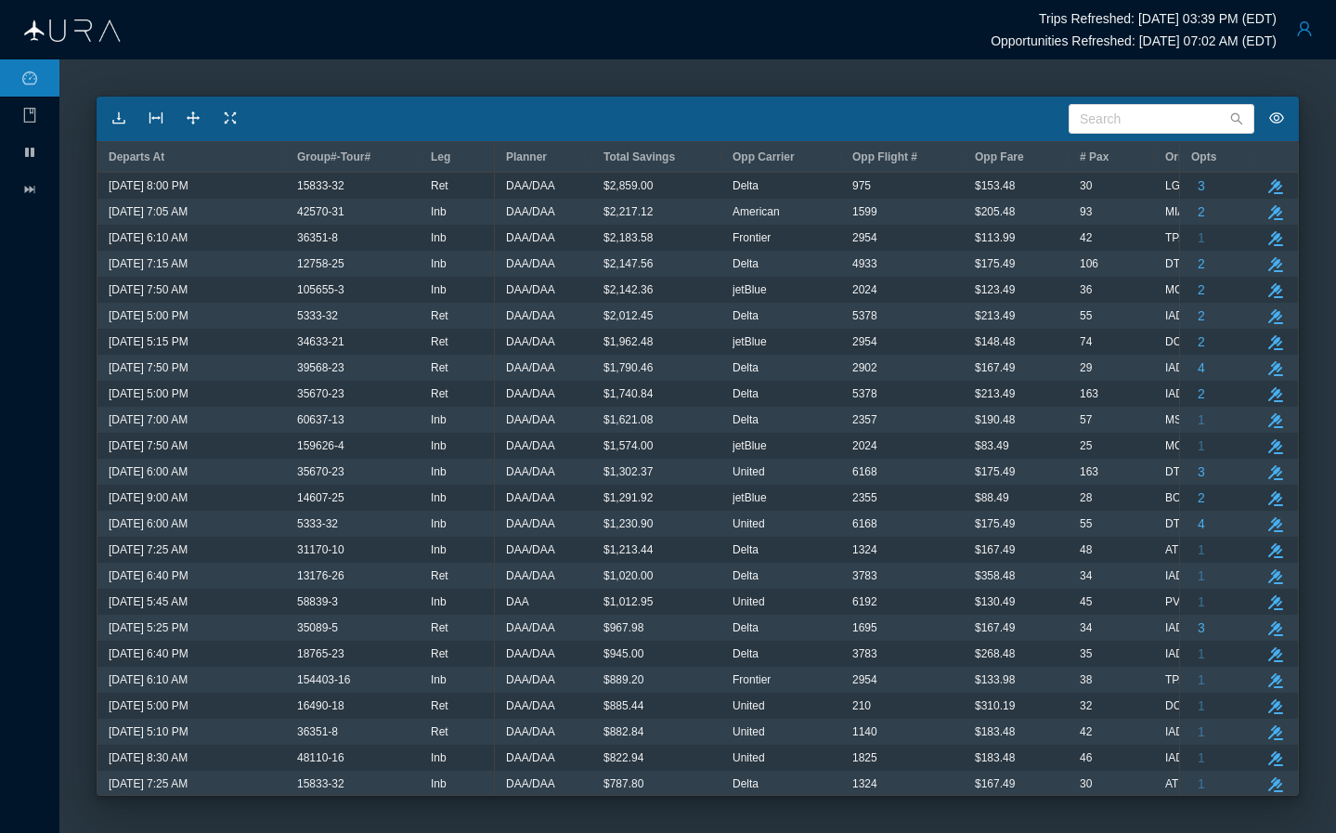
click at [1112, 27] on button "button" at bounding box center [1304, 28] width 37 height 37
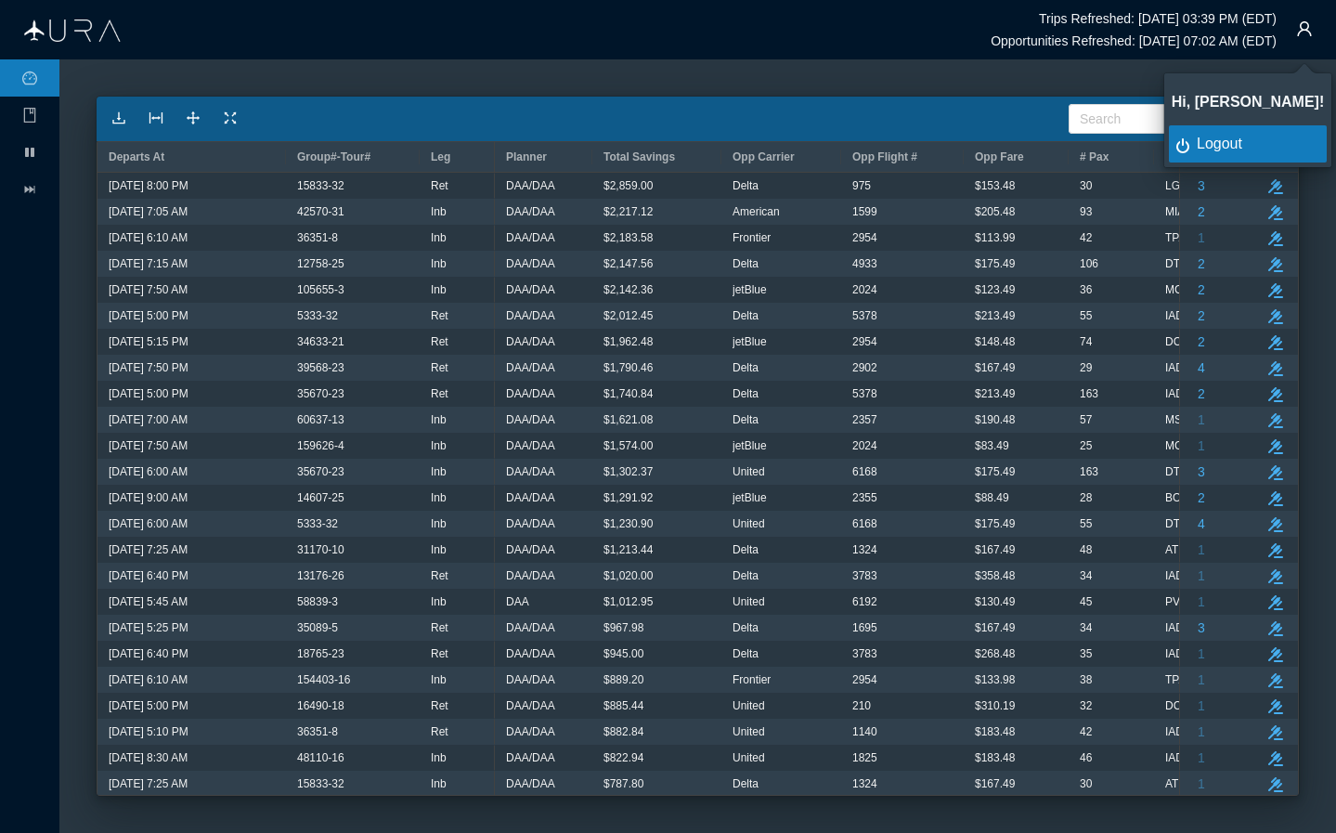
click at [1112, 140] on div "Logout" at bounding box center [1259, 144] width 124 height 20
